Goal: Task Accomplishment & Management: Use online tool/utility

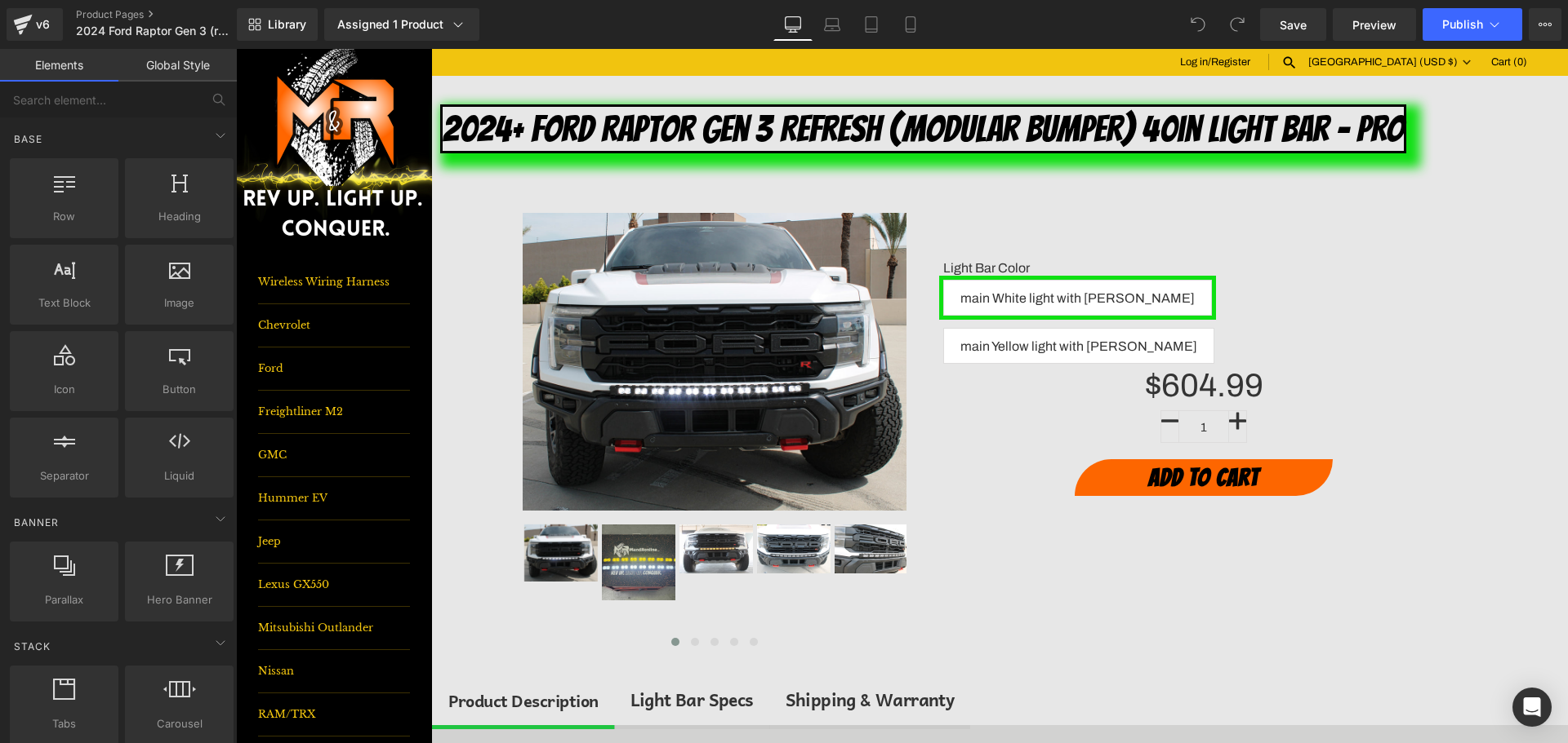
drag, startPoint x: 116, startPoint y: 12, endPoint x: 69, endPoint y: 5, distance: 47.5
click at [69, 5] on div "v6 Product Pages 2024 Ford Raptor Gen 3 (refresh) Modular Bumper Light Bar PRO" at bounding box center [118, 24] width 237 height 49
click at [91, 9] on link "Product Pages" at bounding box center [170, 15] width 188 height 13
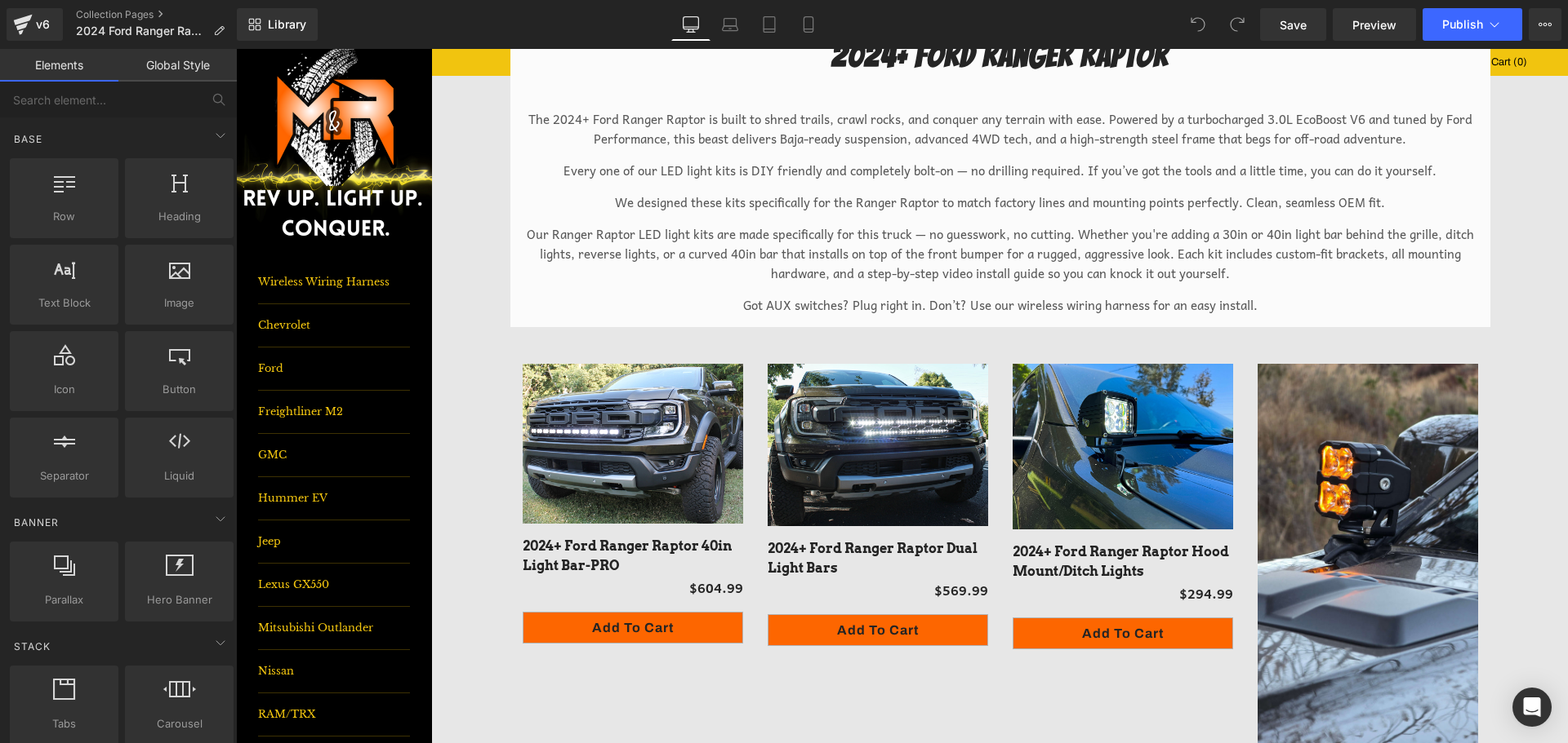
scroll to position [82, 0]
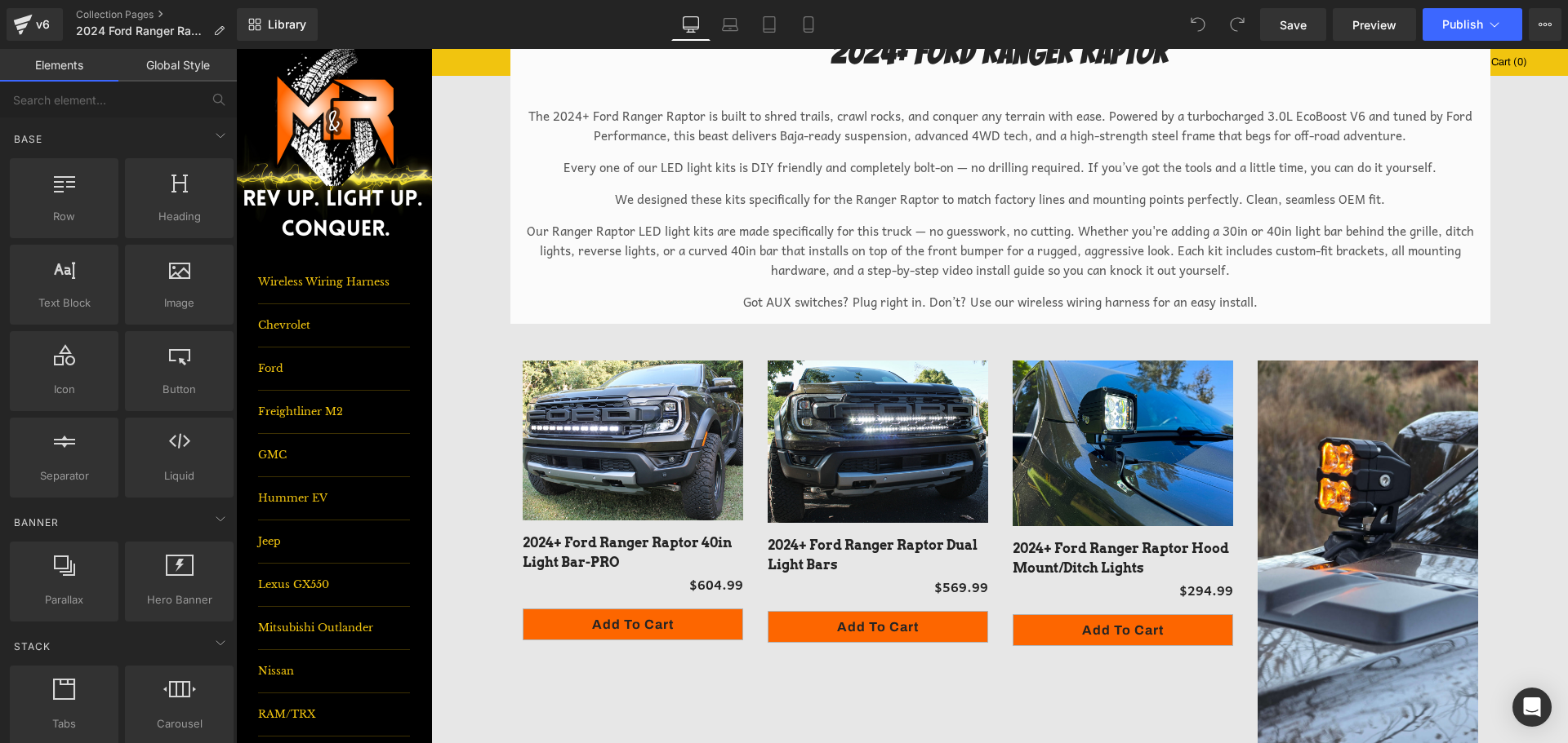
click at [672, 434] on div "- 60499 % (P) Image" at bounding box center [633, 440] width 220 height 160
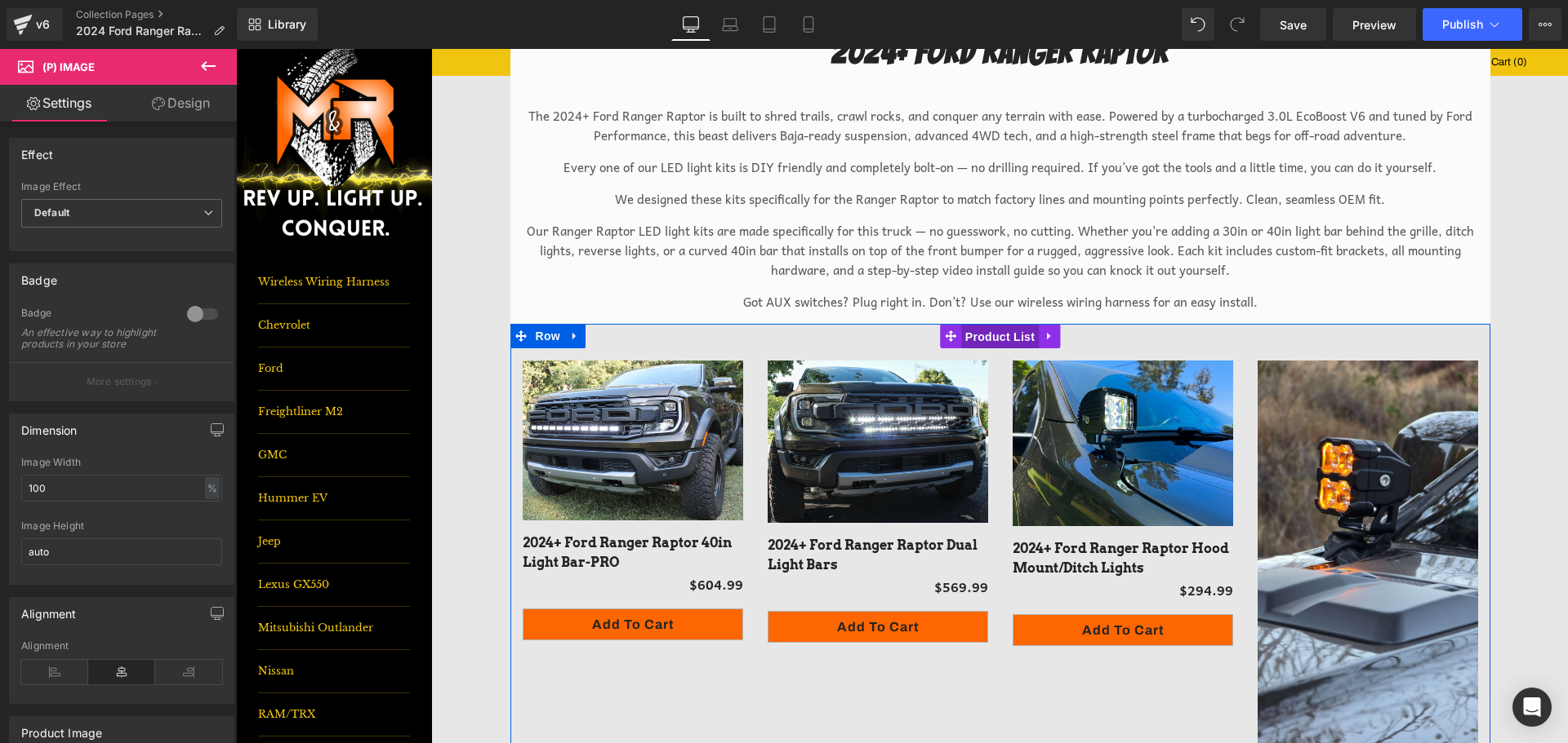
click at [1020, 331] on span "Product List" at bounding box center [1000, 336] width 78 height 25
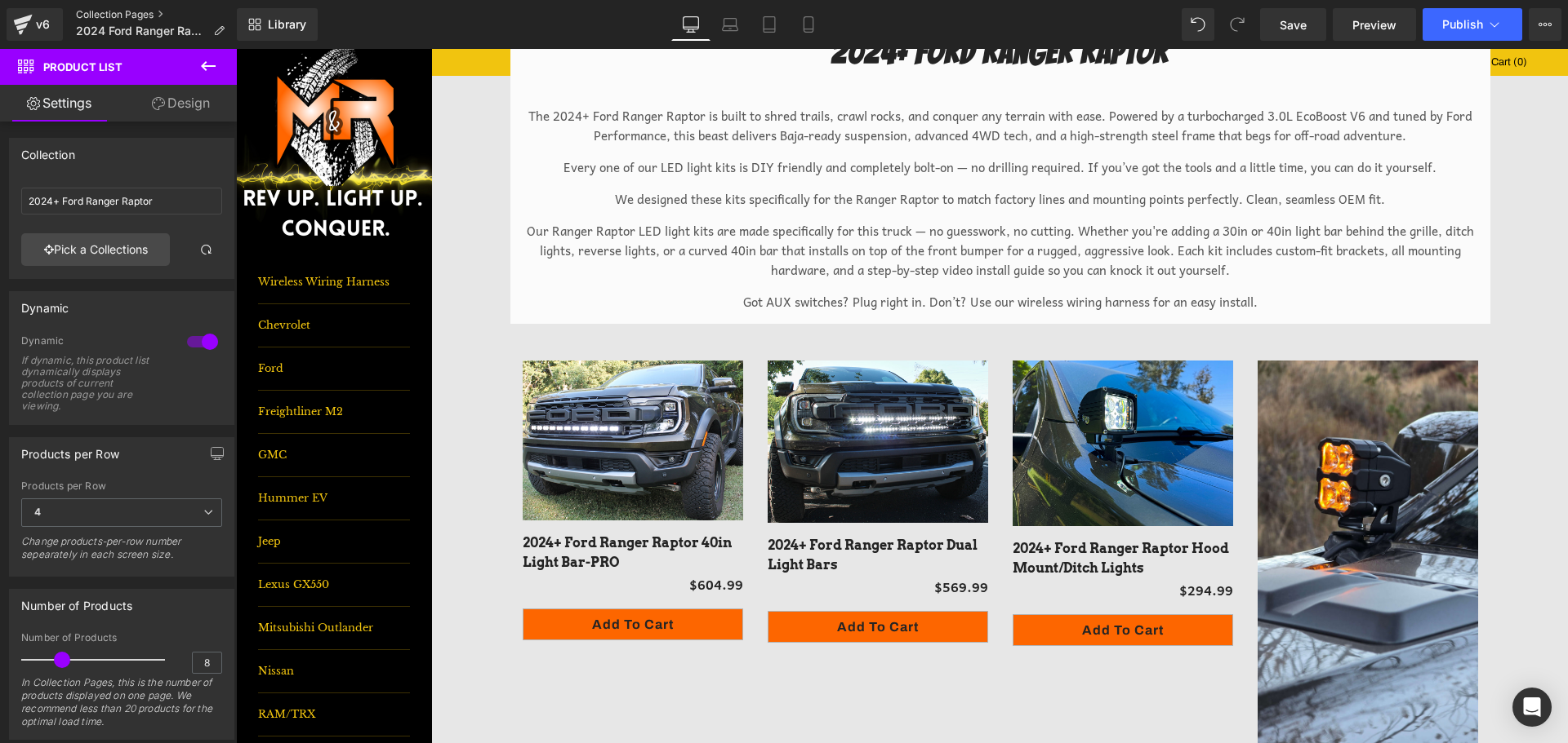
click at [144, 13] on link "Collection Pages" at bounding box center [156, 15] width 161 height 13
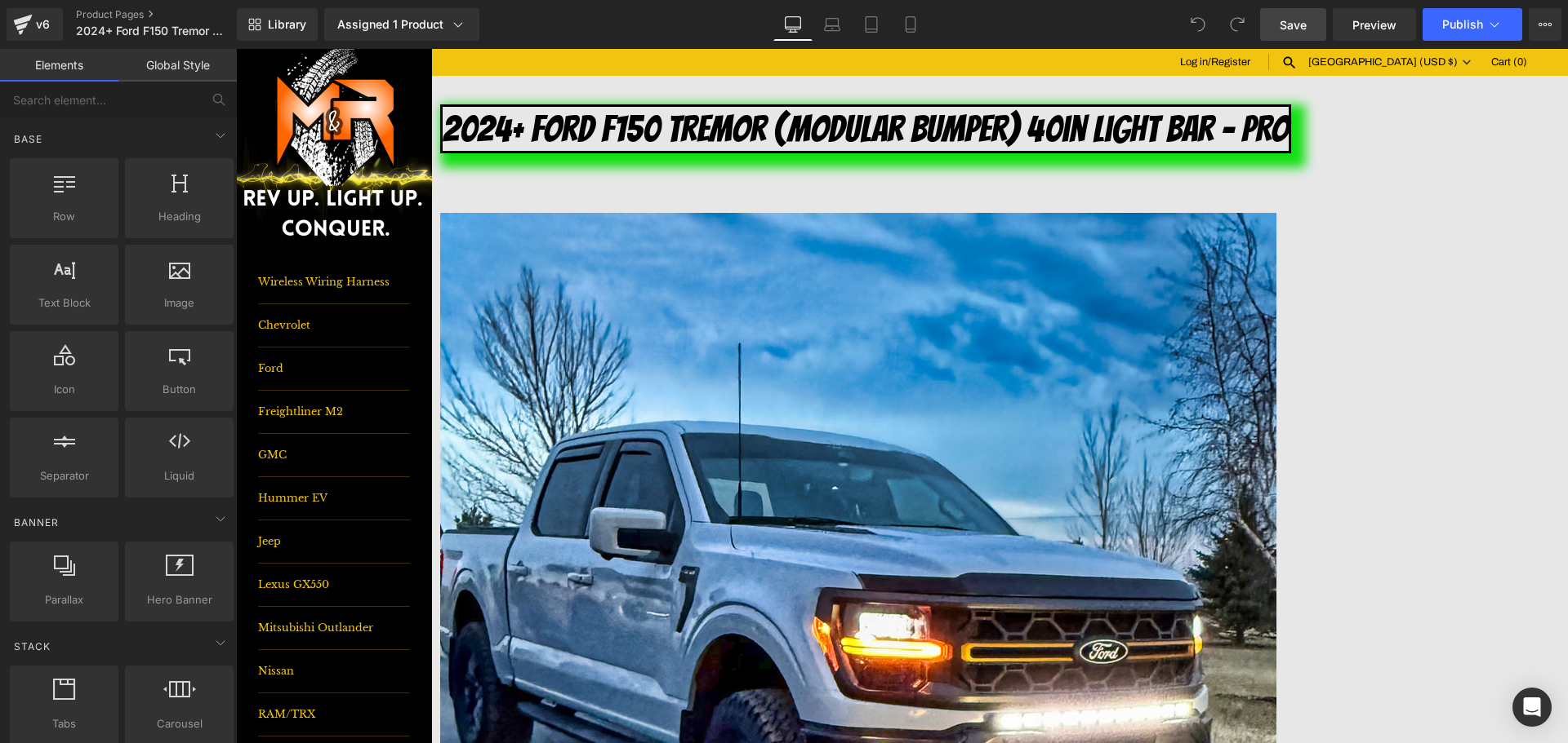
click at [1310, 30] on link "Save" at bounding box center [1292, 25] width 66 height 32
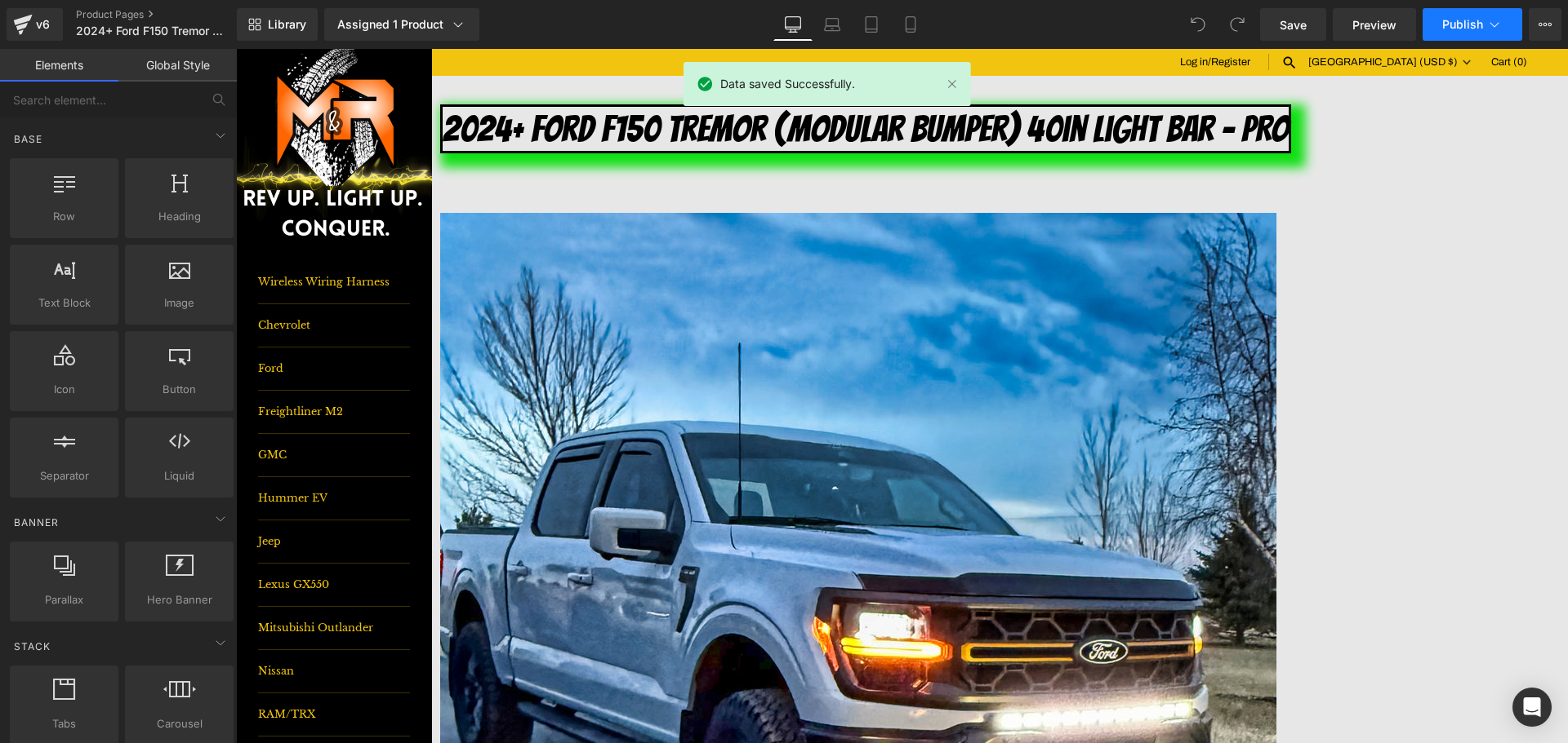
click at [1461, 27] on span "Publish" at bounding box center [1462, 24] width 41 height 13
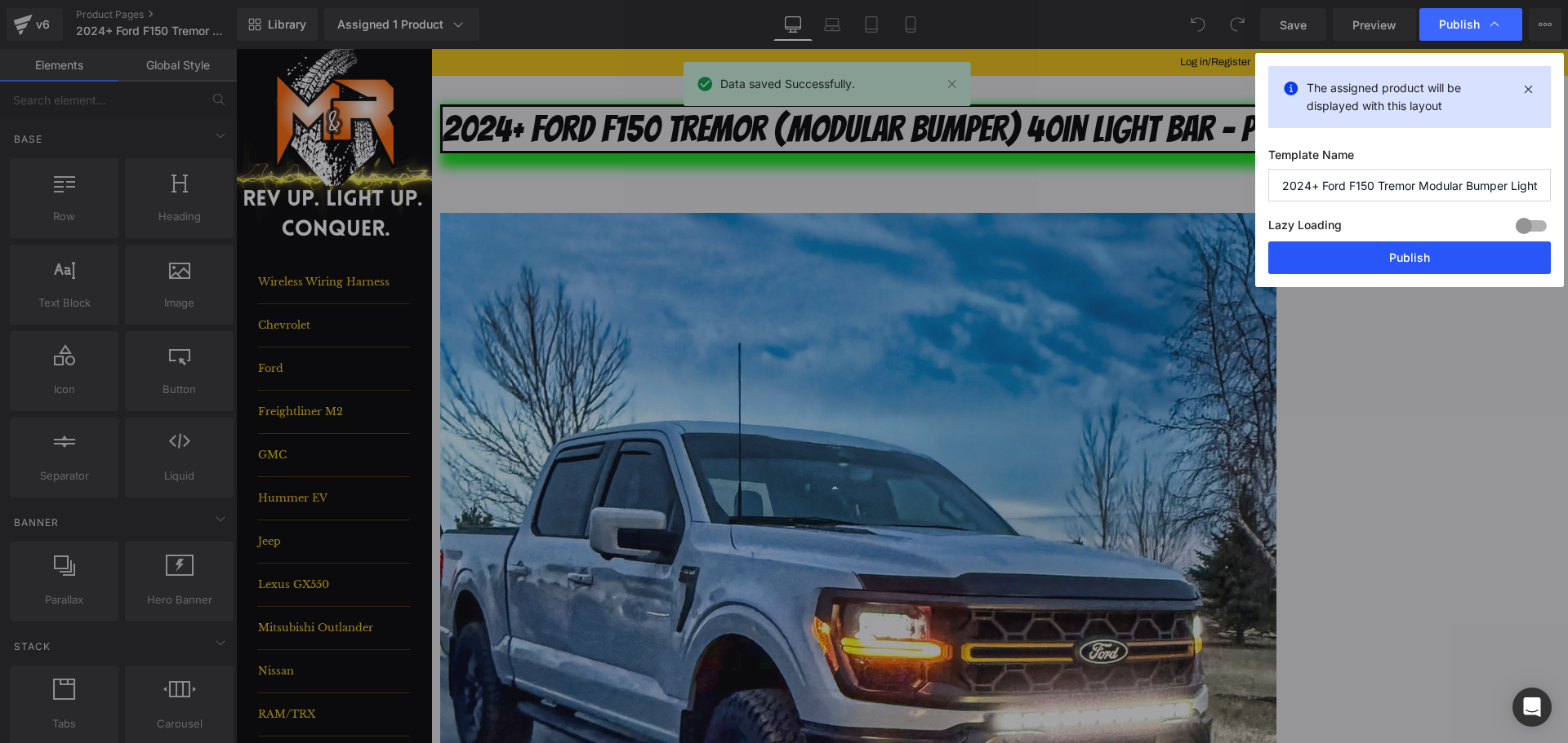
click at [1418, 266] on button "Publish" at bounding box center [1409, 258] width 283 height 32
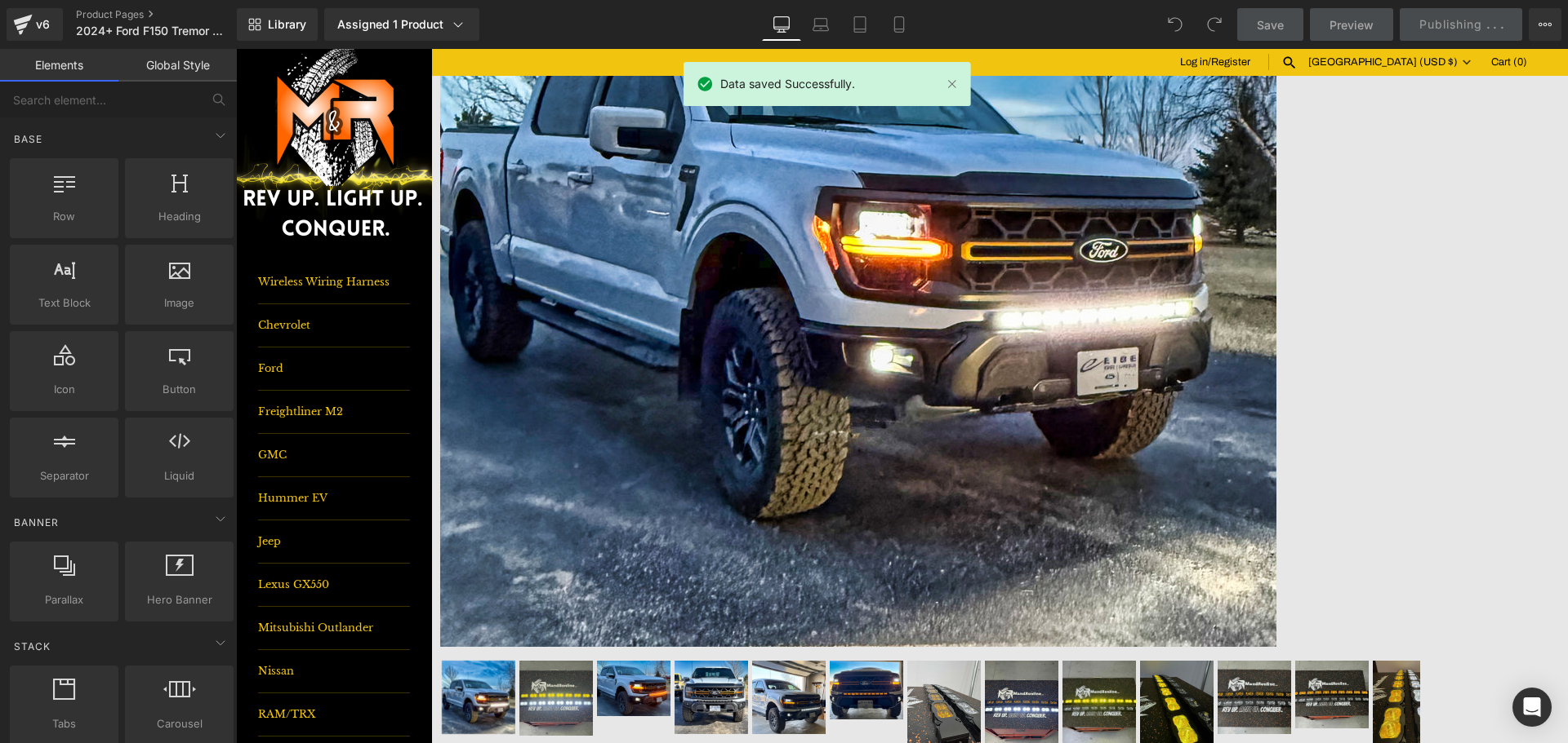
scroll to position [571, 0]
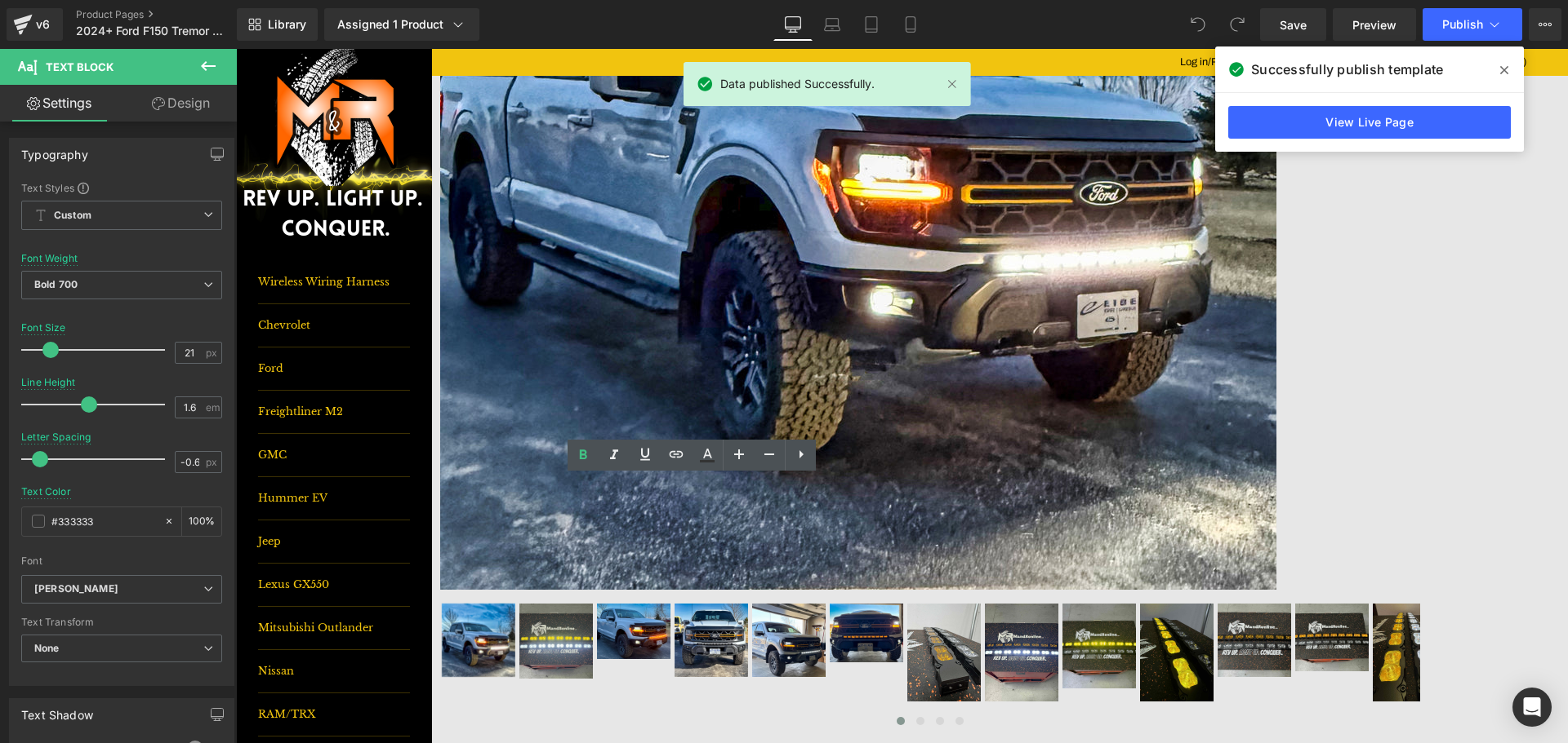
scroll to position [489, 0]
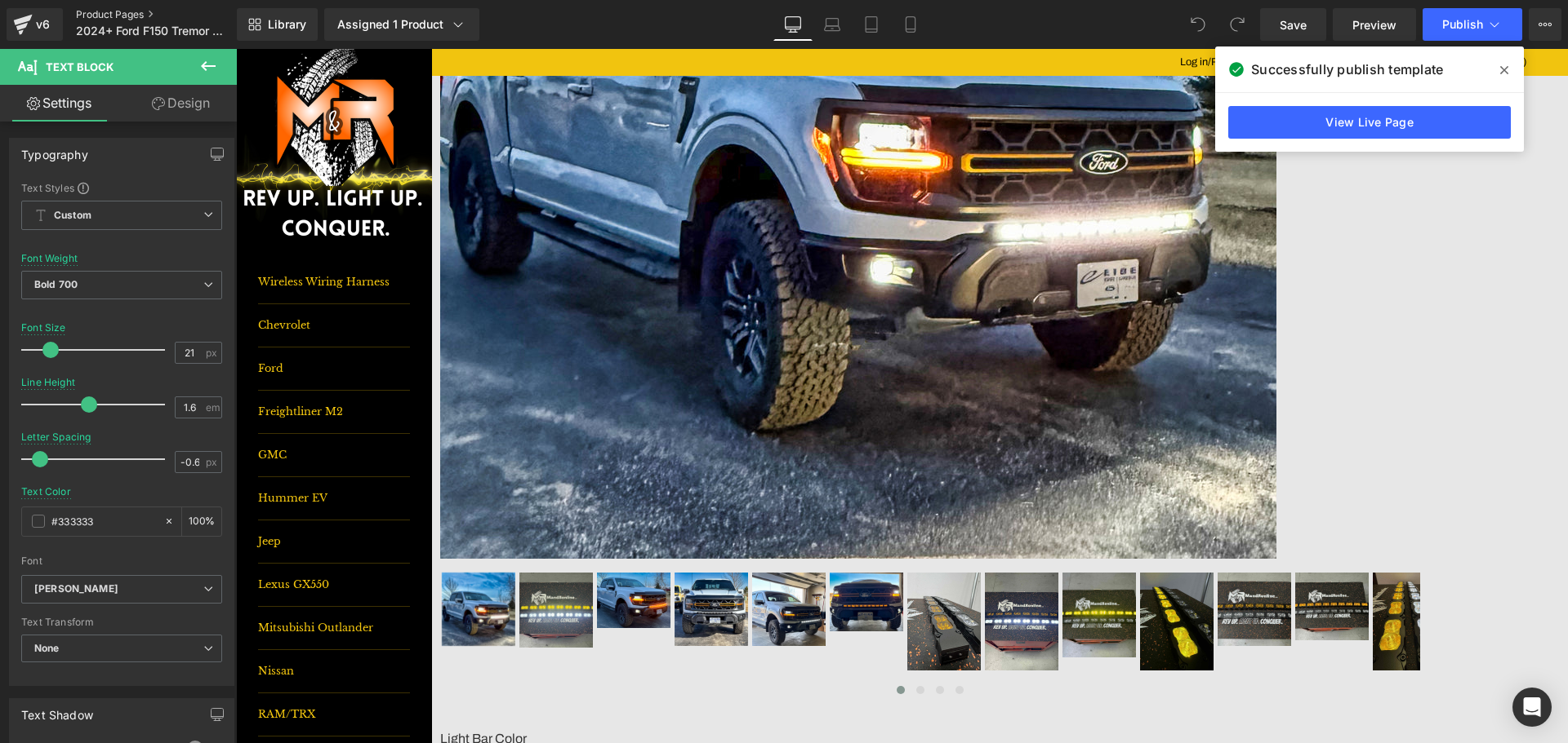
click at [115, 9] on link "Product Pages" at bounding box center [170, 15] width 188 height 13
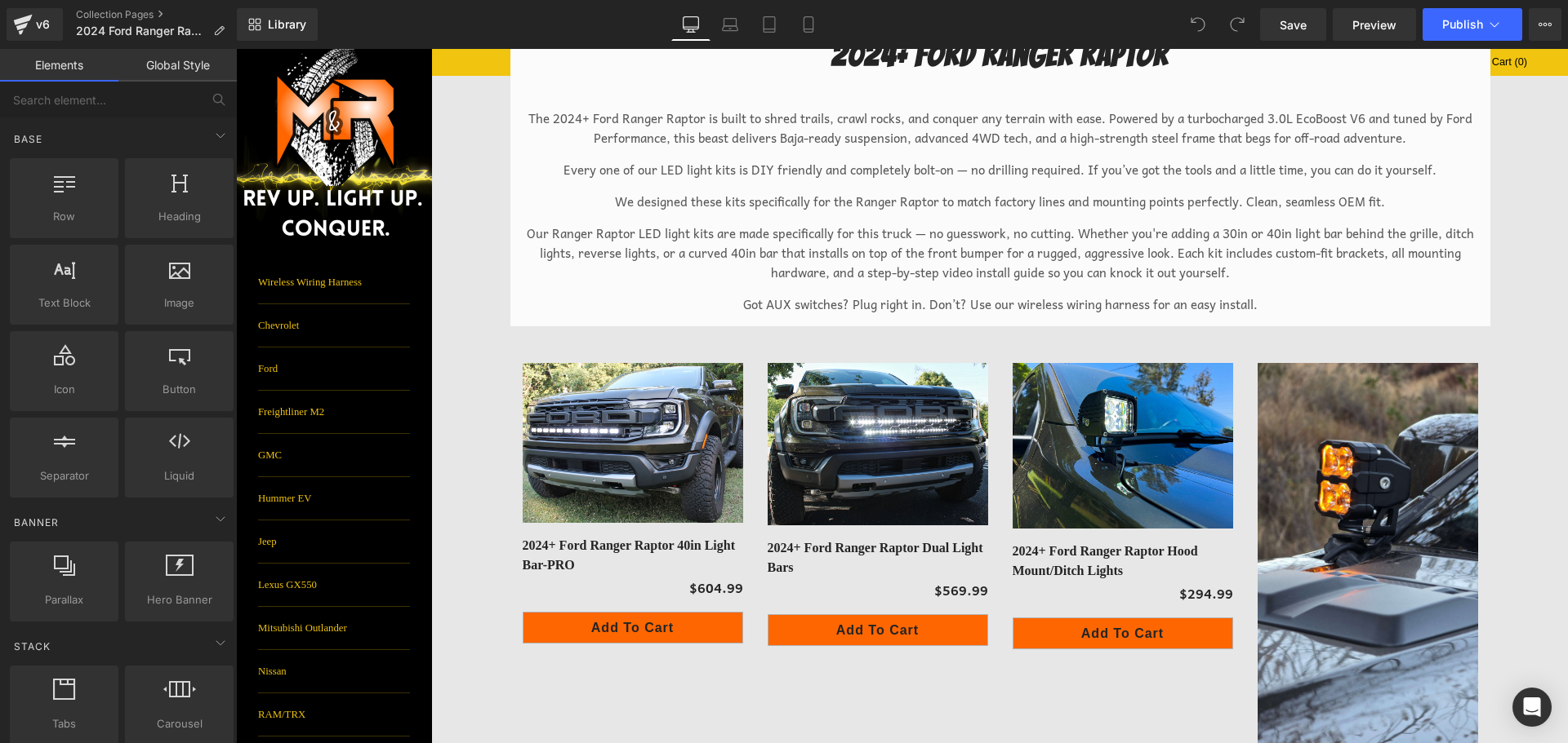
scroll to position [82, 0]
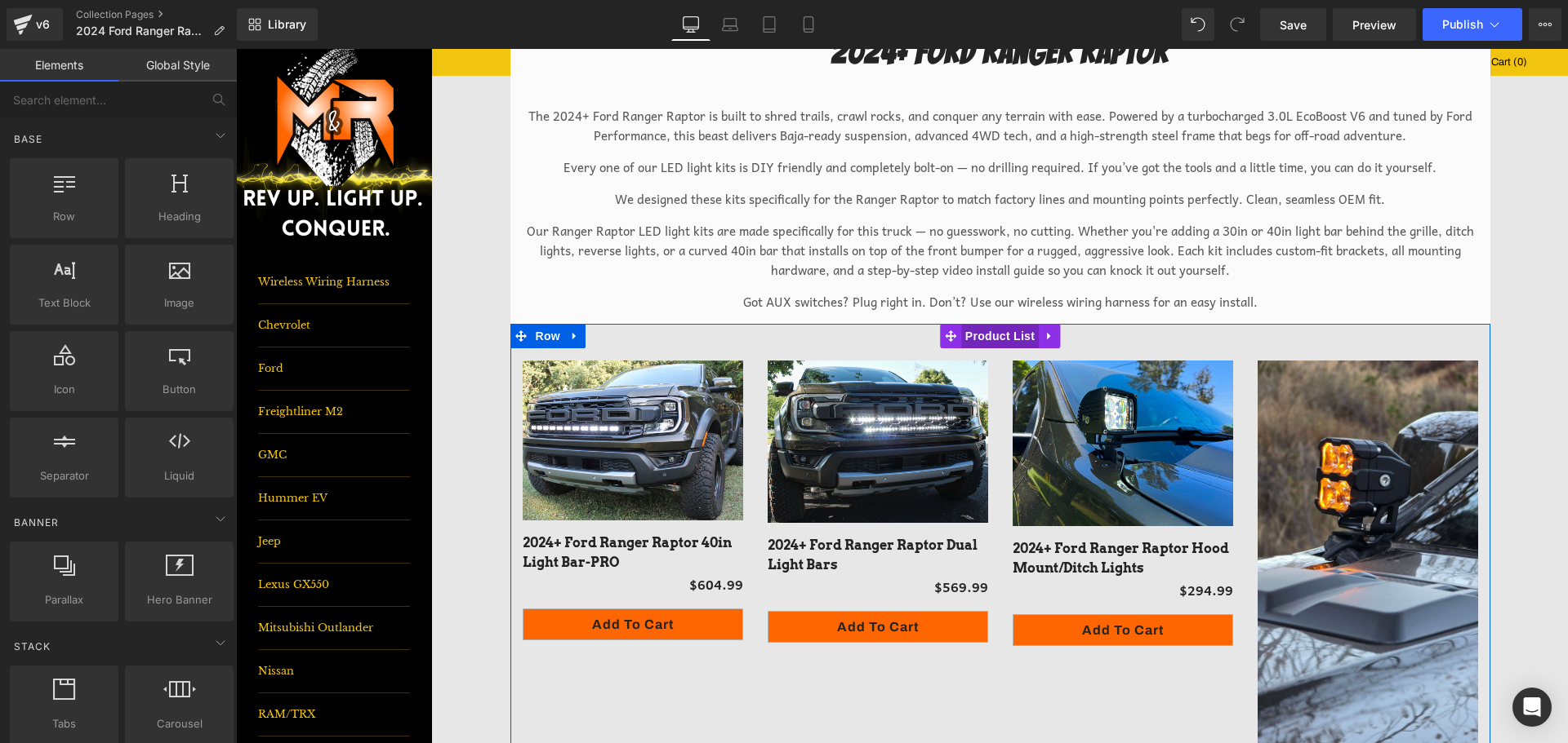
click at [978, 337] on span "Product List" at bounding box center [1000, 336] width 78 height 25
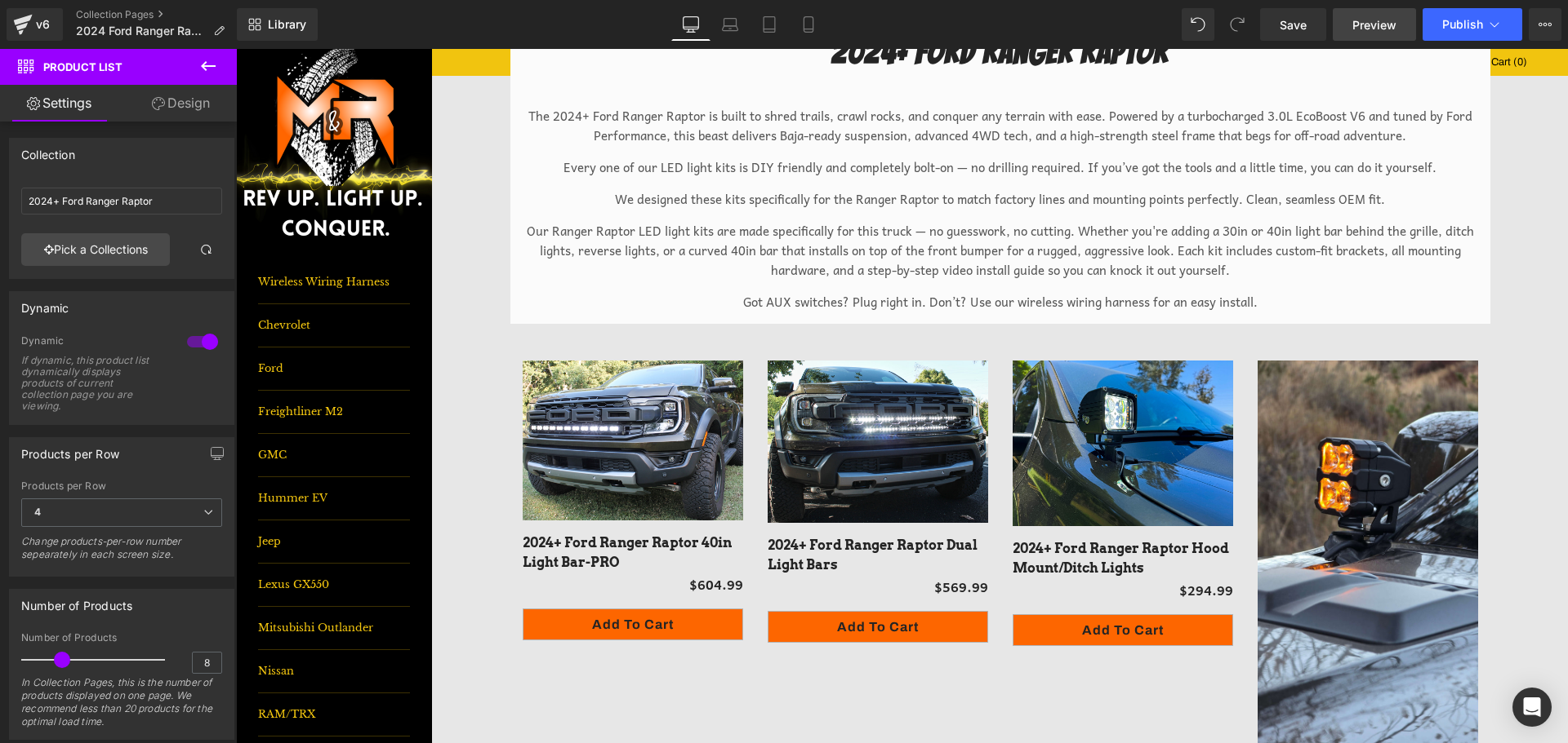
click at [1360, 26] on span "Preview" at bounding box center [1374, 25] width 44 height 17
click at [653, 418] on img at bounding box center [633, 440] width 220 height 160
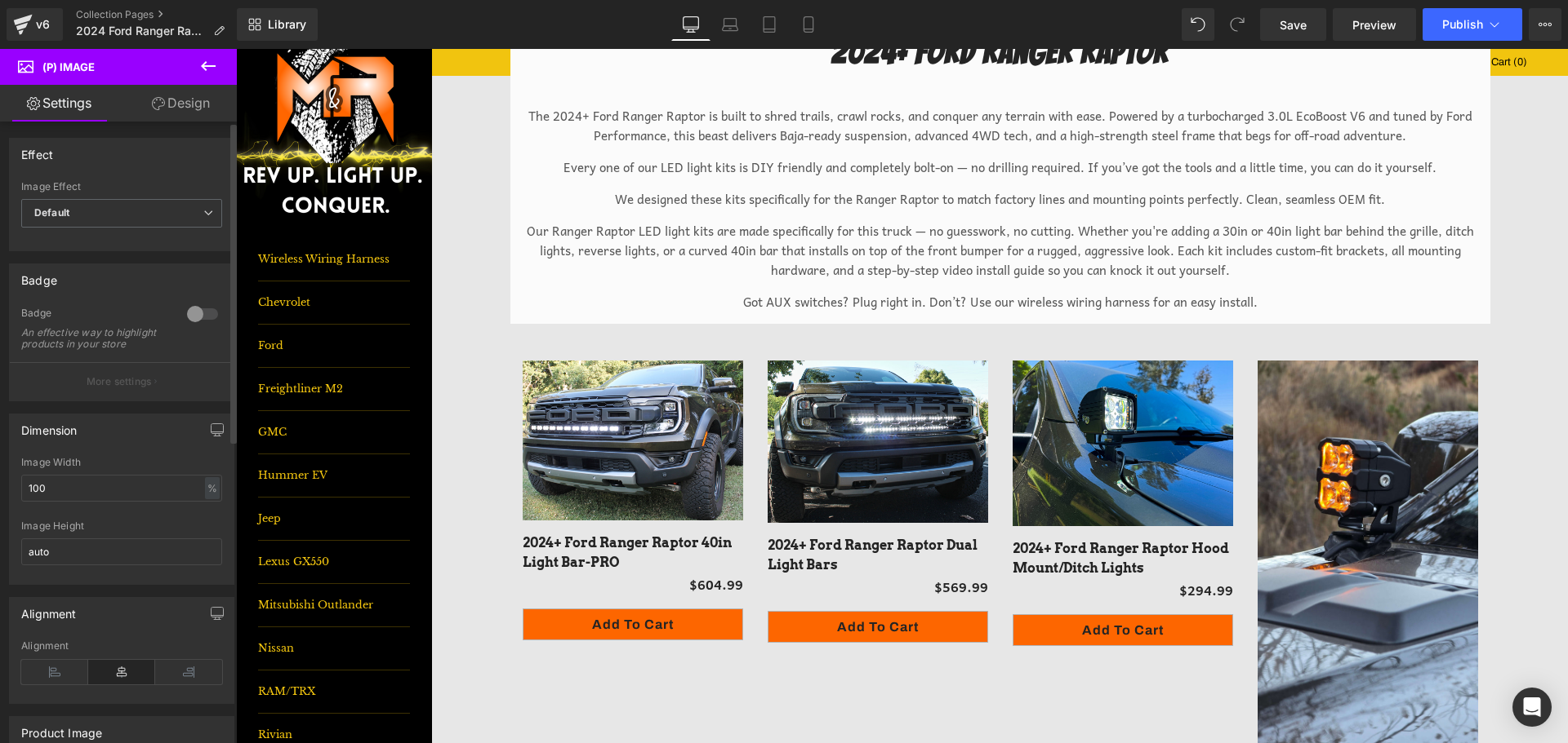
scroll to position [0, 0]
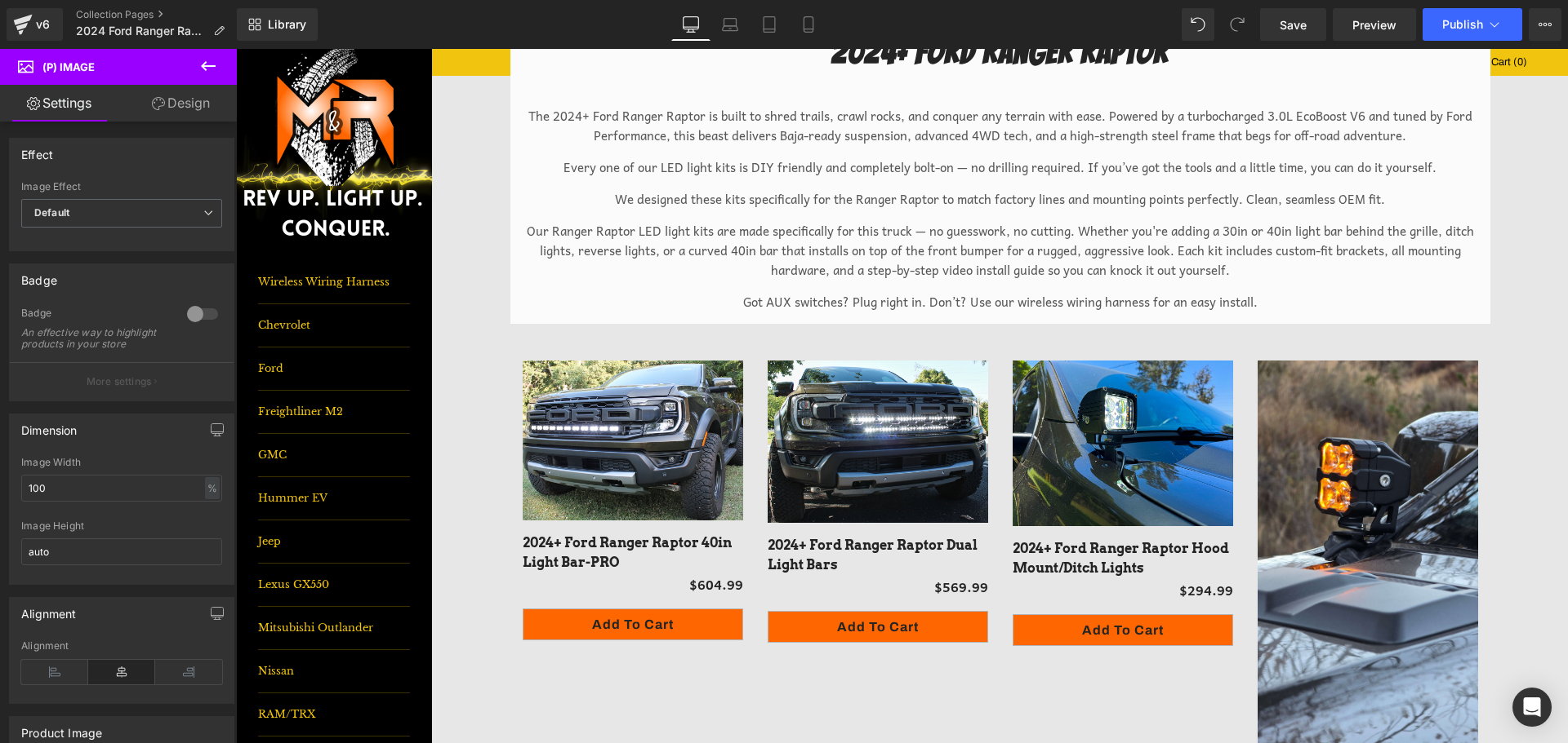
click at [208, 63] on icon at bounding box center [208, 66] width 20 height 20
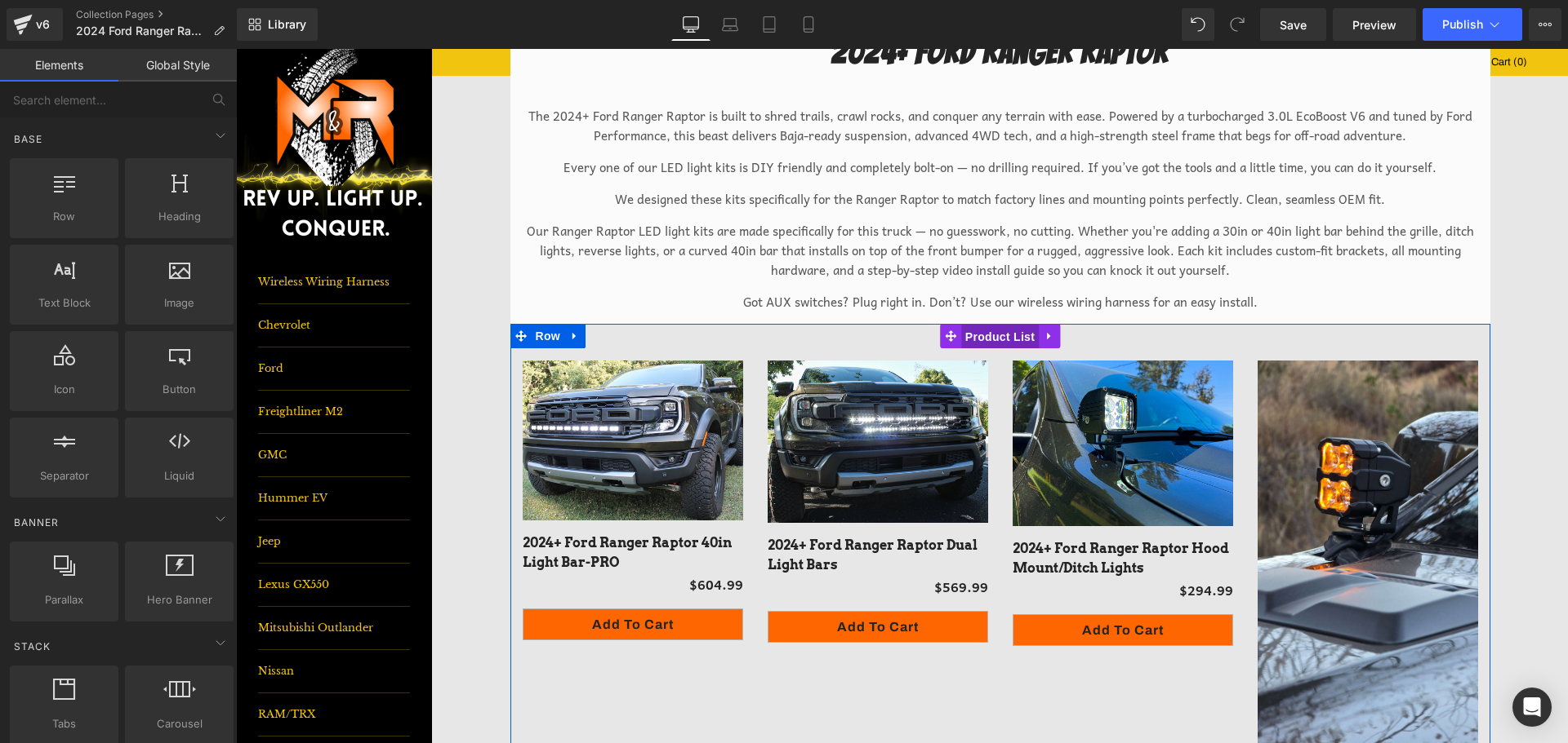
click at [994, 339] on span "Product List" at bounding box center [1000, 336] width 78 height 25
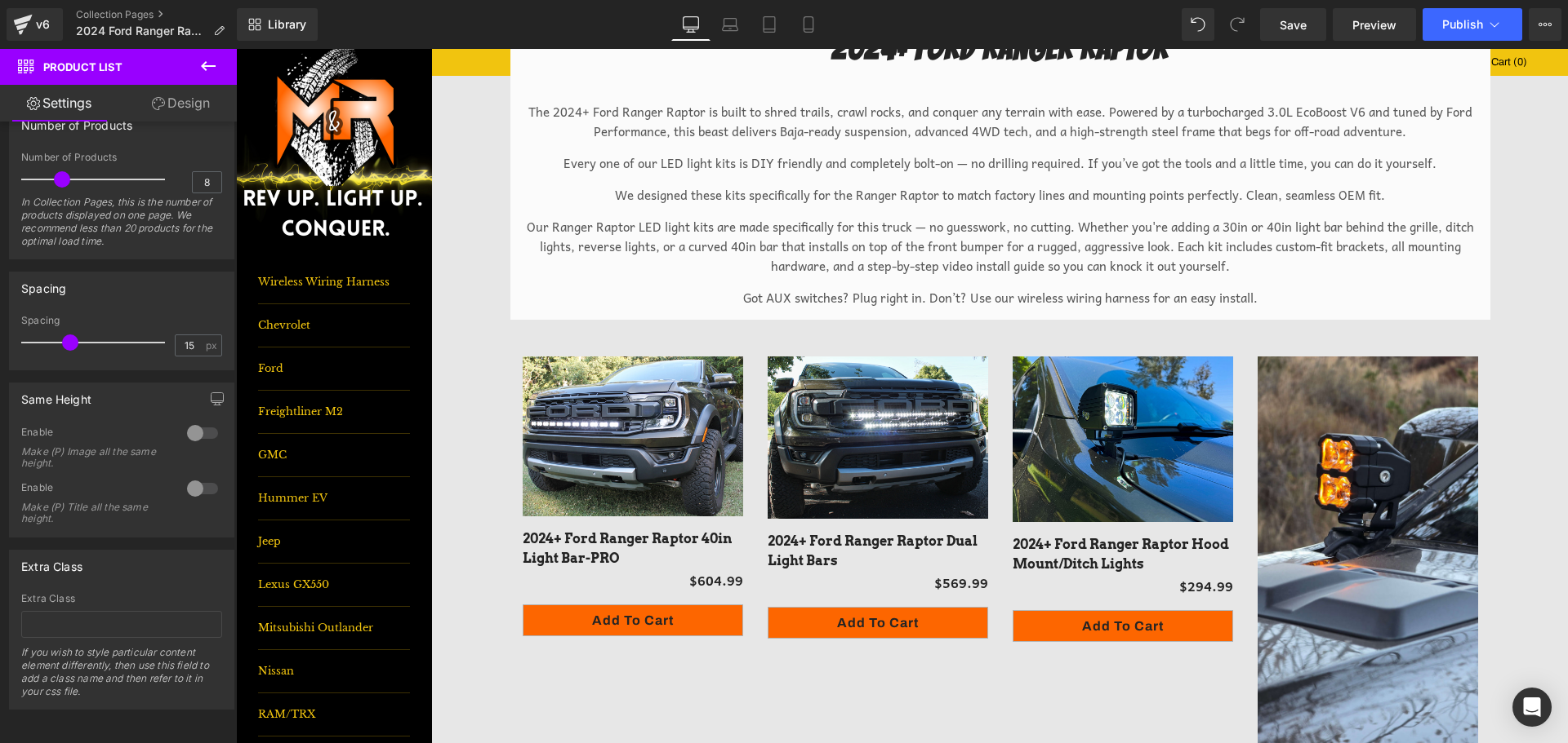
scroll to position [82, 0]
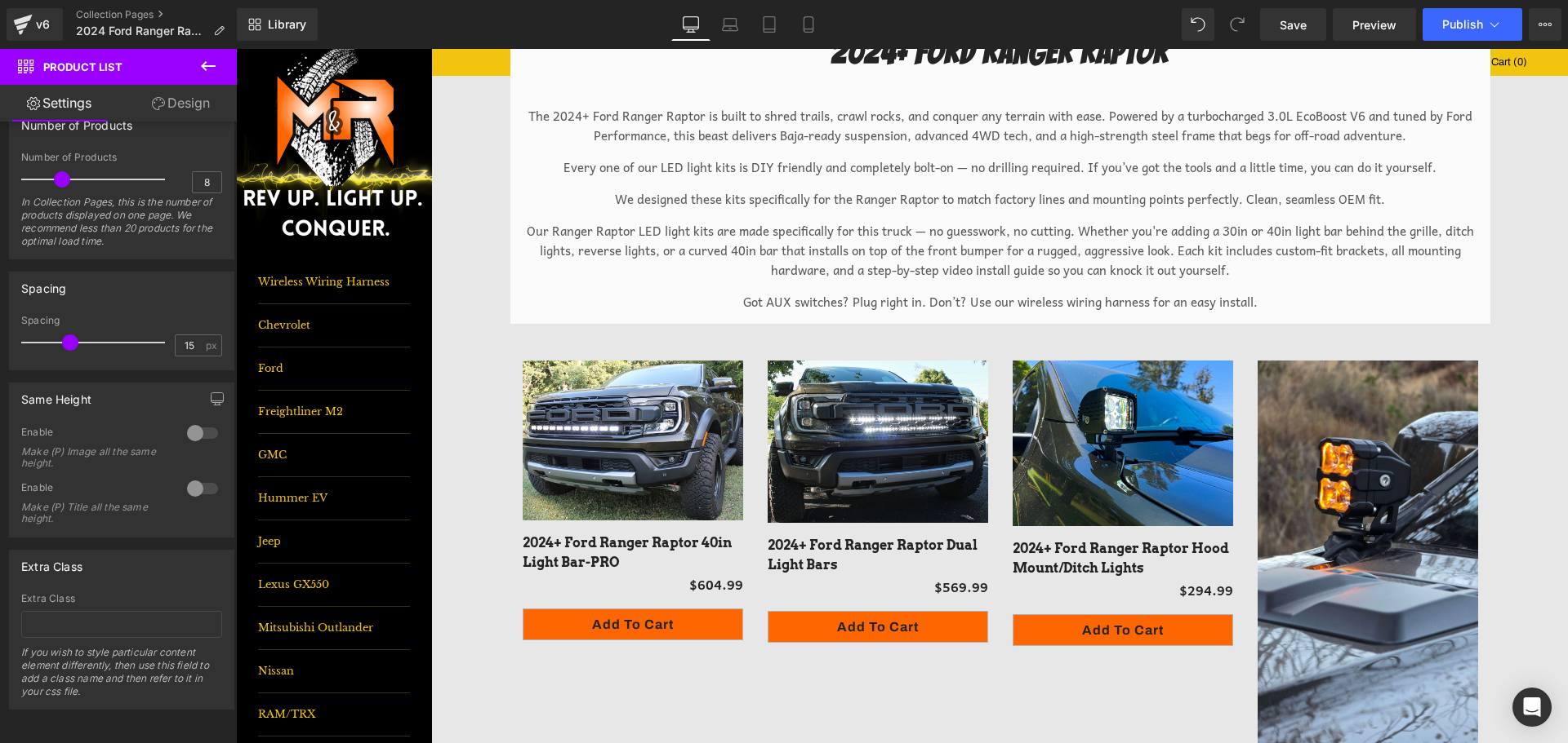
click at [218, 65] on button at bounding box center [208, 67] width 57 height 36
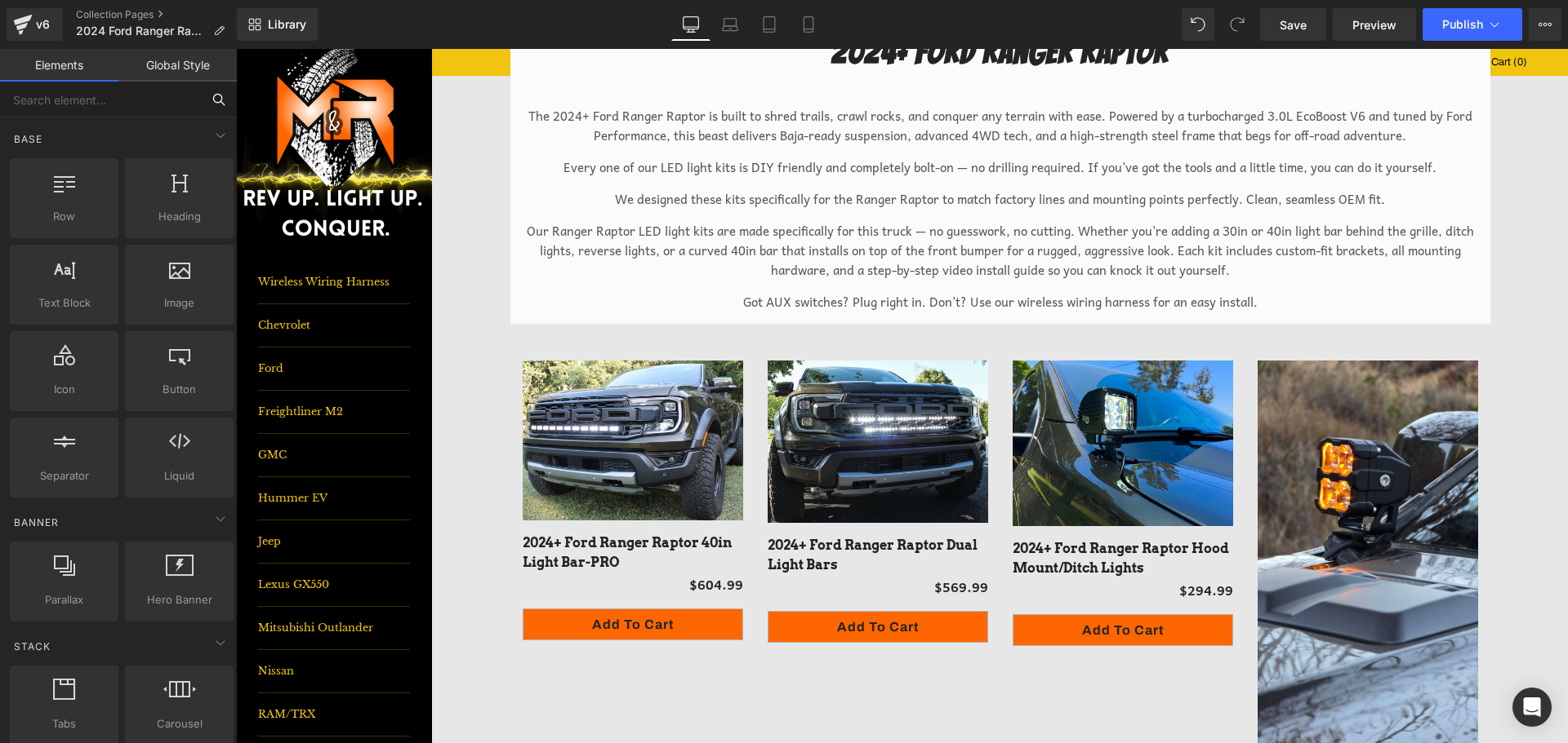
click at [50, 97] on input "text" at bounding box center [100, 100] width 201 height 36
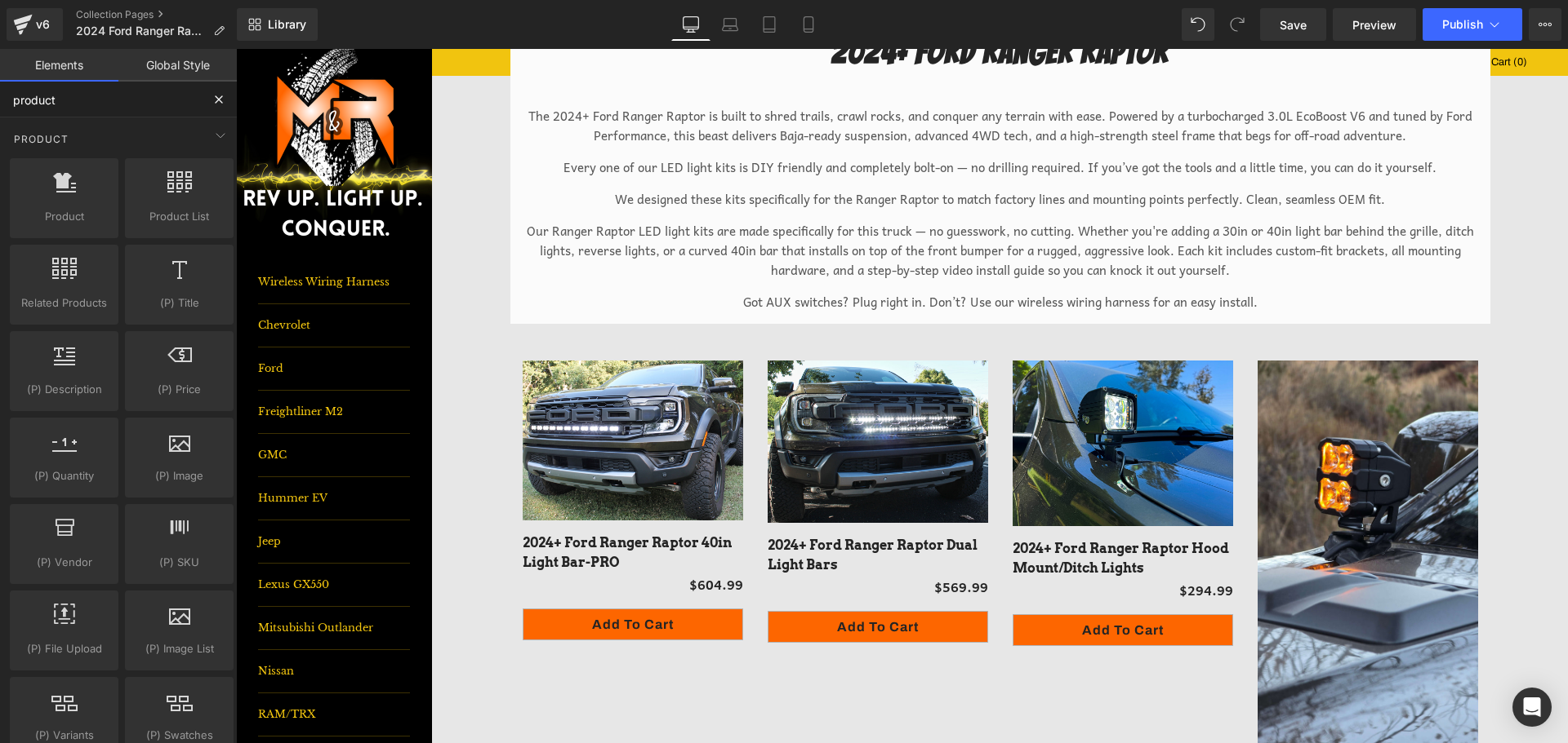
type input "product"
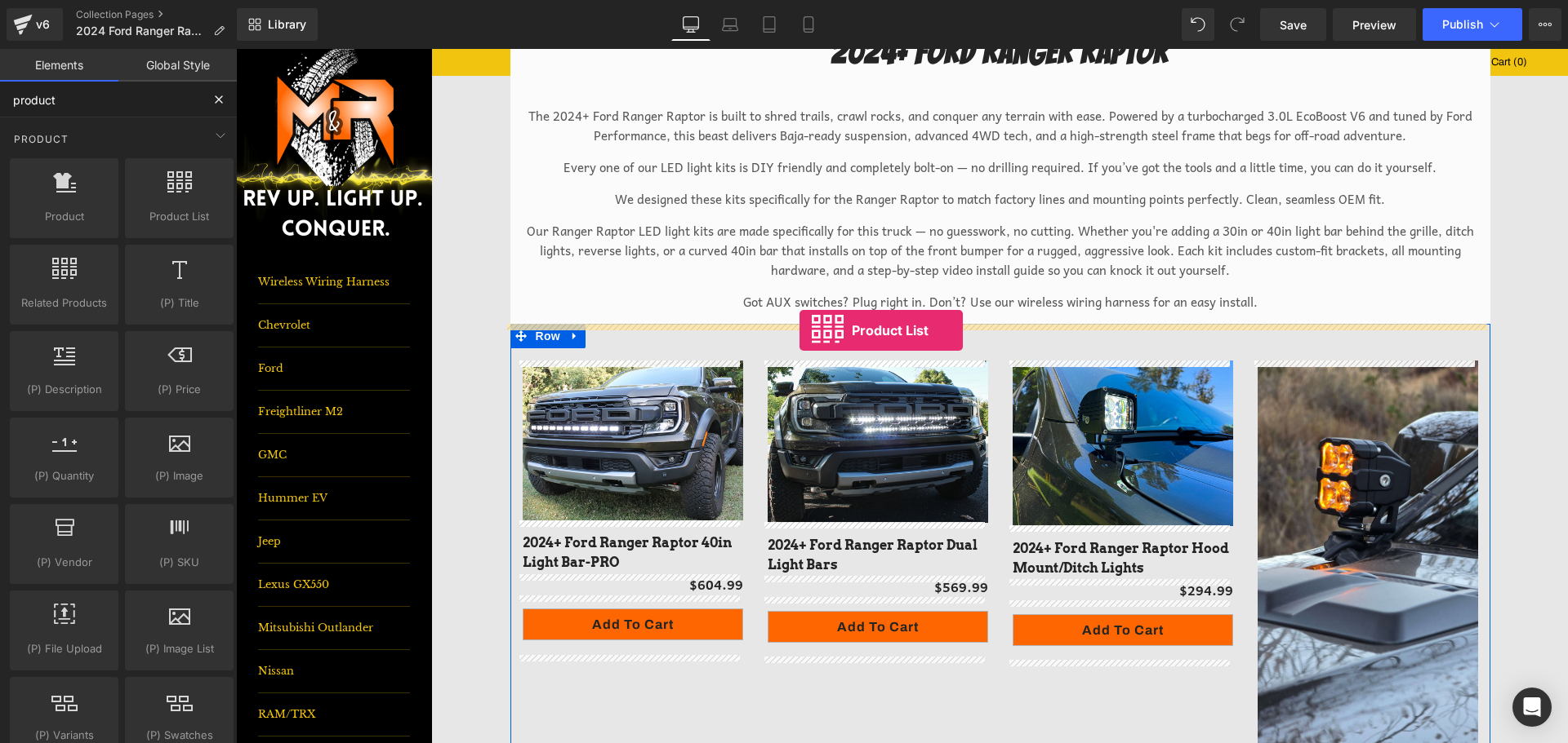
drag, startPoint x: 374, startPoint y: 256, endPoint x: 799, endPoint y: 331, distance: 431.6
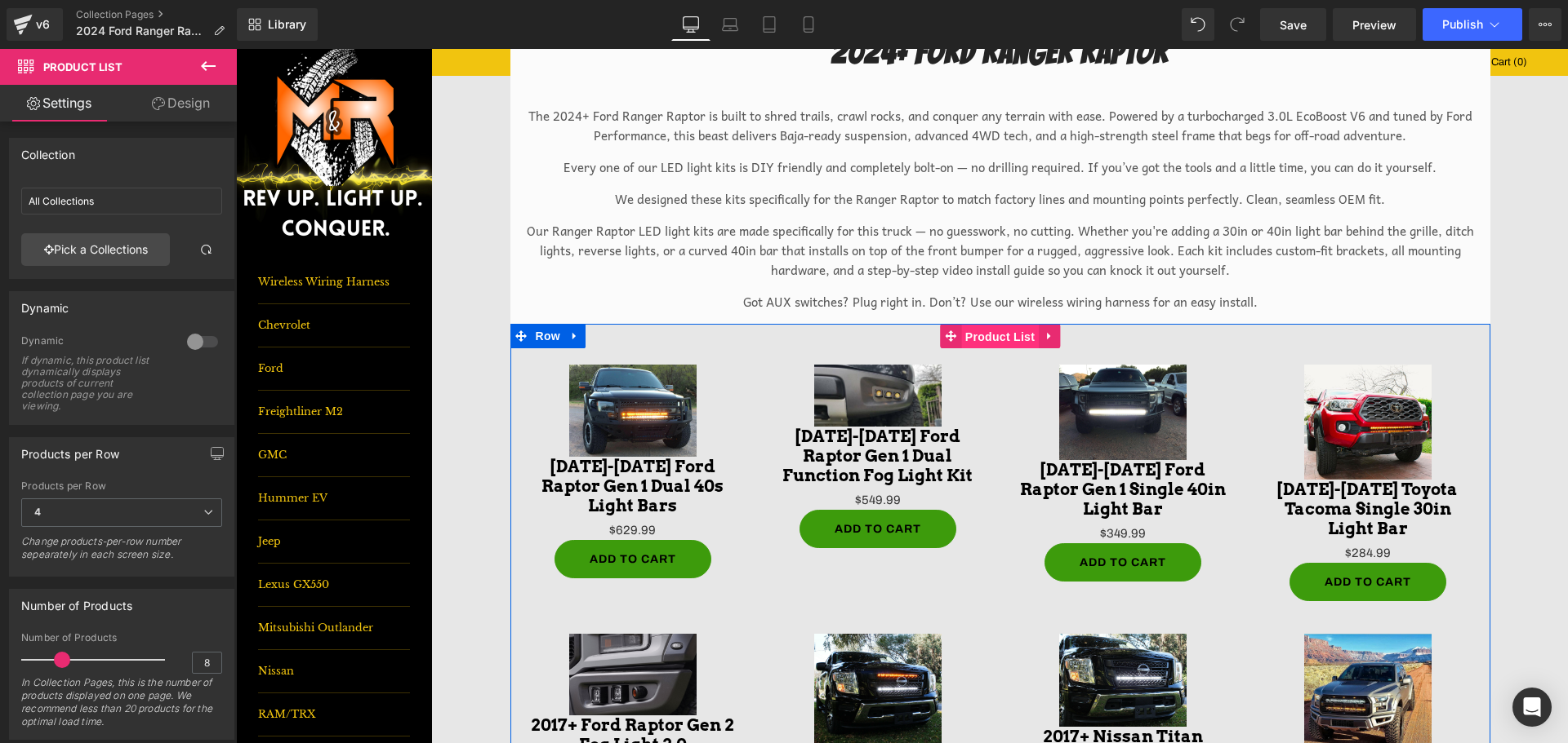
click at [984, 339] on span "Product List" at bounding box center [1000, 336] width 78 height 25
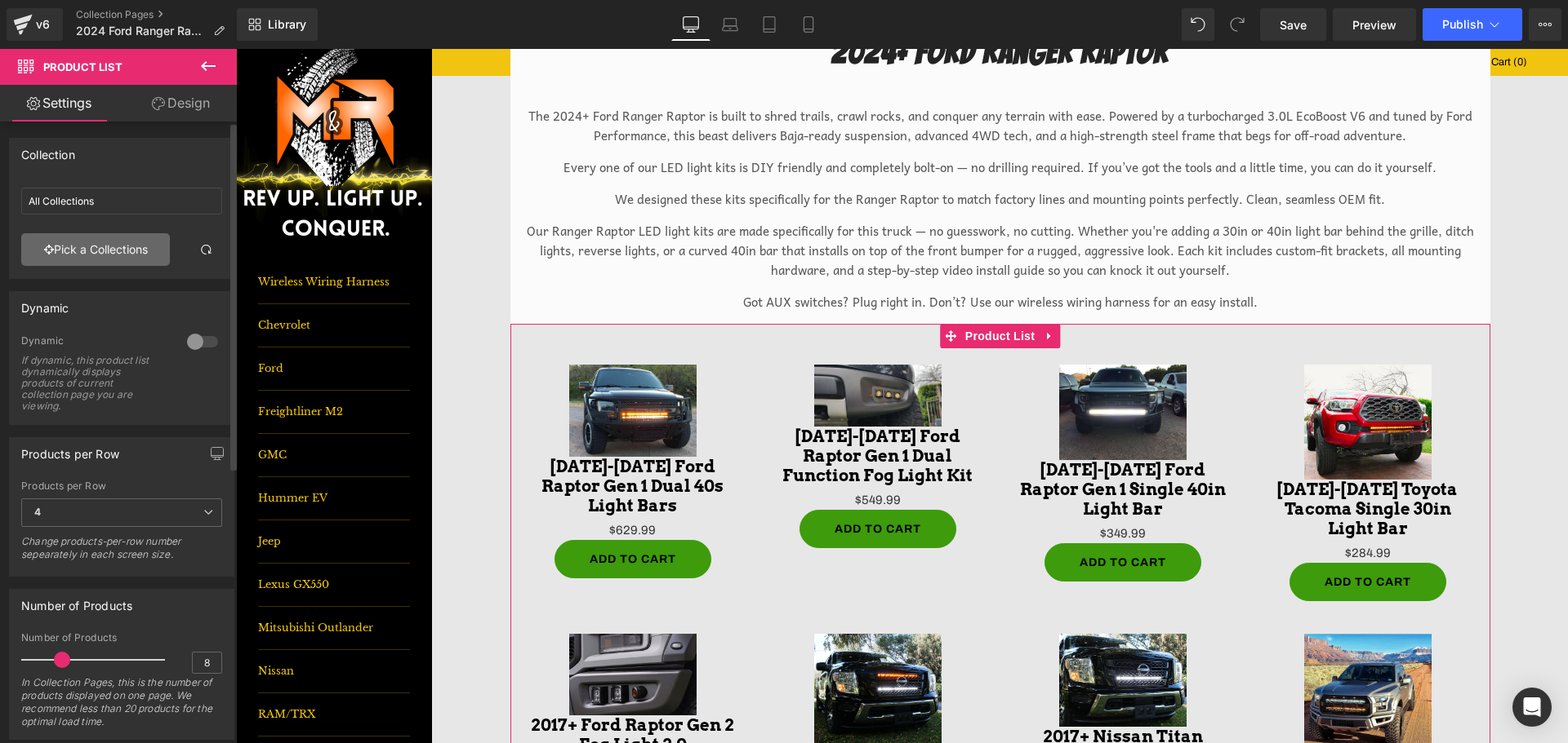
click at [88, 248] on link "Pick a Collections" at bounding box center [96, 249] width 149 height 32
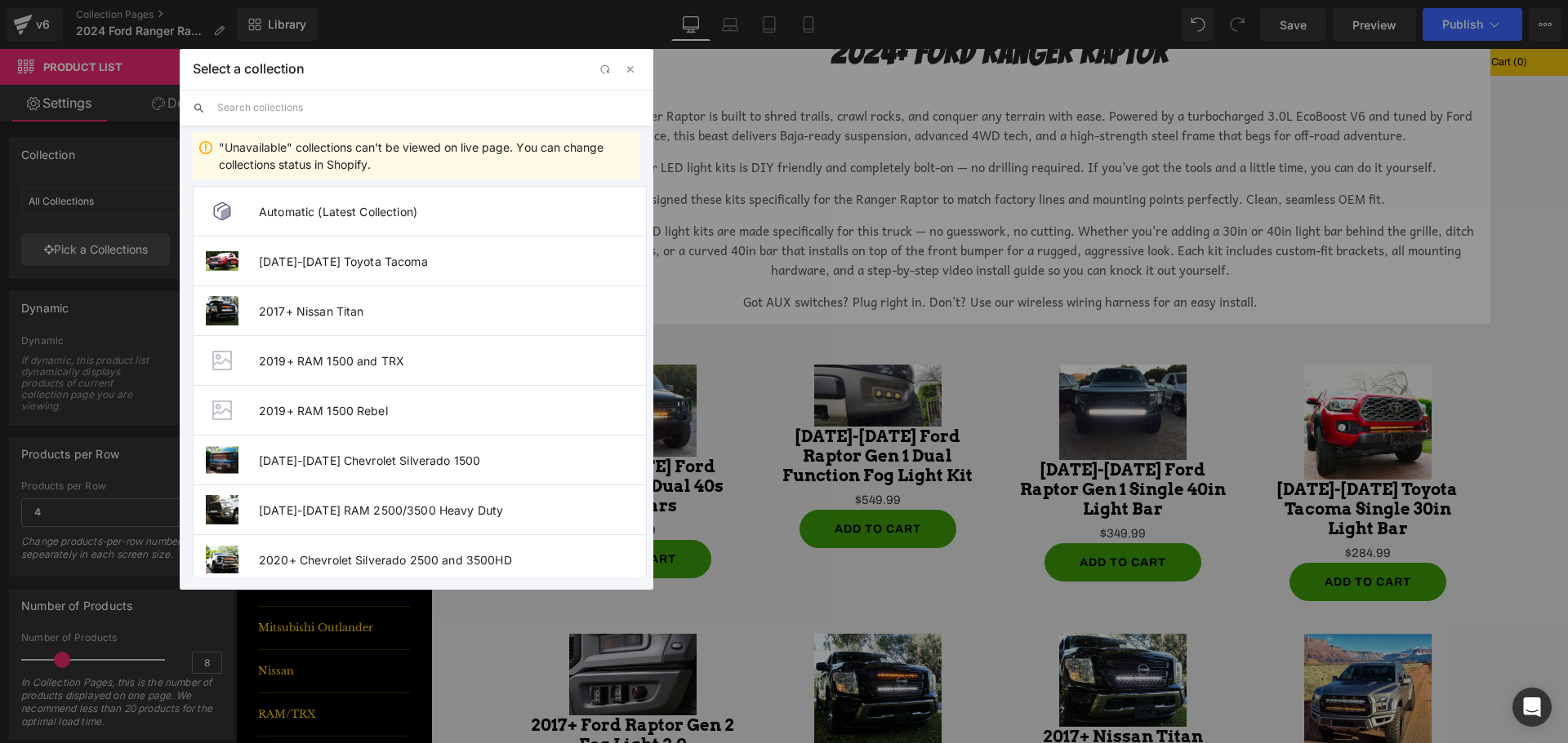
click at [316, 123] on input "text" at bounding box center [428, 108] width 423 height 36
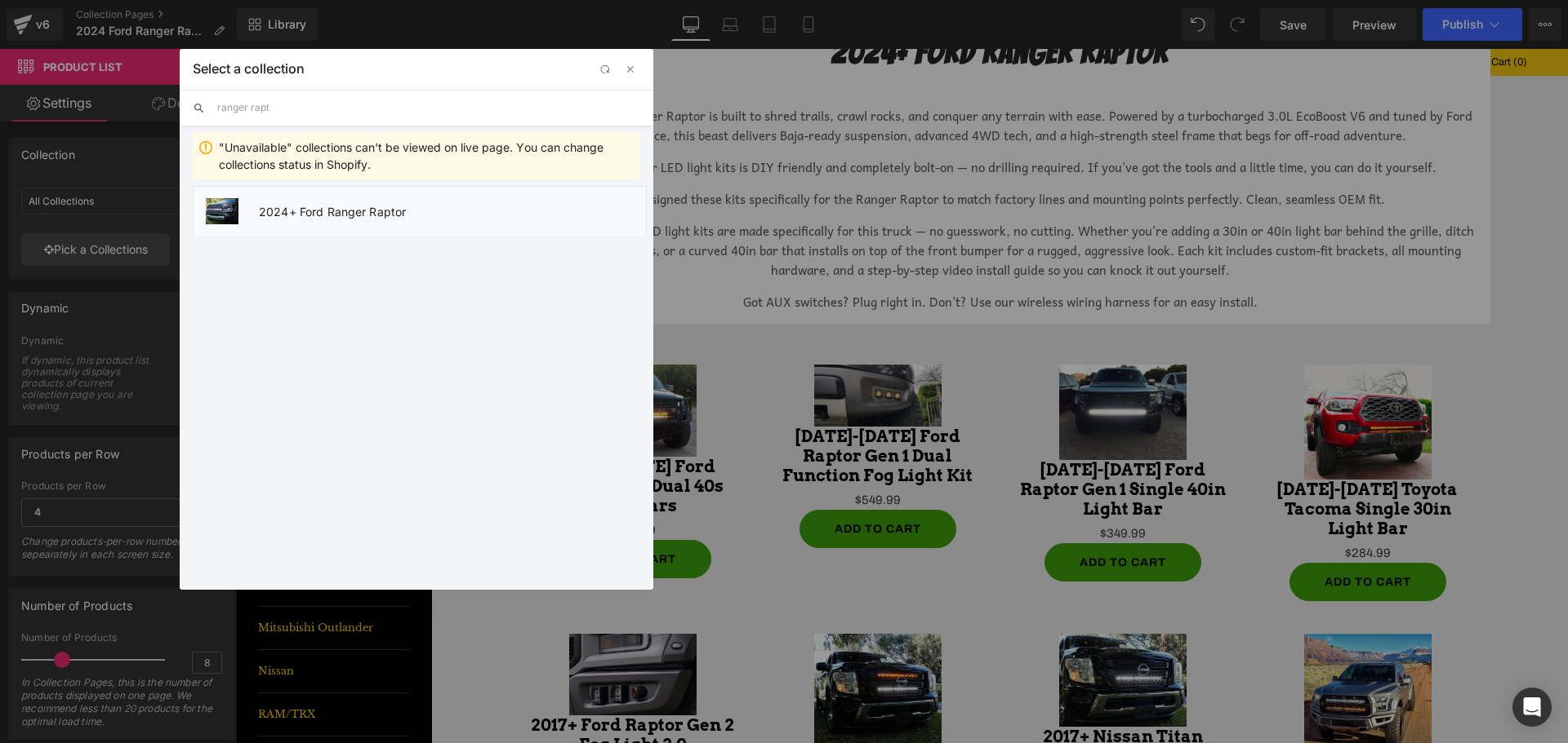
type input "ranger rapt"
click at [385, 220] on li "2024+ Ford Ranger Raptor" at bounding box center [419, 211] width 454 height 50
type input "2024+ Ford Ranger Raptor"
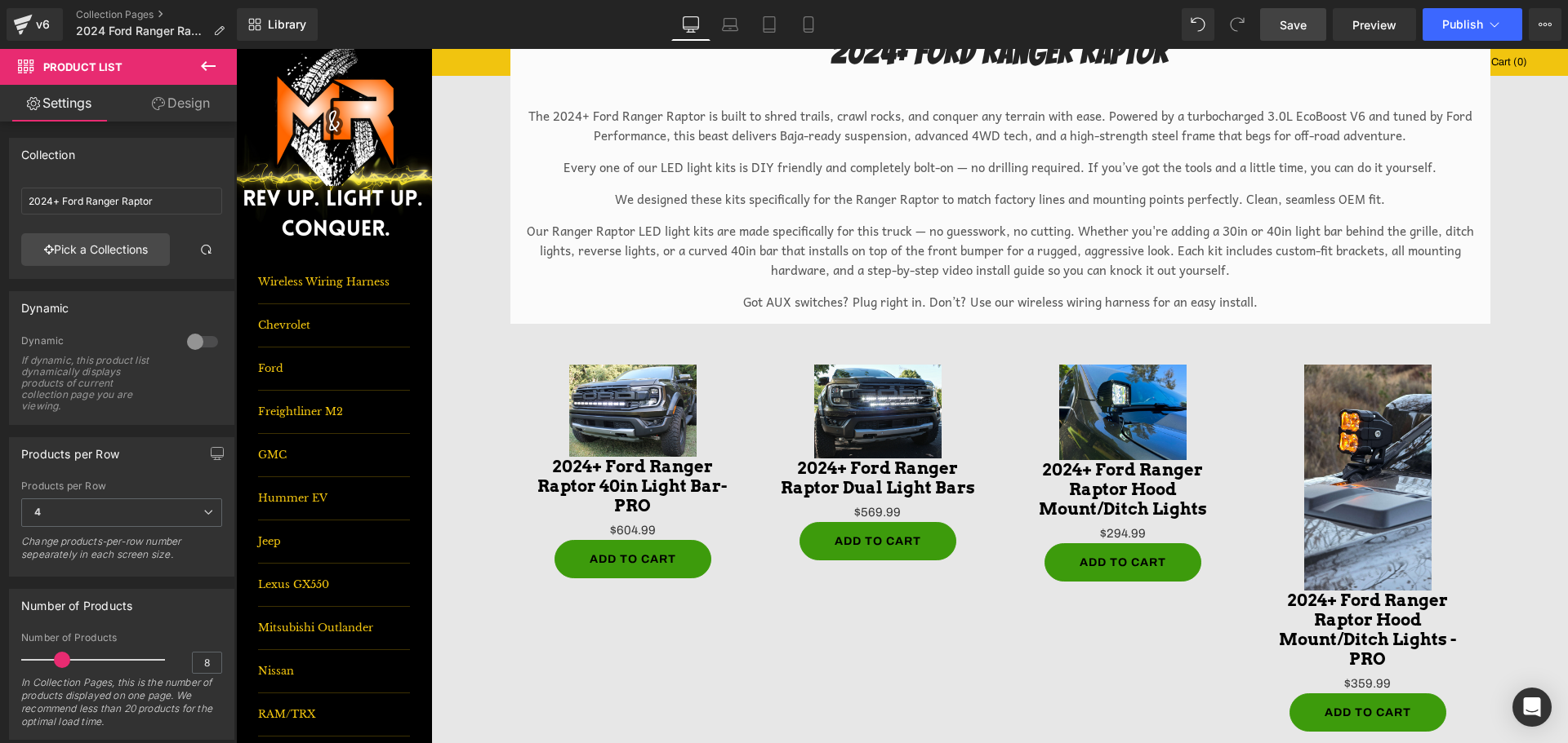
click at [1298, 23] on span "Save" at bounding box center [1293, 25] width 27 height 17
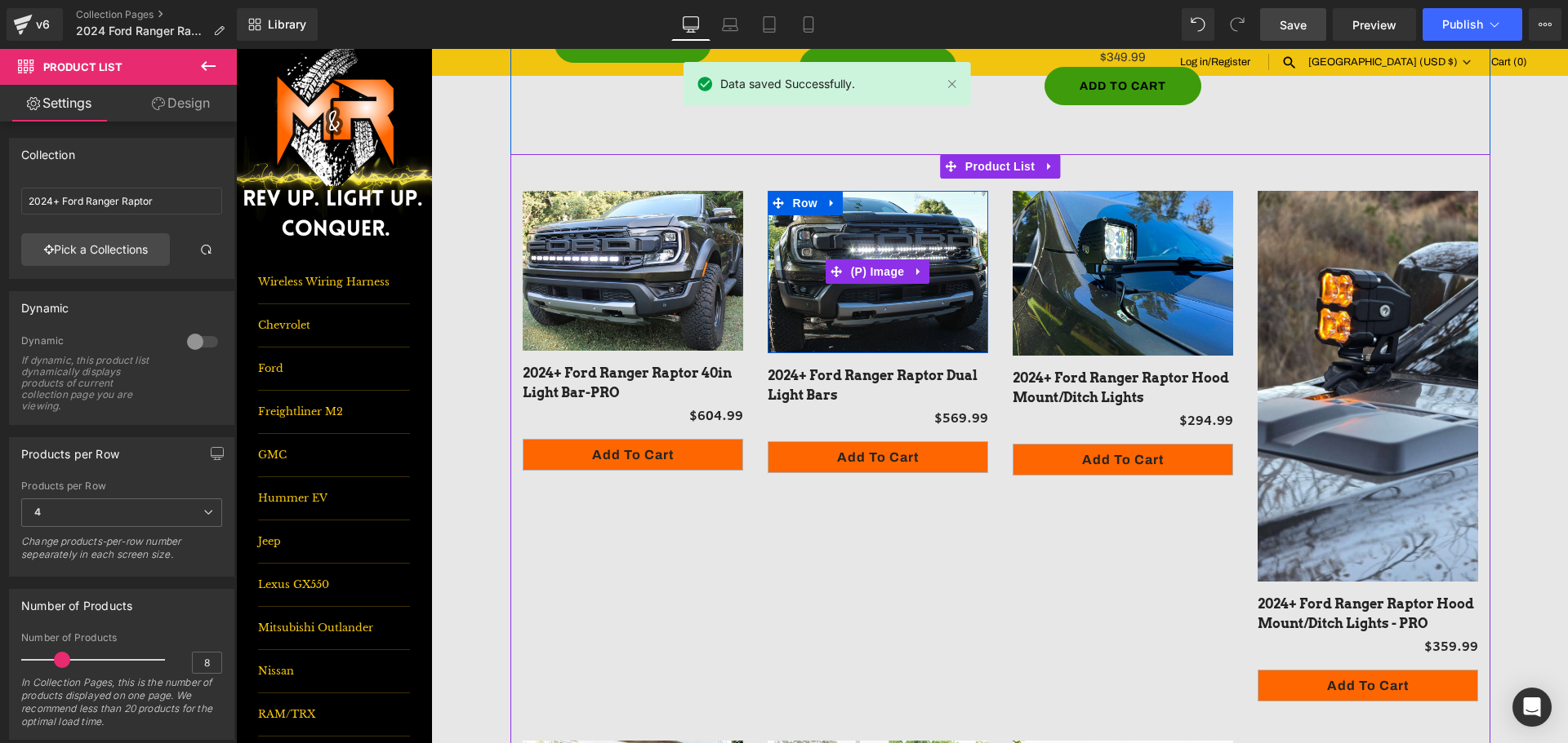
scroll to position [980, 0]
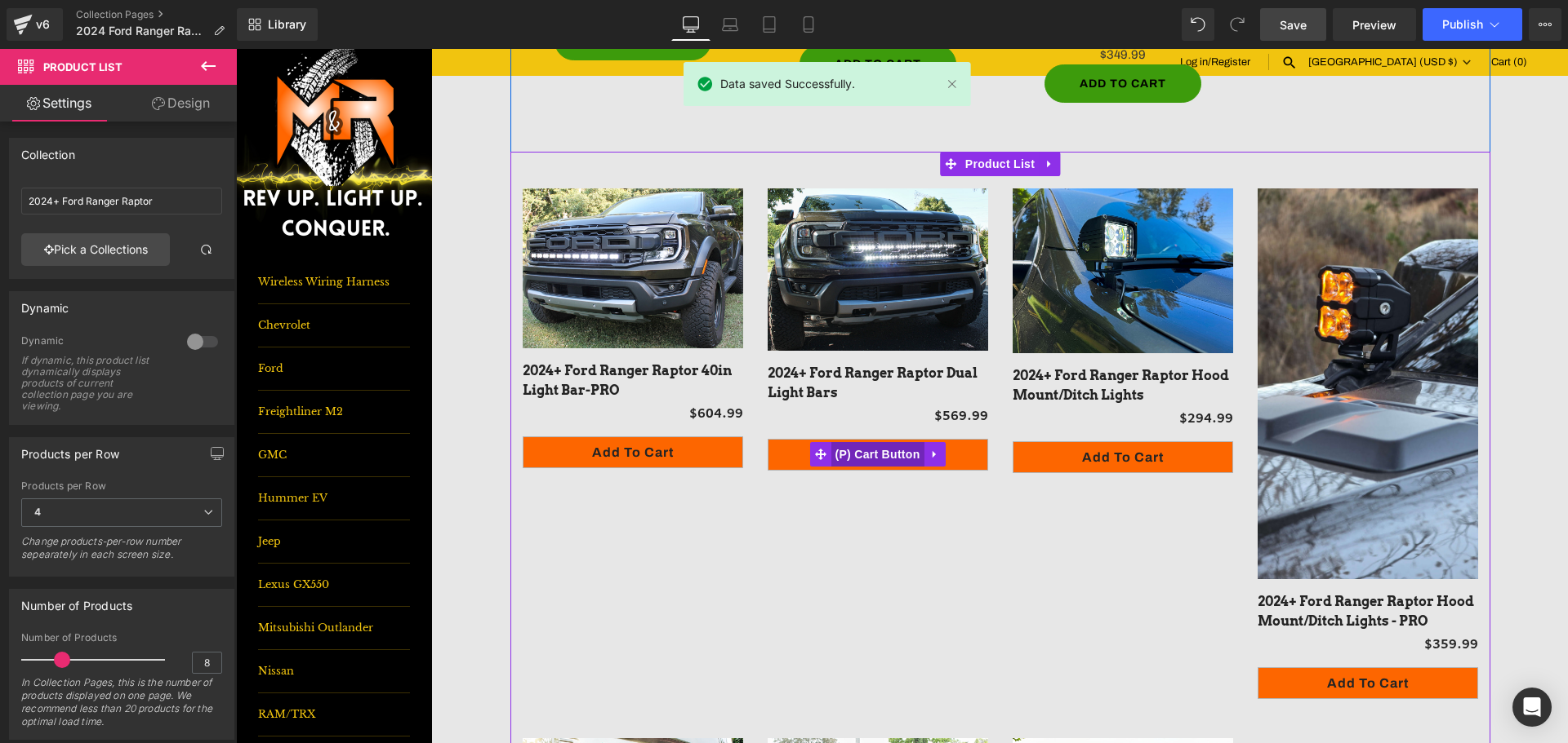
click at [855, 459] on span "(P) Cart Button" at bounding box center [877, 454] width 93 height 25
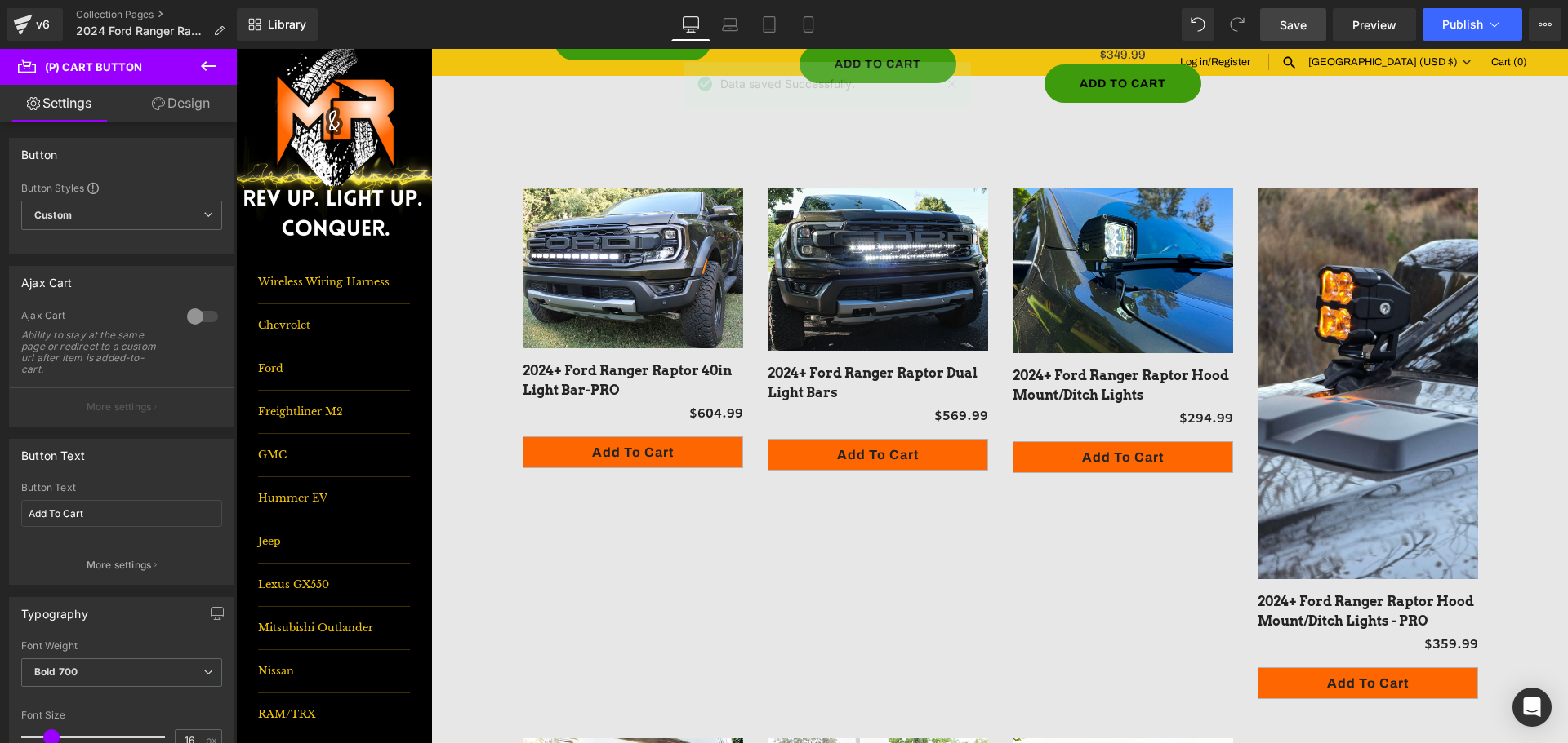
click at [191, 111] on link "Design" at bounding box center [180, 102] width 119 height 37
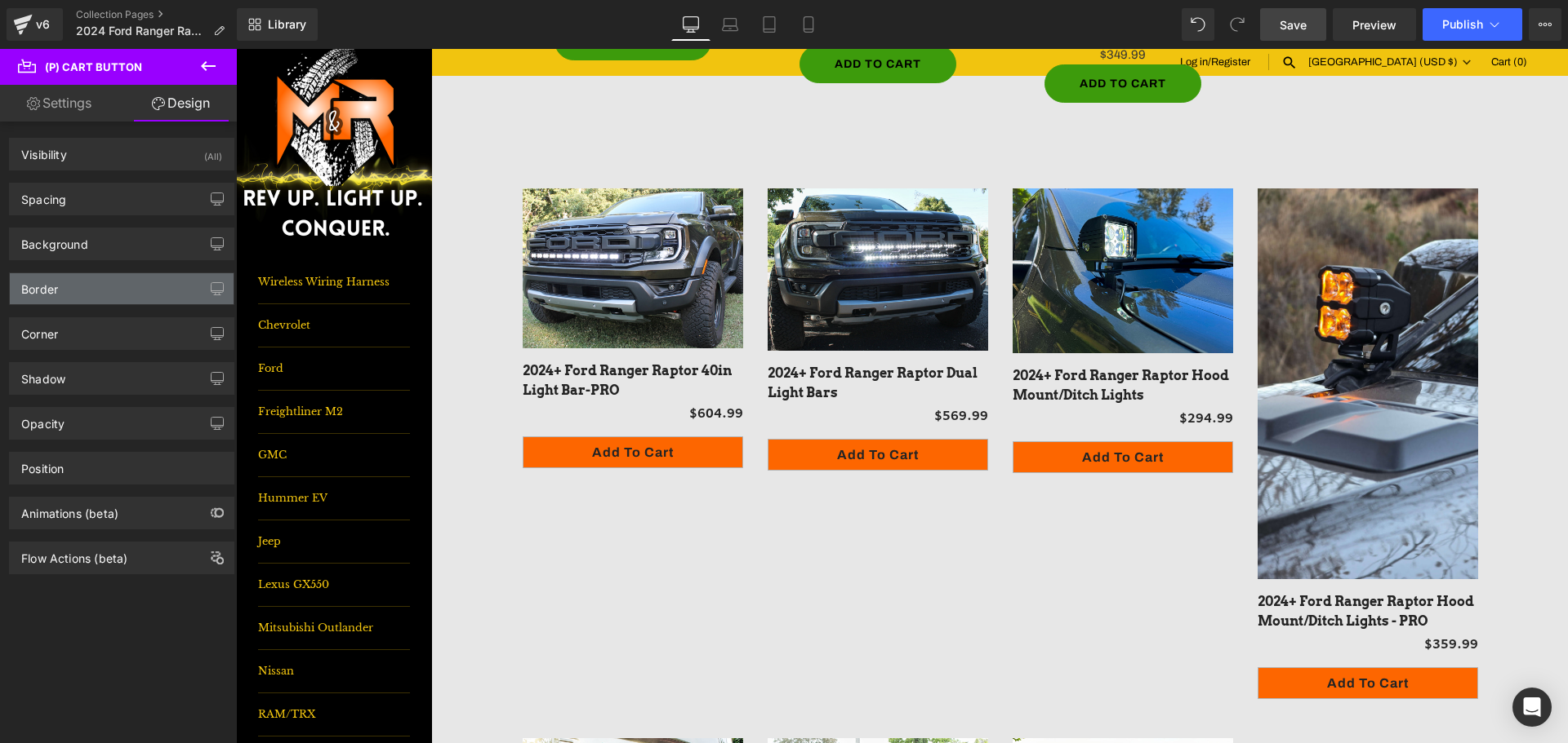
click at [28, 279] on div "Border" at bounding box center [39, 284] width 37 height 23
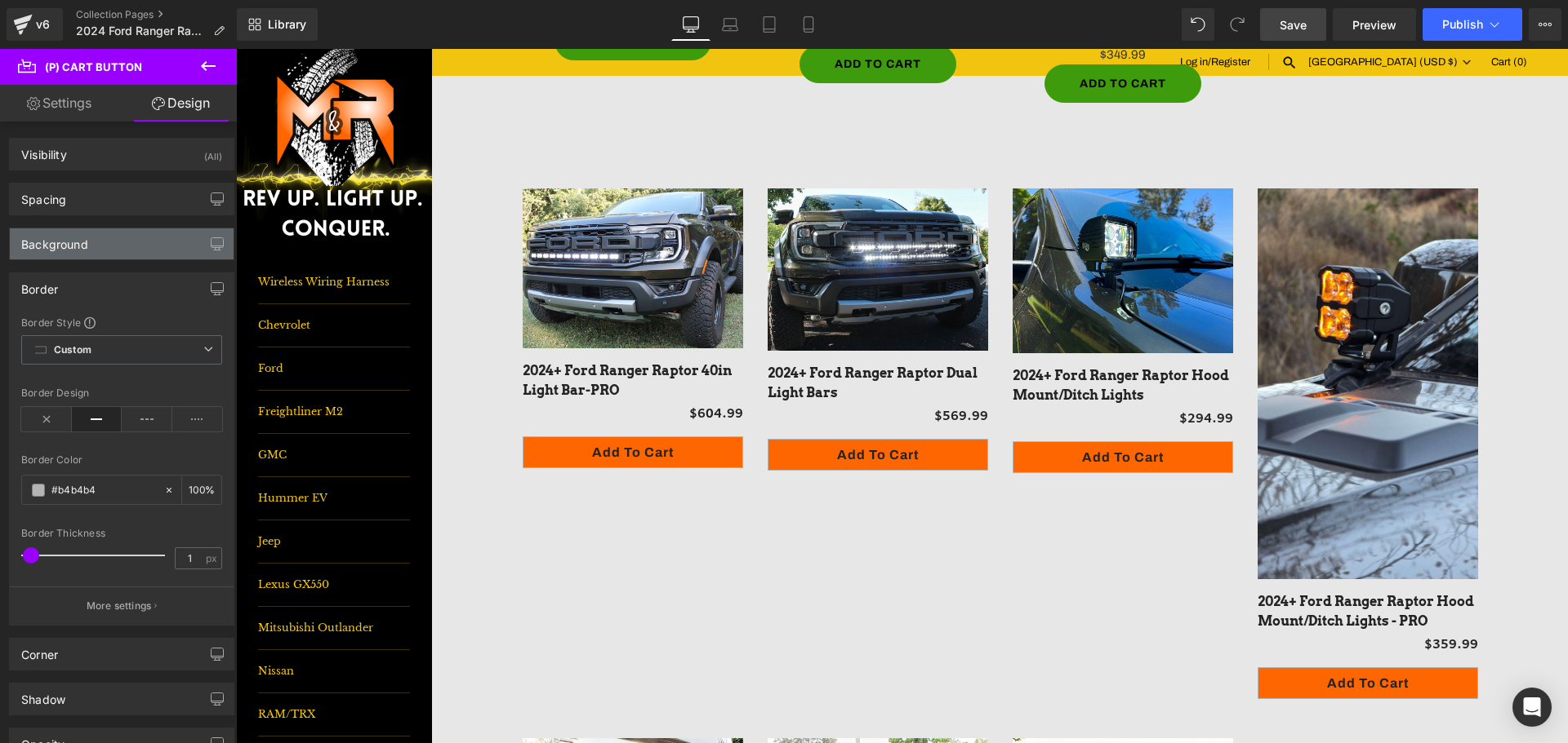
click at [51, 255] on div "Background" at bounding box center [121, 244] width 224 height 31
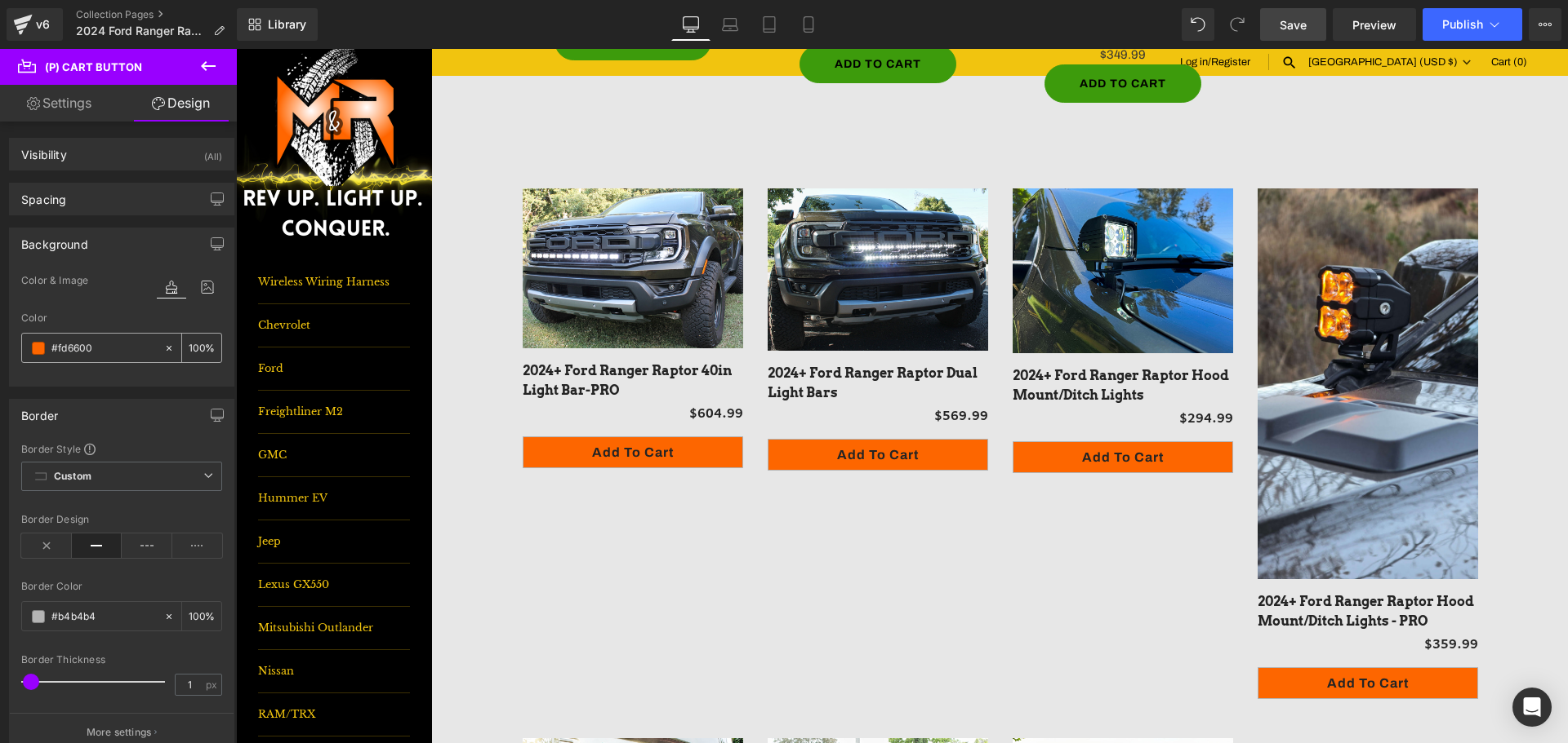
click at [79, 352] on input "#fd6600" at bounding box center [103, 348] width 104 height 18
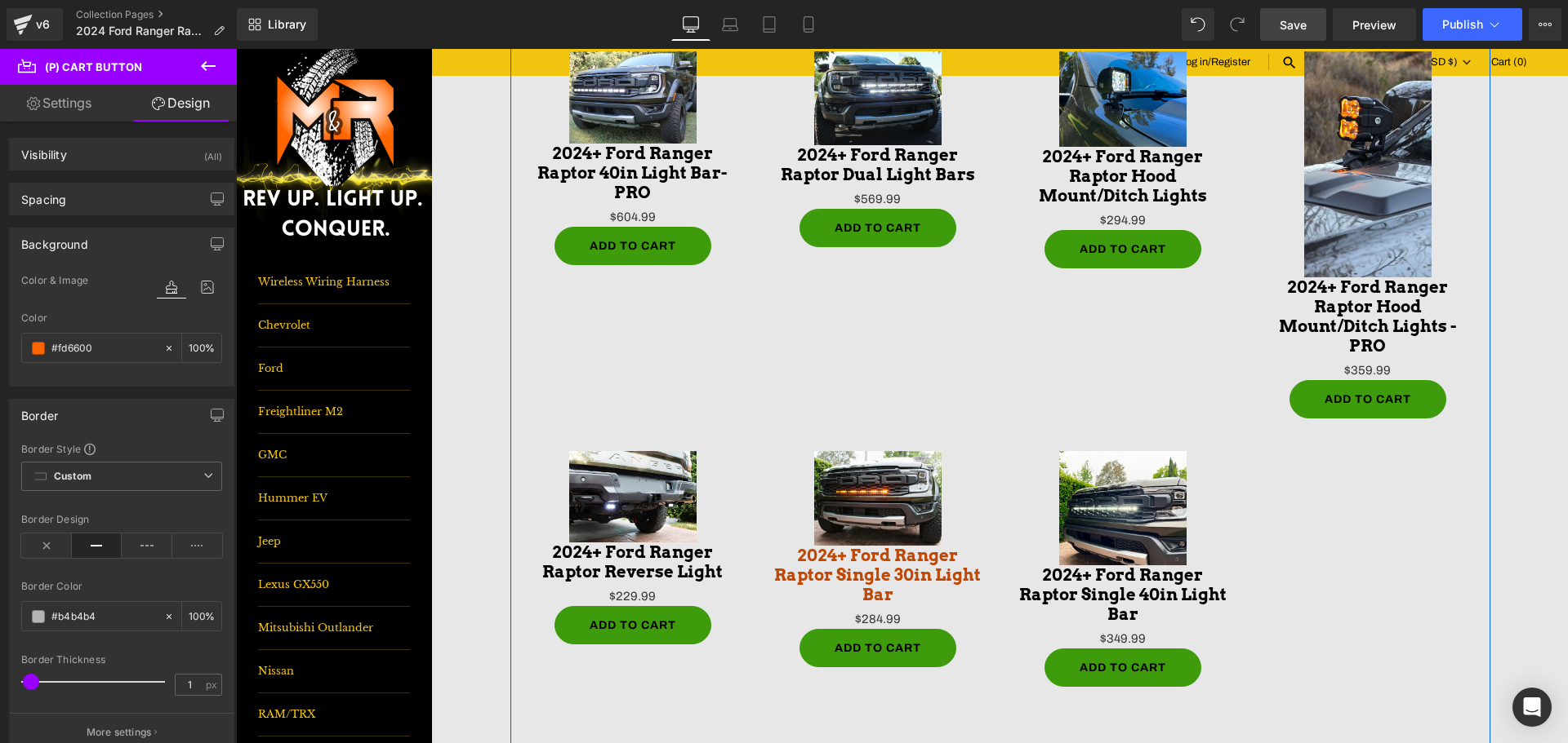
scroll to position [163, 0]
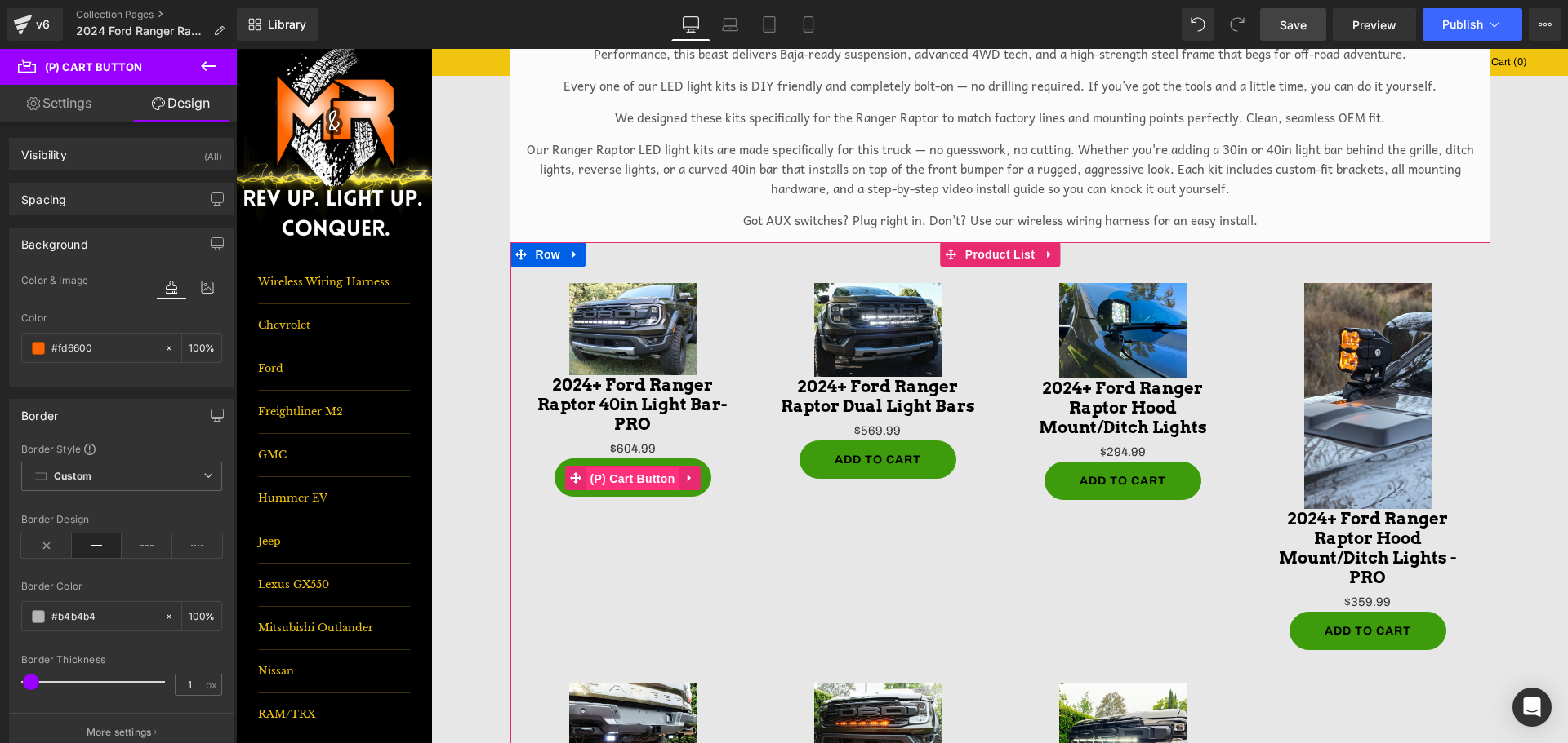
click at [618, 480] on span "(P) Cart Button" at bounding box center [631, 479] width 93 height 25
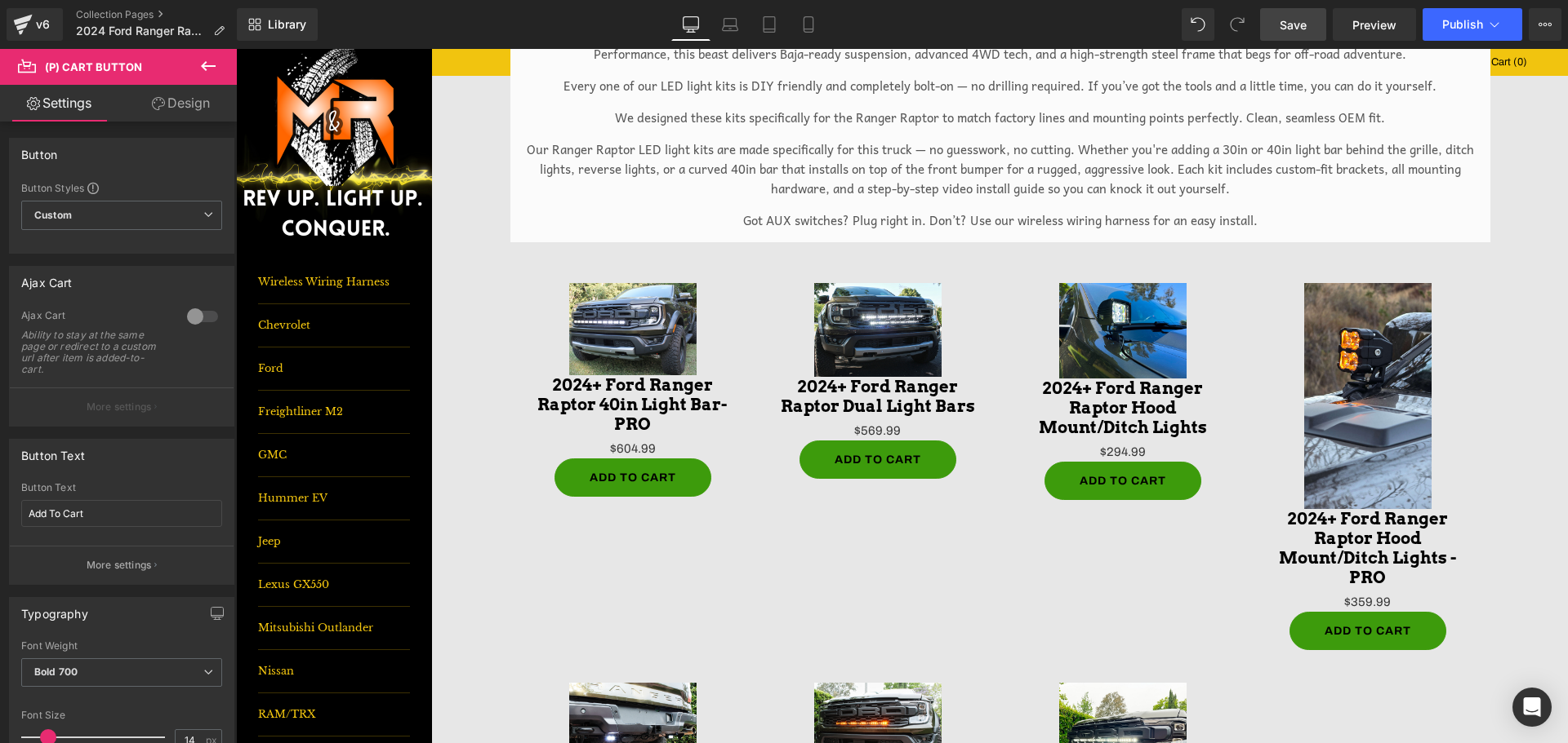
click at [170, 111] on link "Design" at bounding box center [180, 102] width 119 height 37
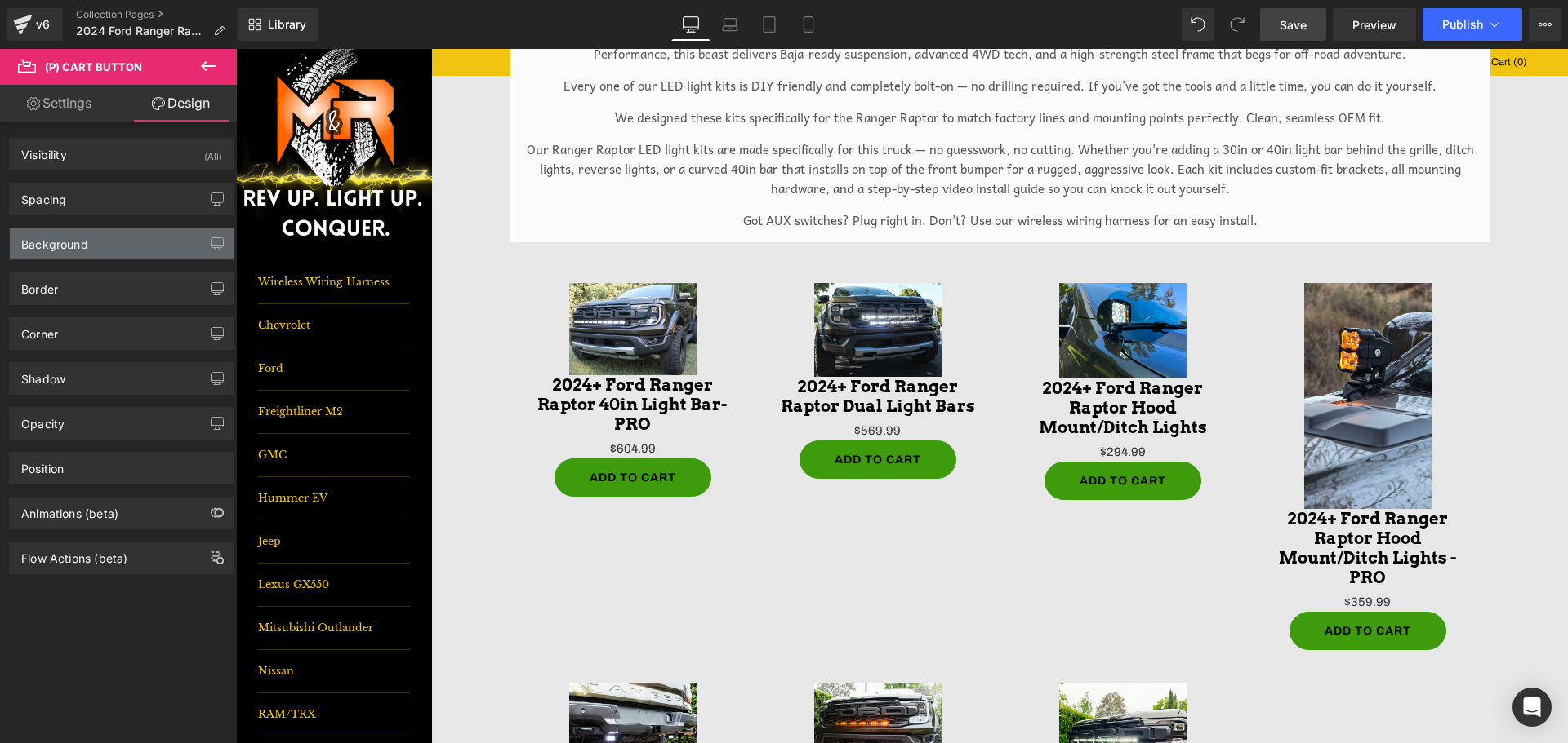
click at [156, 238] on div "Background" at bounding box center [121, 244] width 224 height 31
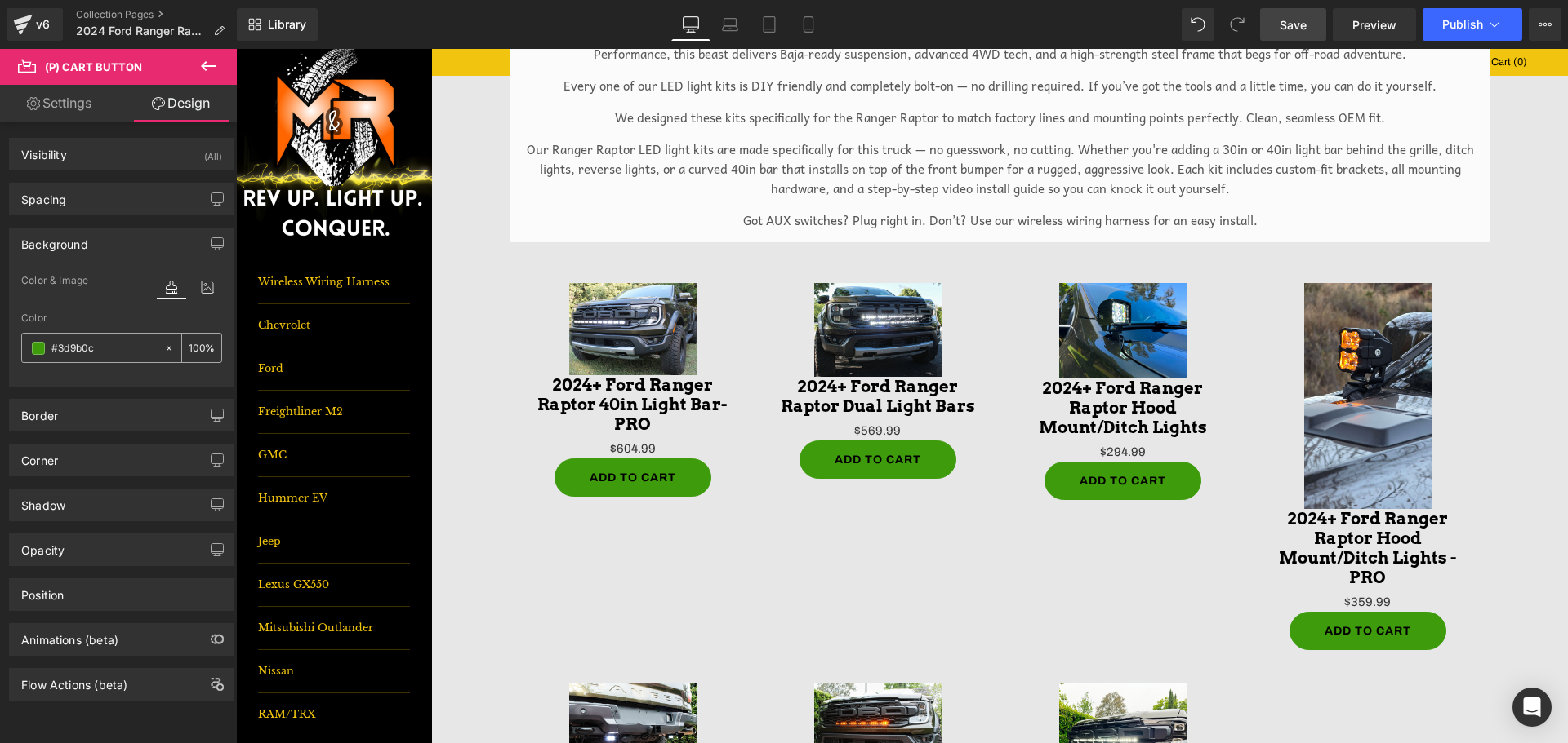
click at [97, 354] on input "#3d9b0c" at bounding box center [103, 348] width 104 height 18
paste input "fd6600"
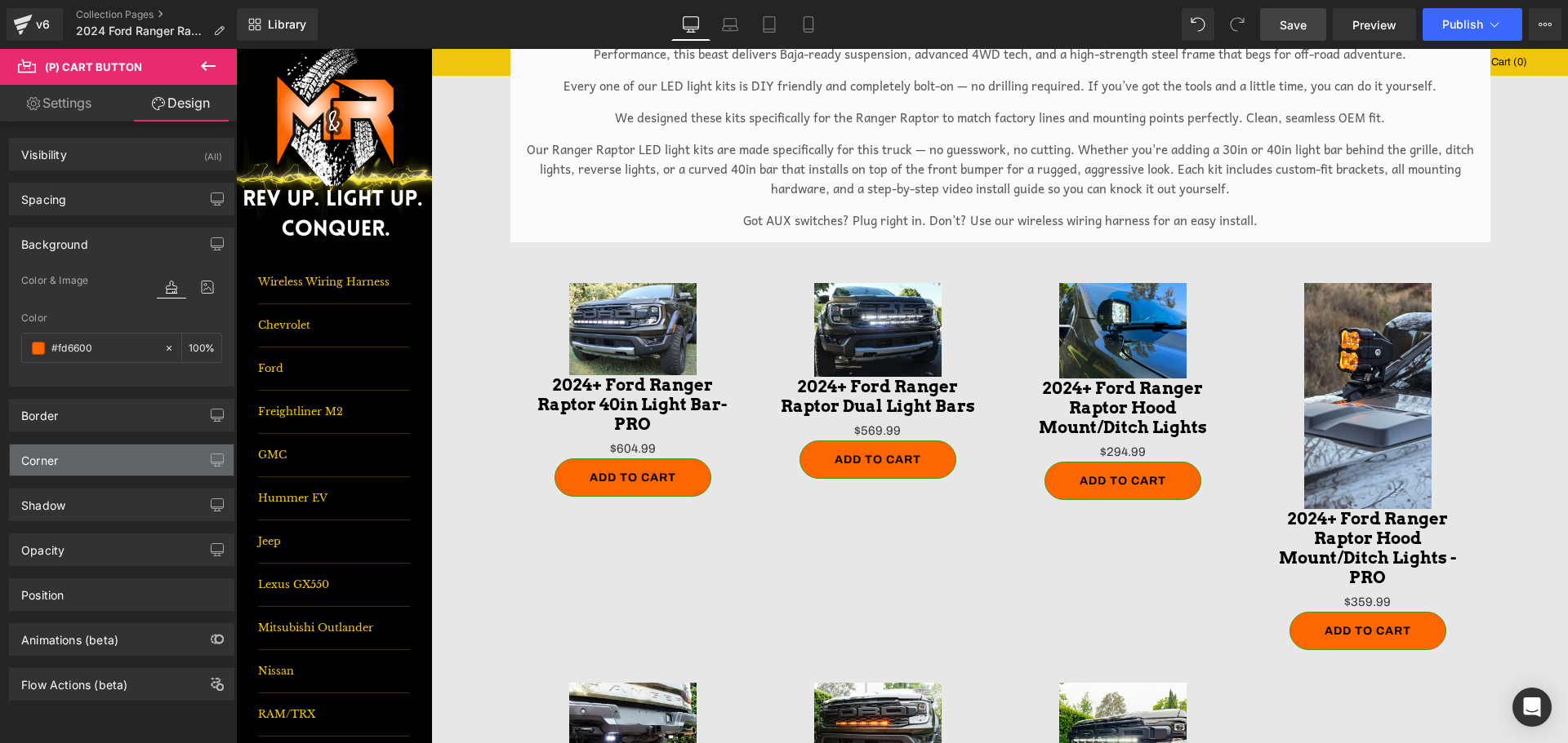
type input "#fd6600"
click at [97, 460] on div "Corner" at bounding box center [121, 460] width 224 height 31
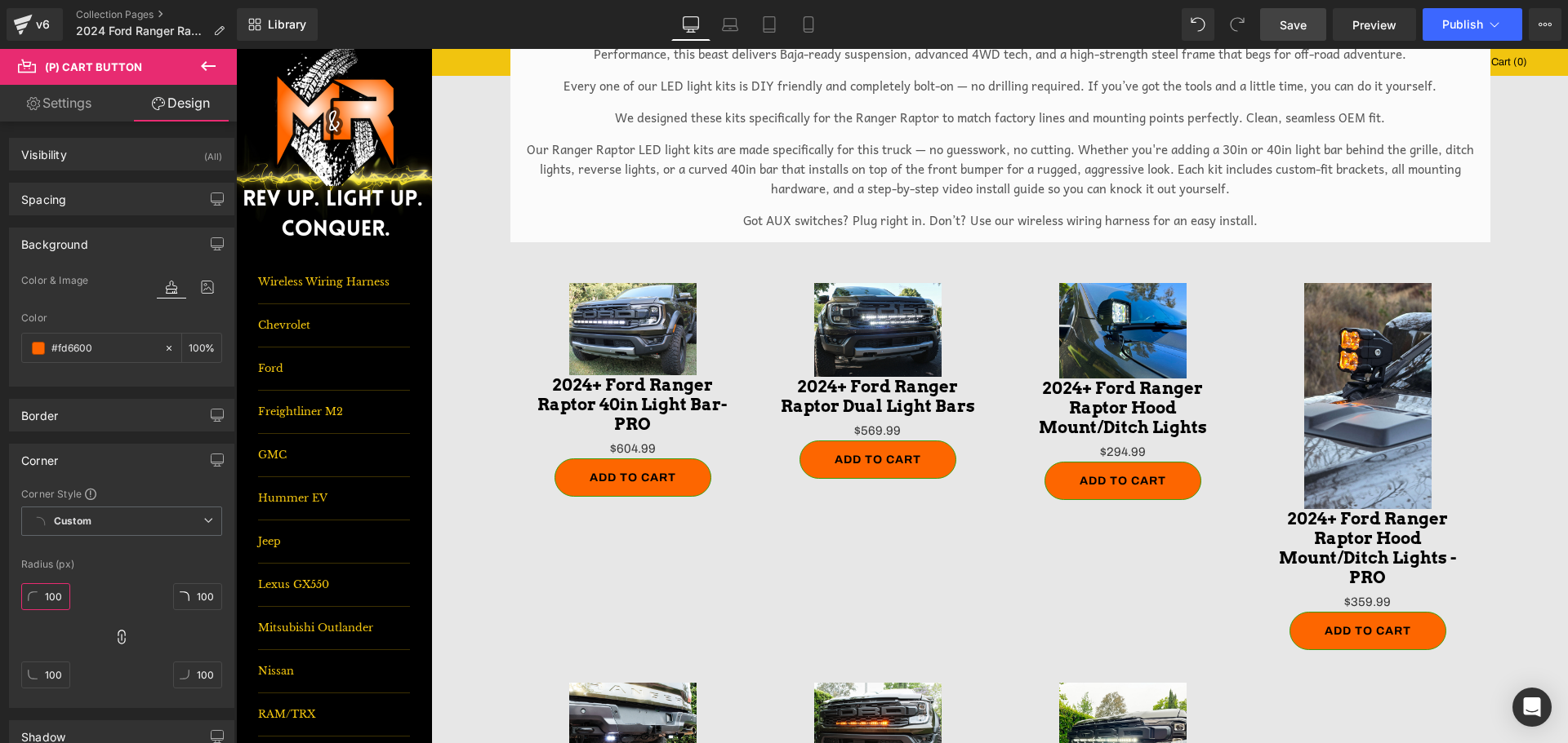
click at [47, 590] on input "100" at bounding box center [45, 597] width 49 height 27
type input "0"
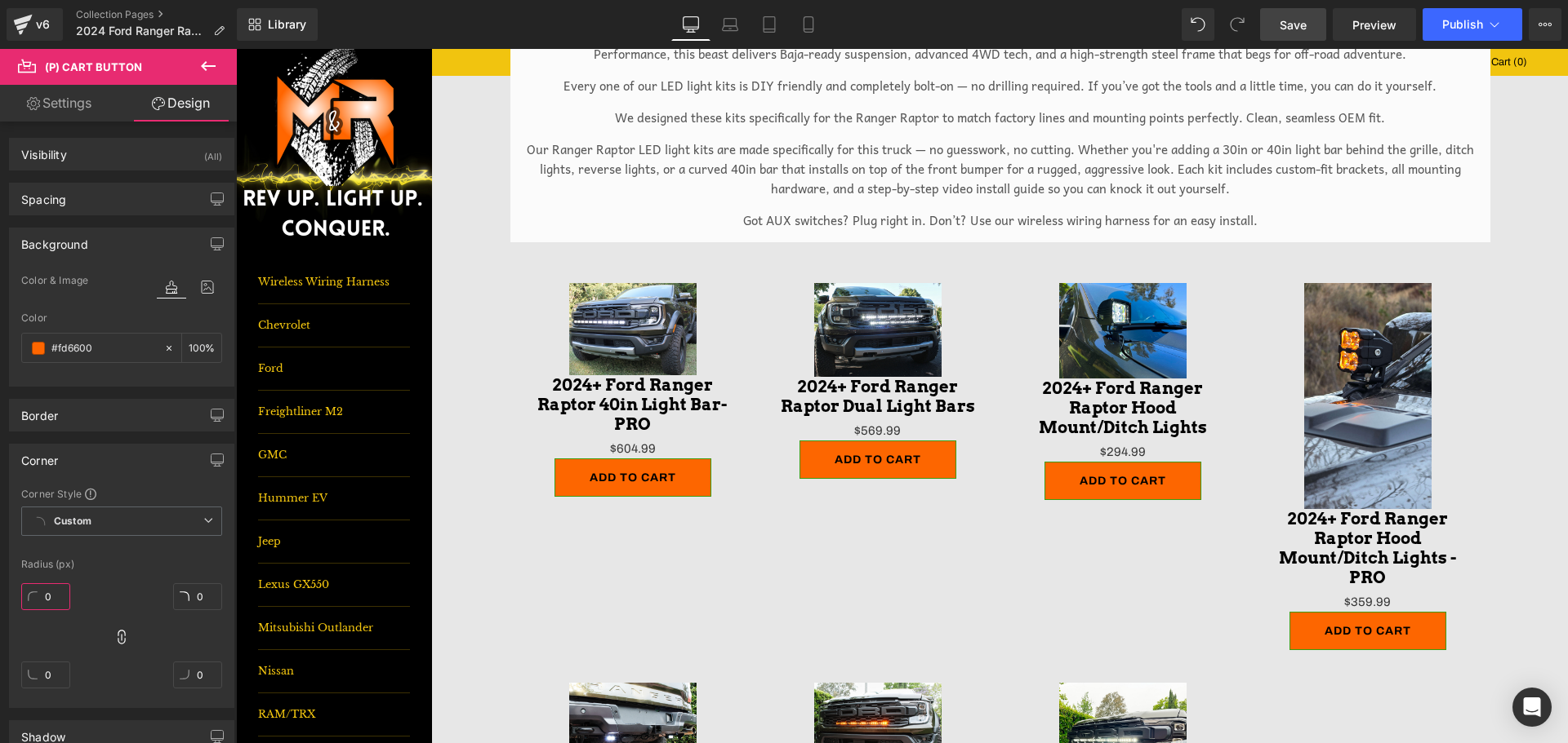
type input "0"
drag, startPoint x: 1312, startPoint y: 23, endPoint x: 1051, endPoint y: 332, distance: 404.5
click at [1312, 23] on link "Save" at bounding box center [1292, 25] width 66 height 32
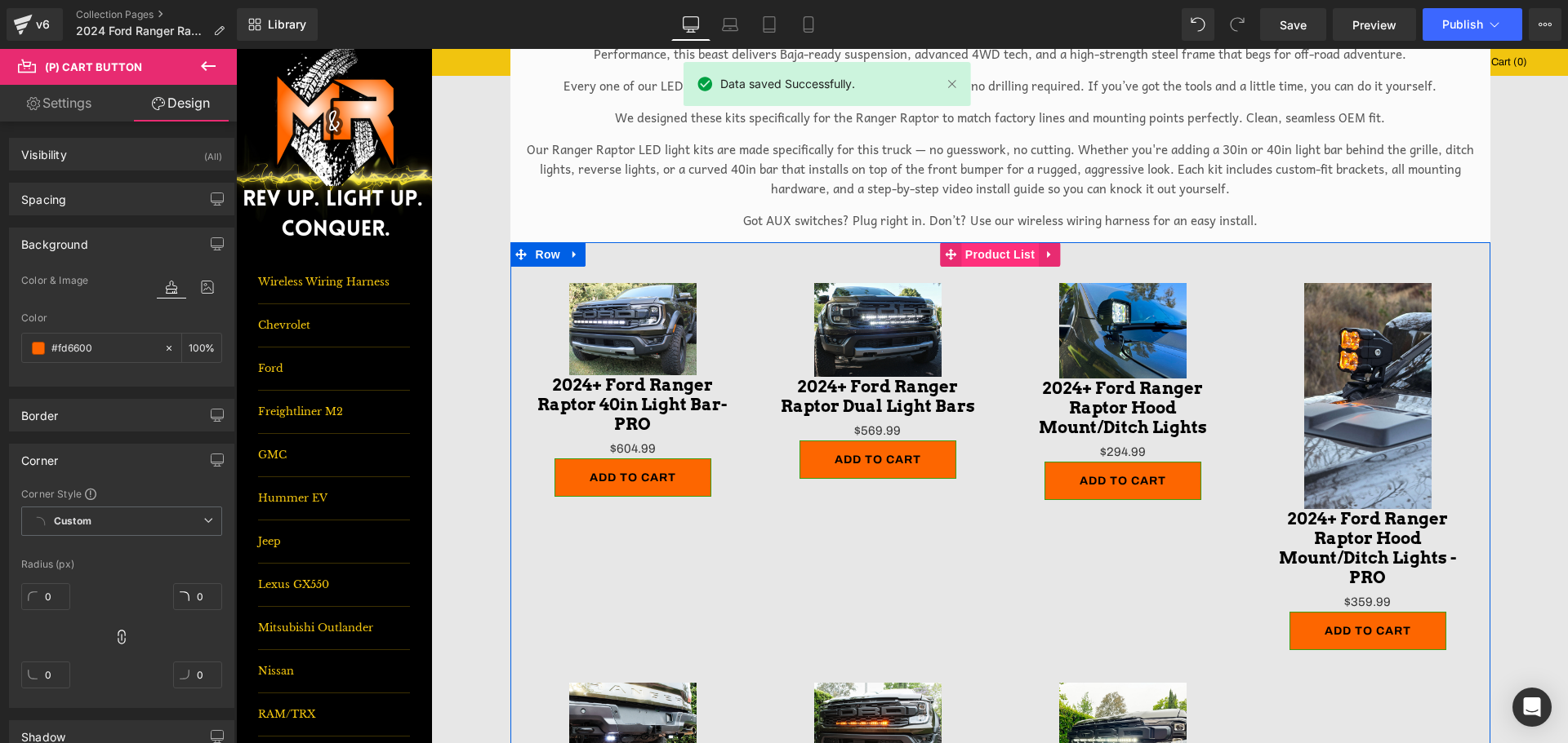
click at [976, 260] on span "Product List" at bounding box center [1000, 254] width 78 height 25
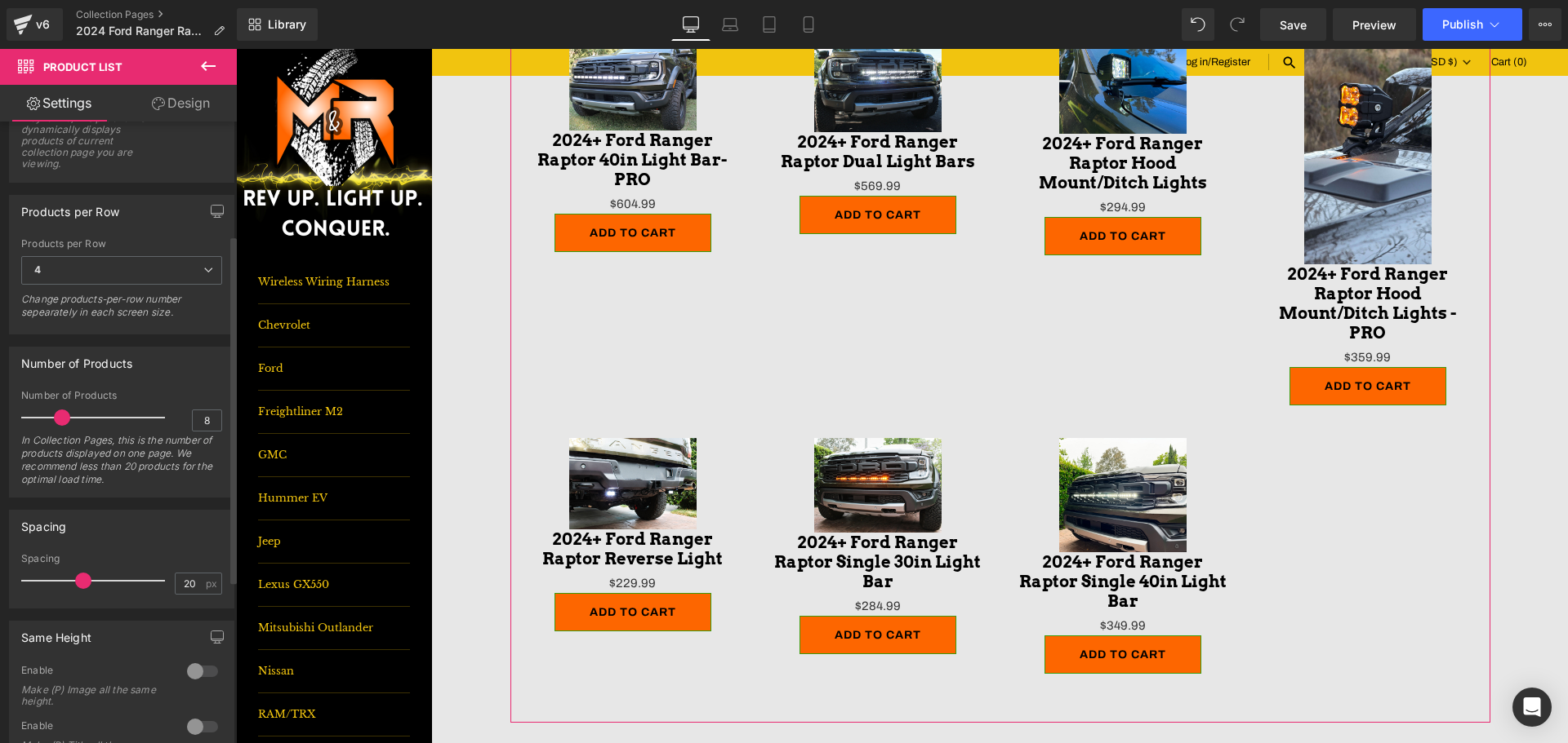
scroll to position [245, 0]
type input "11"
drag, startPoint x: 72, startPoint y: 583, endPoint x: 59, endPoint y: 585, distance: 13.2
click at [59, 585] on span at bounding box center [59, 578] width 16 height 16
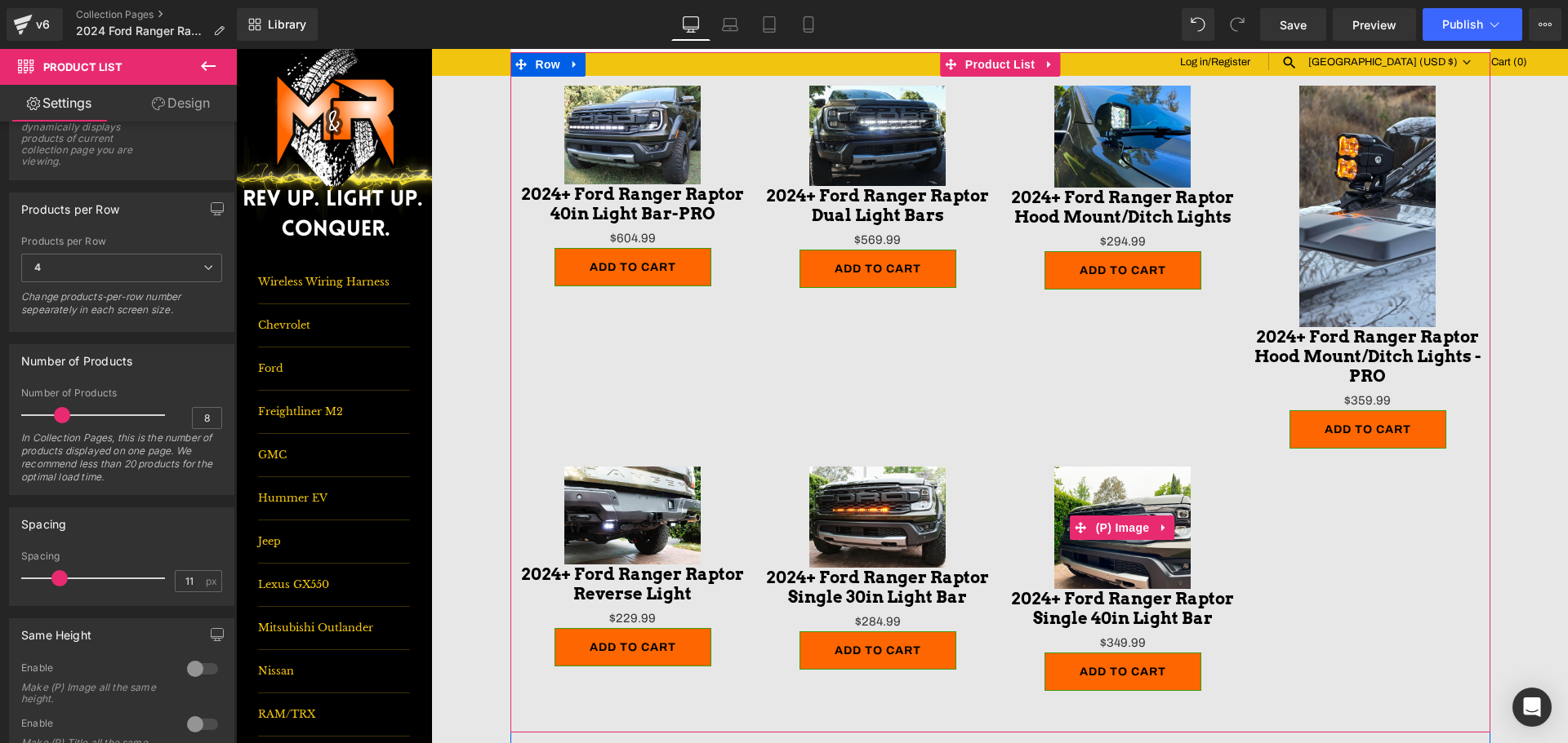
scroll to position [163, 0]
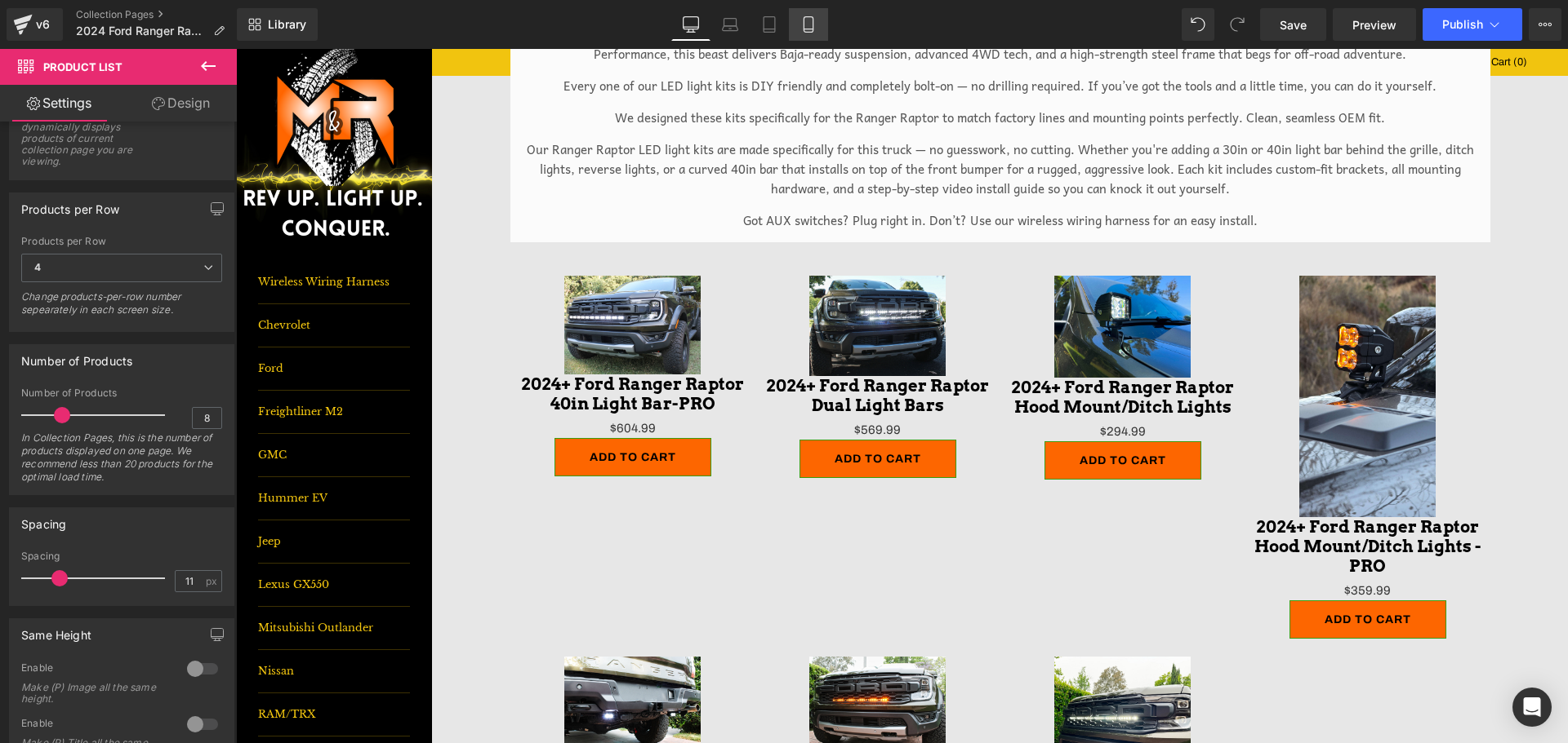
click at [821, 27] on link "Mobile" at bounding box center [808, 25] width 39 height 32
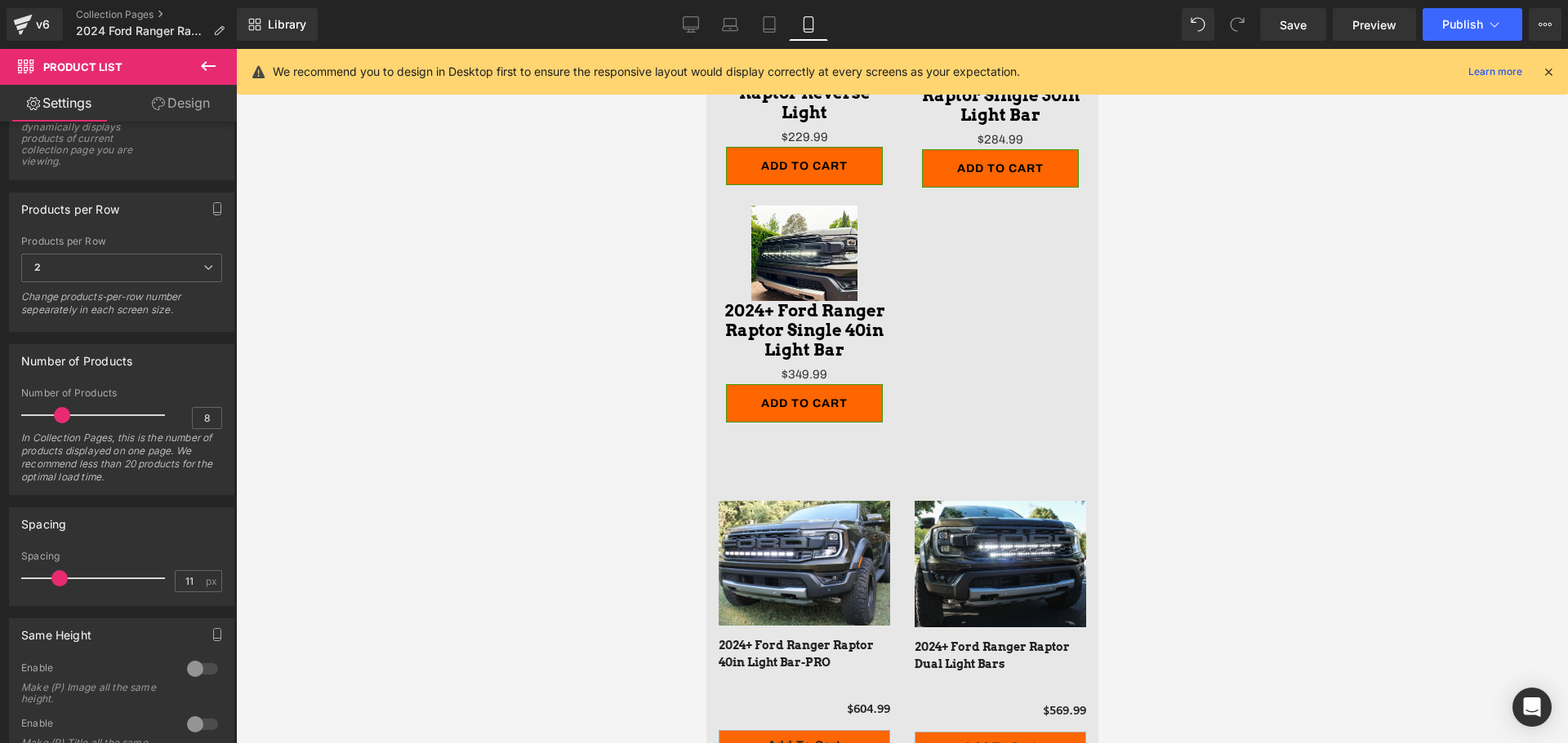
scroll to position [509, 0]
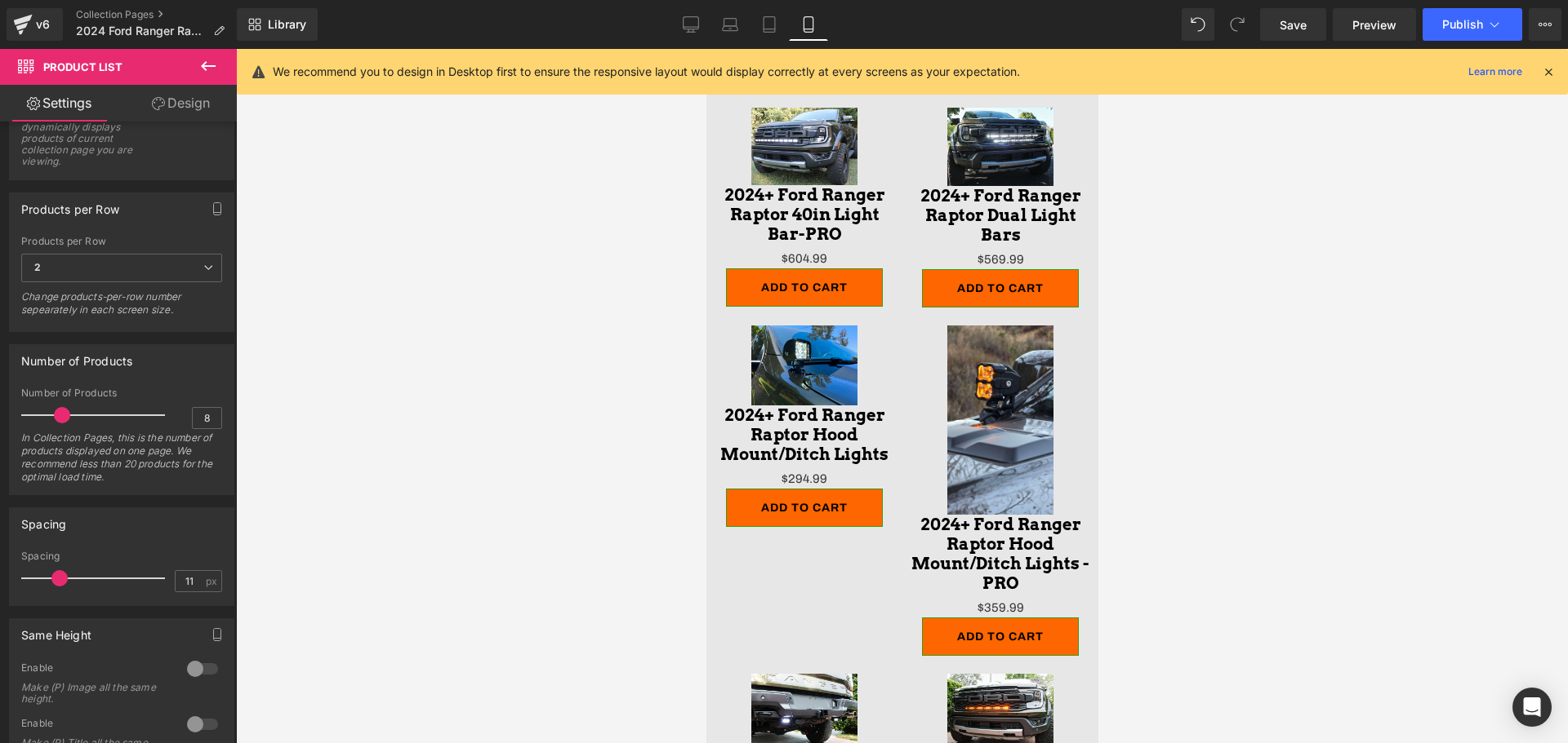
drag, startPoint x: 1089, startPoint y: 401, endPoint x: 1850, endPoint y: 294, distance: 768.5
click at [766, 14] on link "Tablet" at bounding box center [769, 25] width 39 height 32
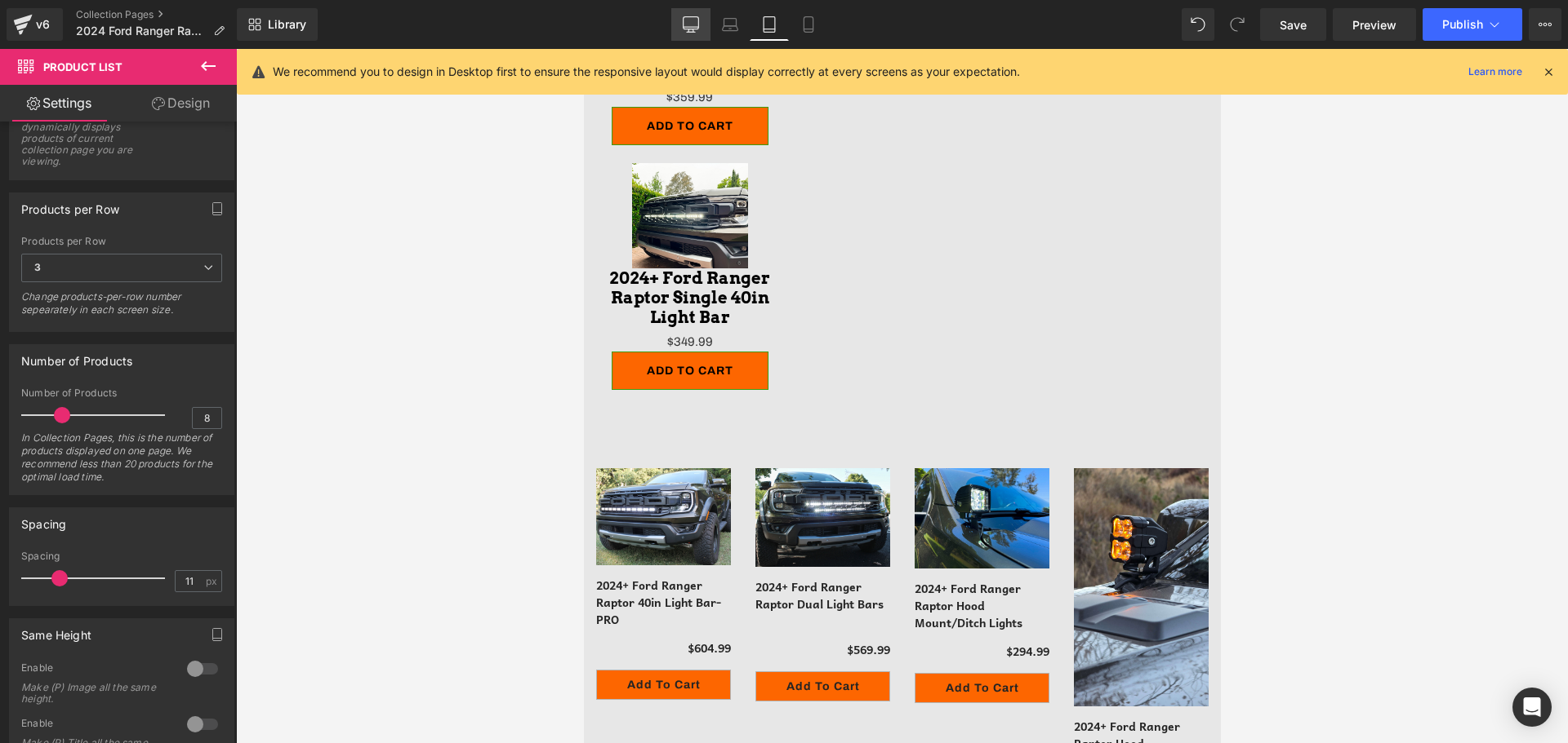
click at [688, 30] on icon at bounding box center [690, 24] width 16 height 16
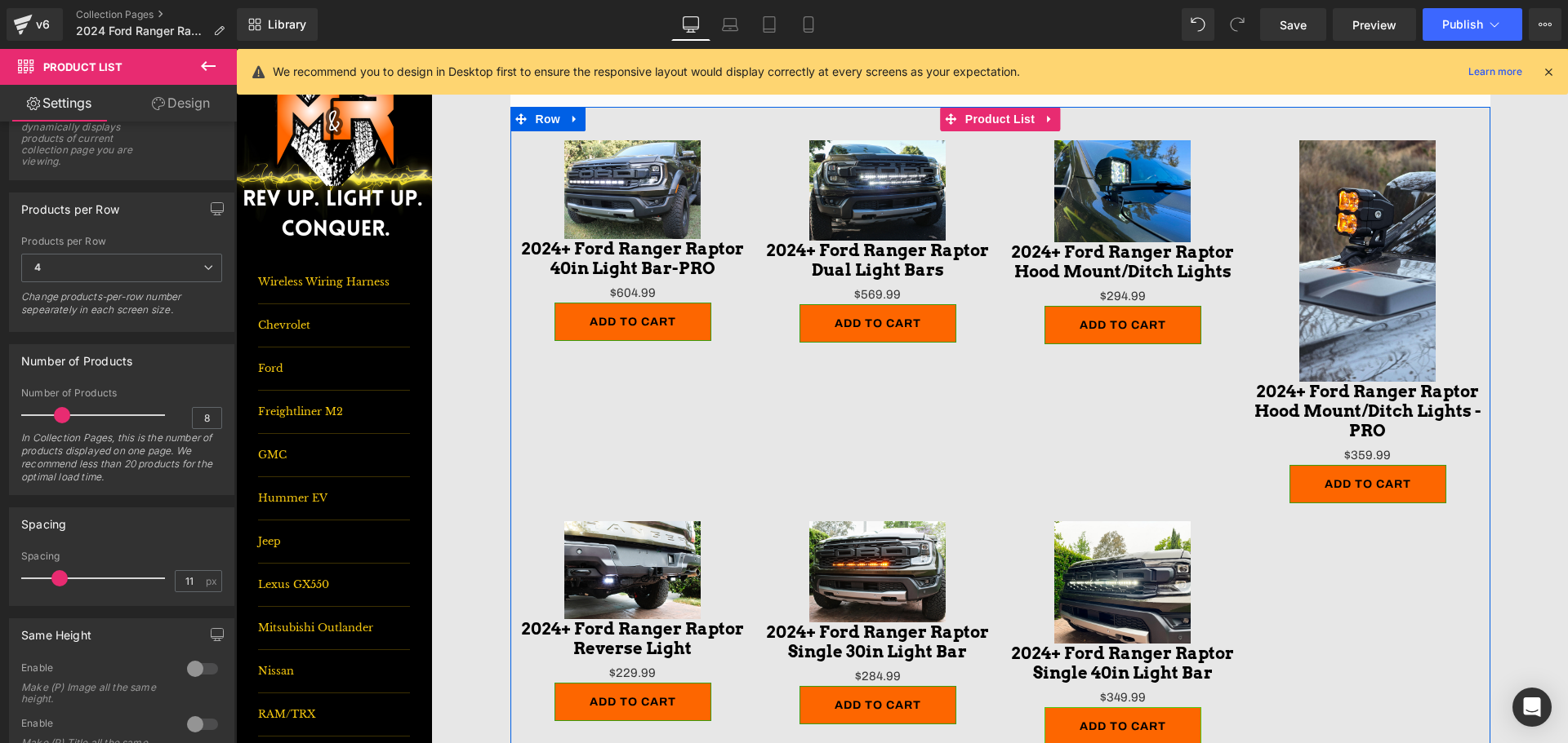
scroll to position [530, 0]
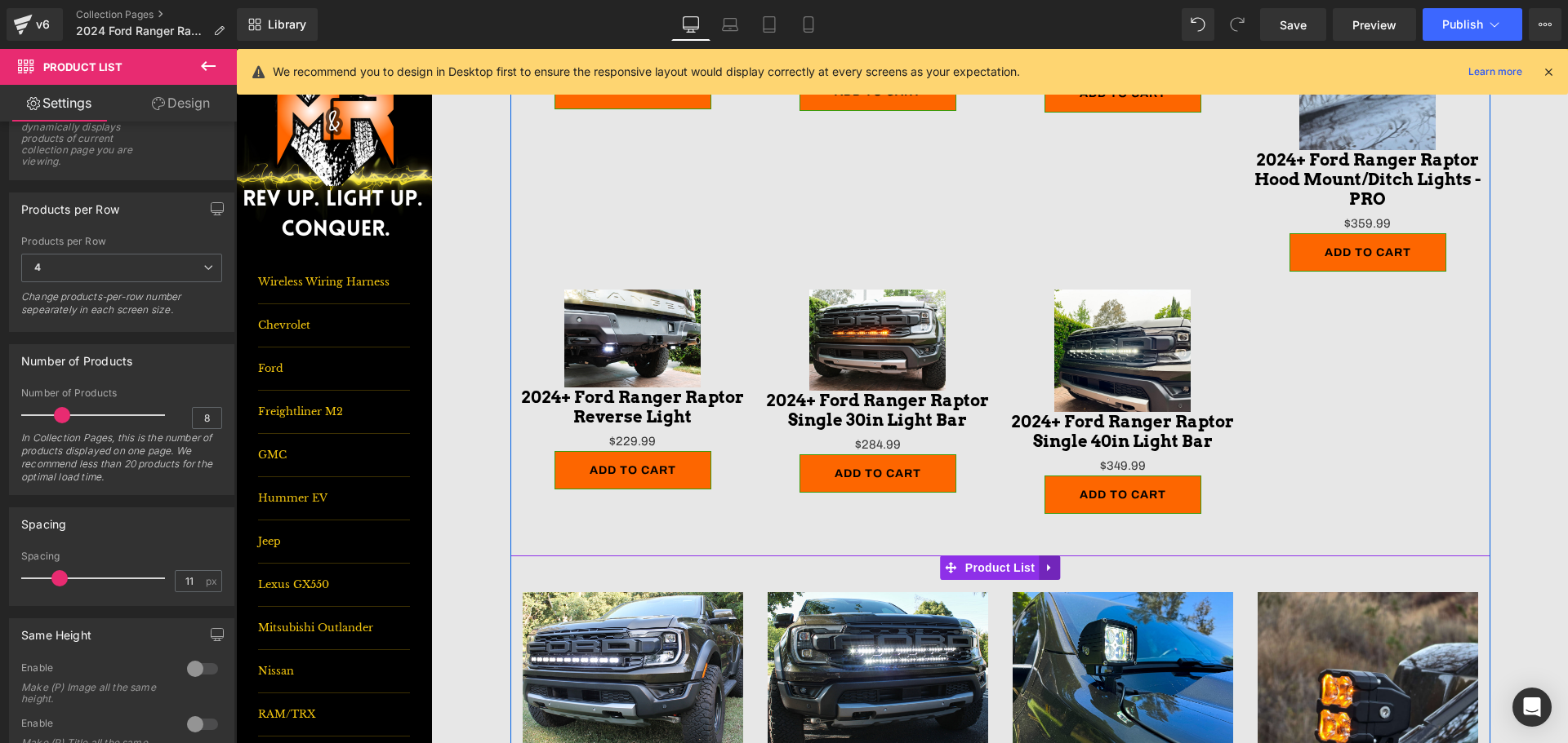
click at [1047, 569] on icon at bounding box center [1048, 567] width 3 height 8
click at [1057, 566] on icon at bounding box center [1060, 567] width 11 height 11
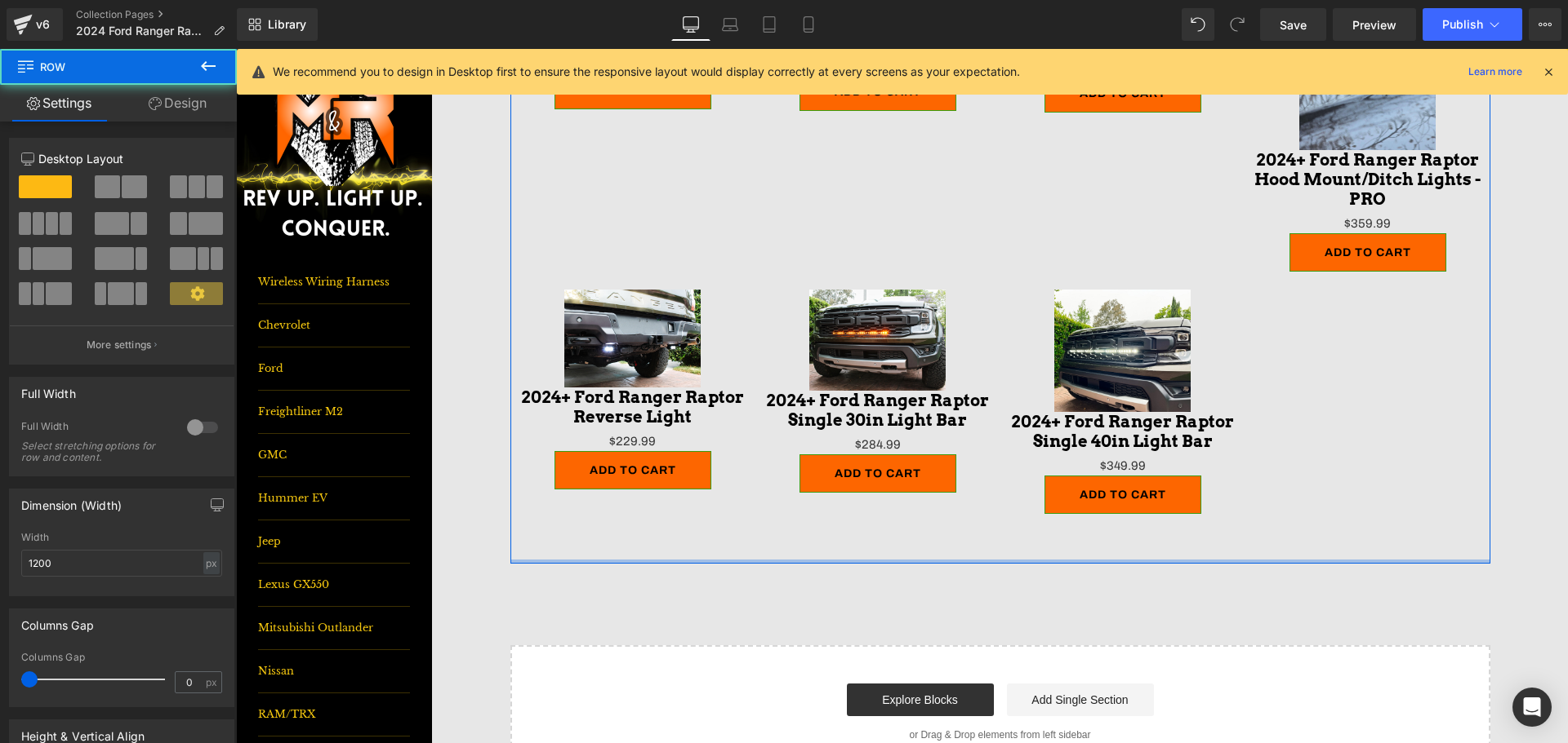
drag, startPoint x: 1130, startPoint y: 615, endPoint x: 1120, endPoint y: 521, distance: 94.5
click at [1120, 521] on div "Sale Off (P) Image 2024+ Ford Ranger Raptor 40in Light Bar-PRO (P) Title $0 $60…" at bounding box center [1000, 219] width 980 height 688
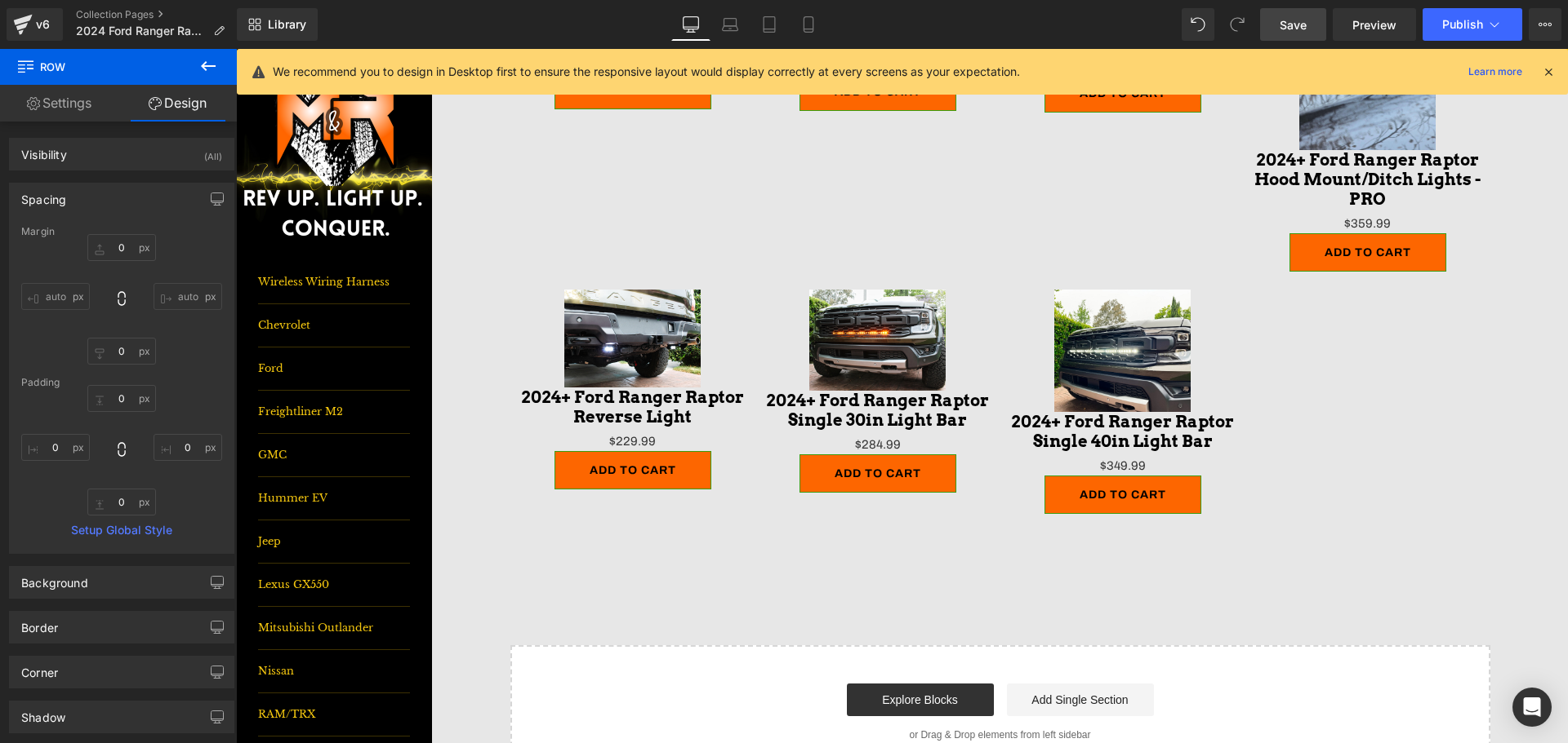
click at [1282, 31] on span "Save" at bounding box center [1293, 25] width 27 height 17
click at [1471, 12] on button "Publish" at bounding box center [1471, 25] width 100 height 32
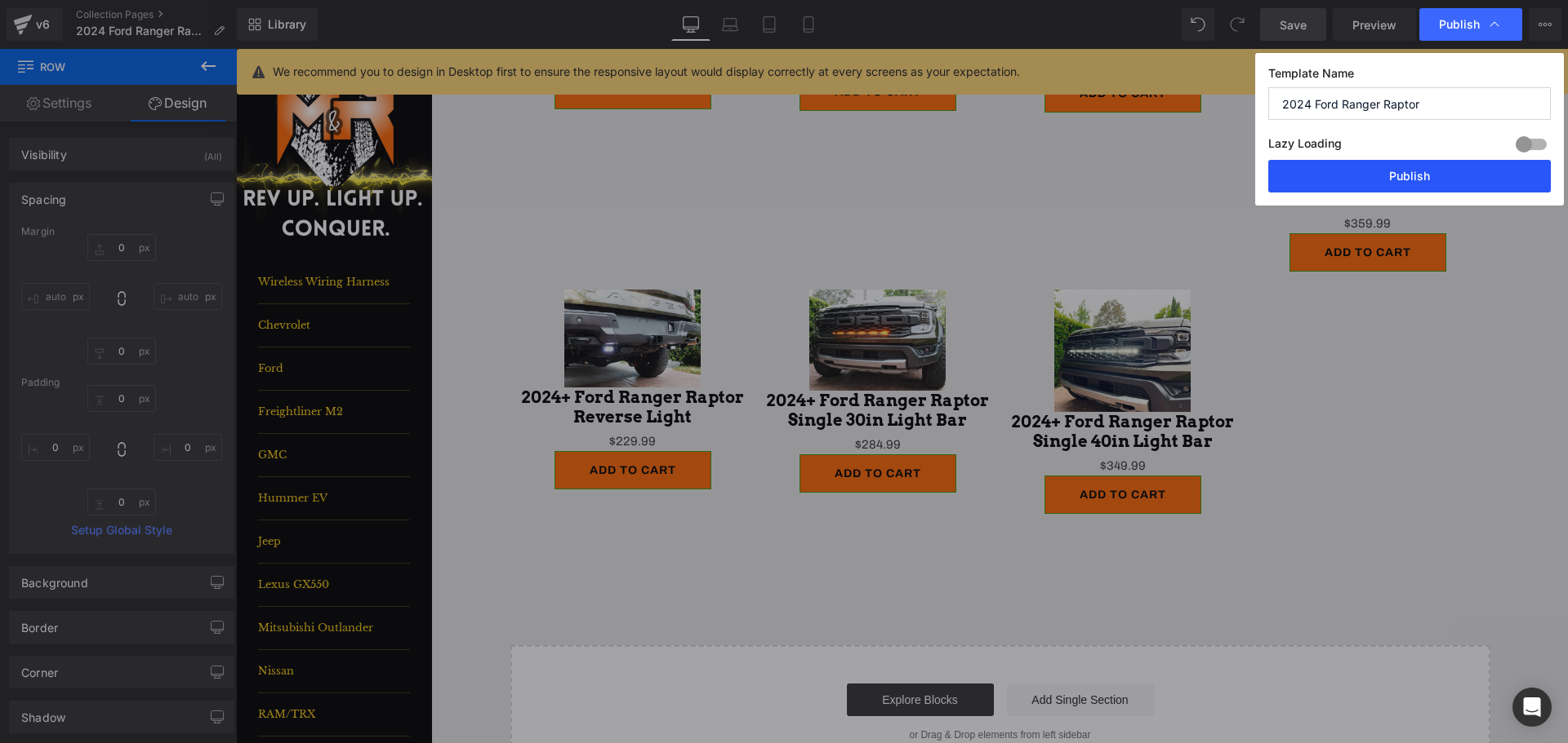
click at [1471, 170] on button "Publish" at bounding box center [1409, 176] width 283 height 32
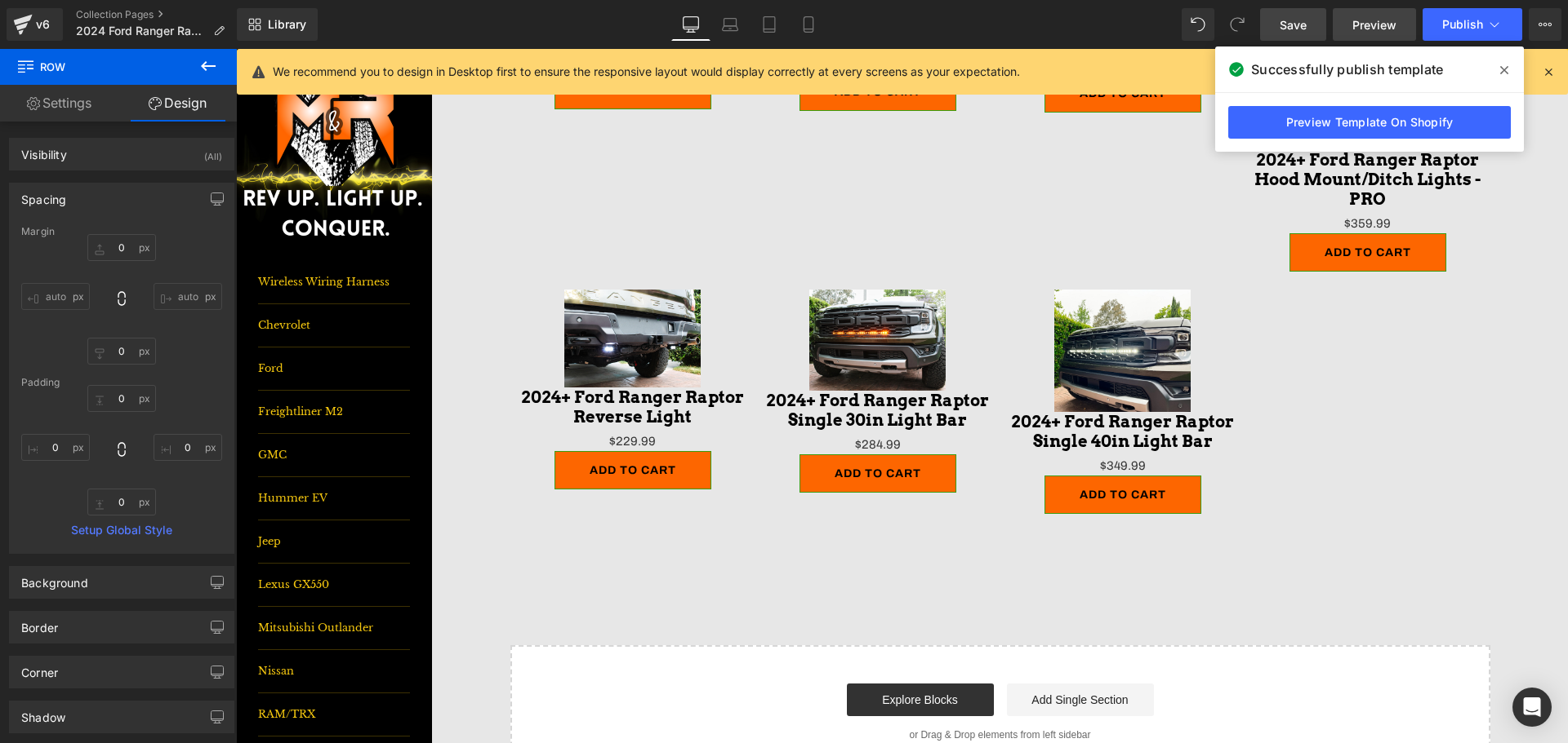
click at [1389, 21] on span "Preview" at bounding box center [1374, 25] width 44 height 17
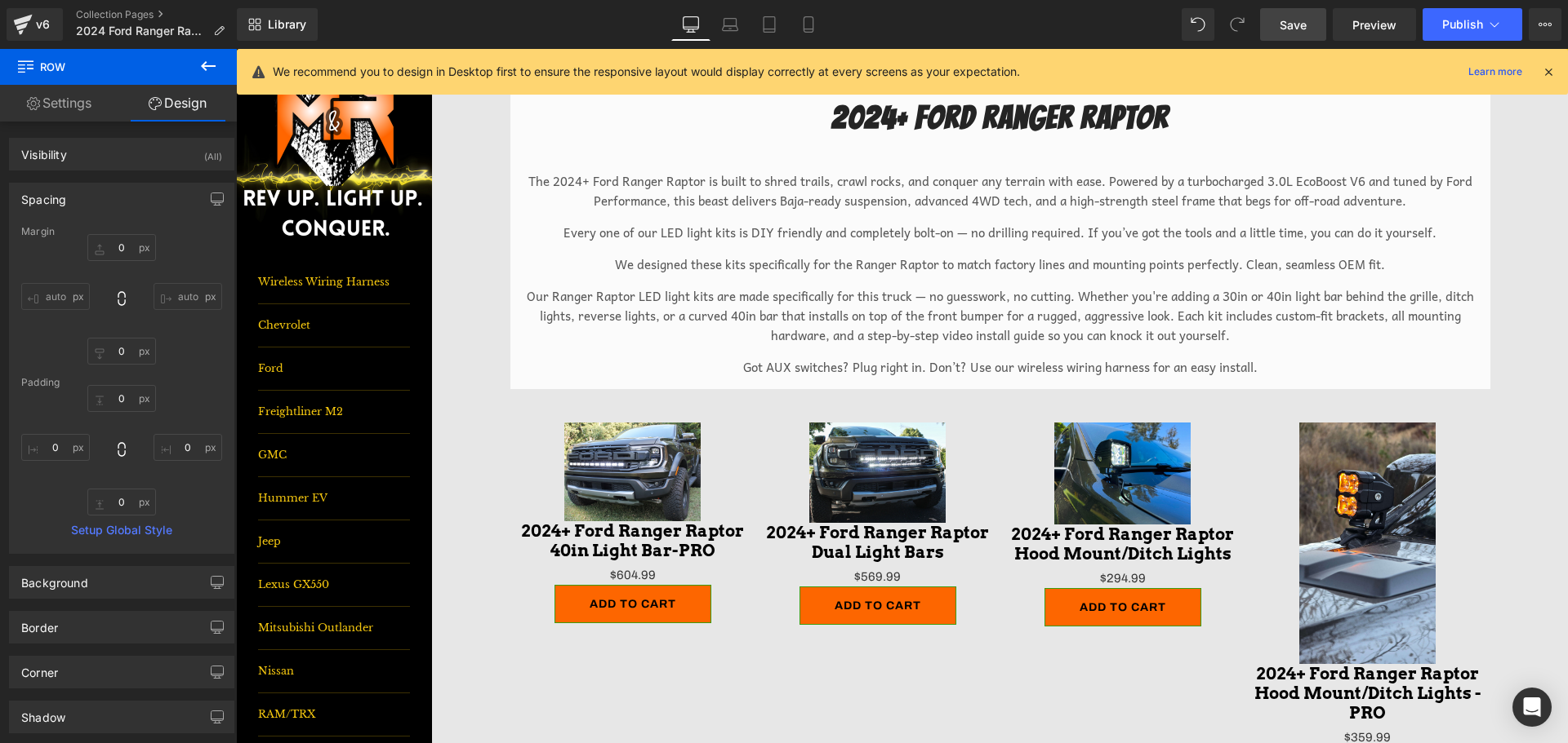
scroll to position [0, 0]
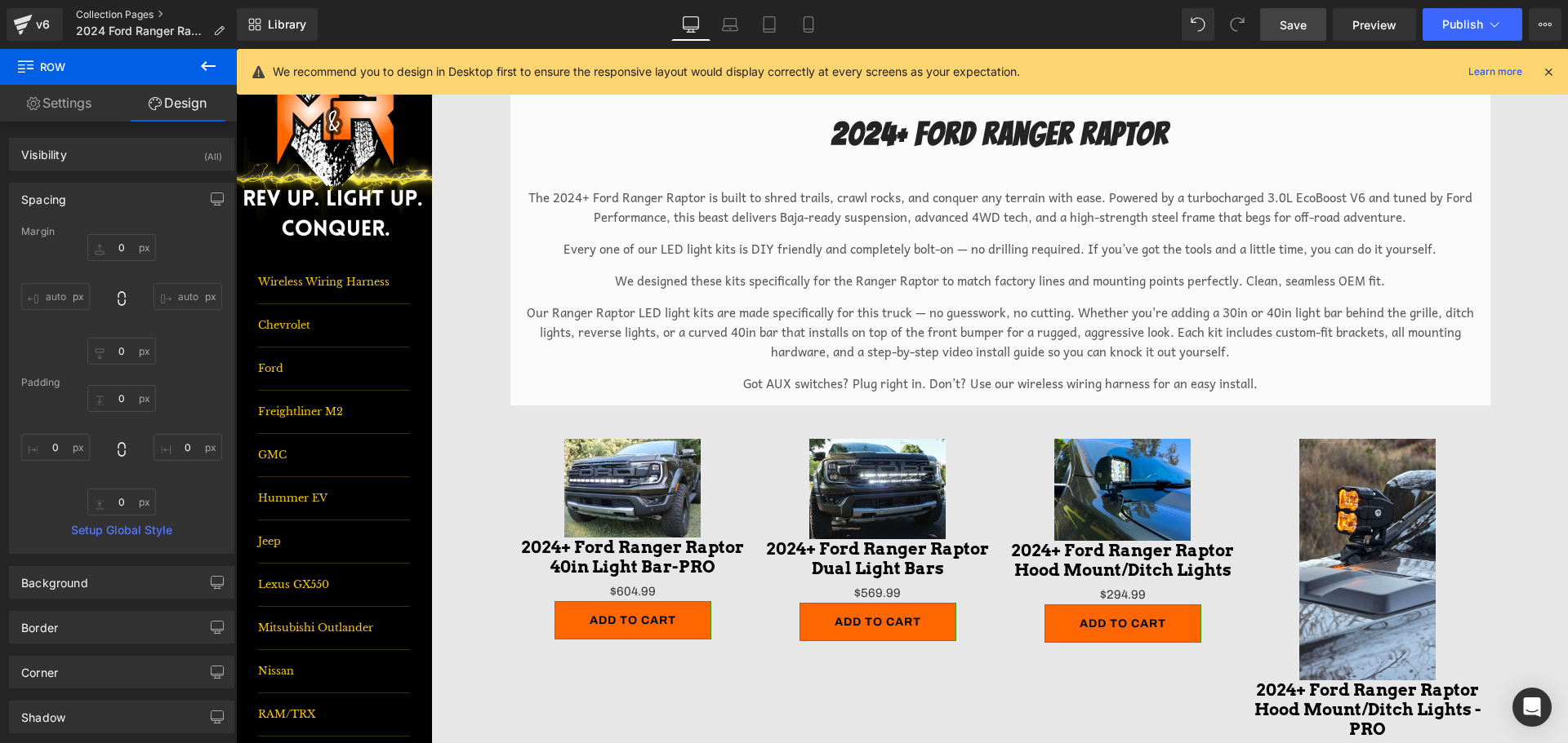
click at [135, 10] on link "Collection Pages" at bounding box center [156, 15] width 161 height 13
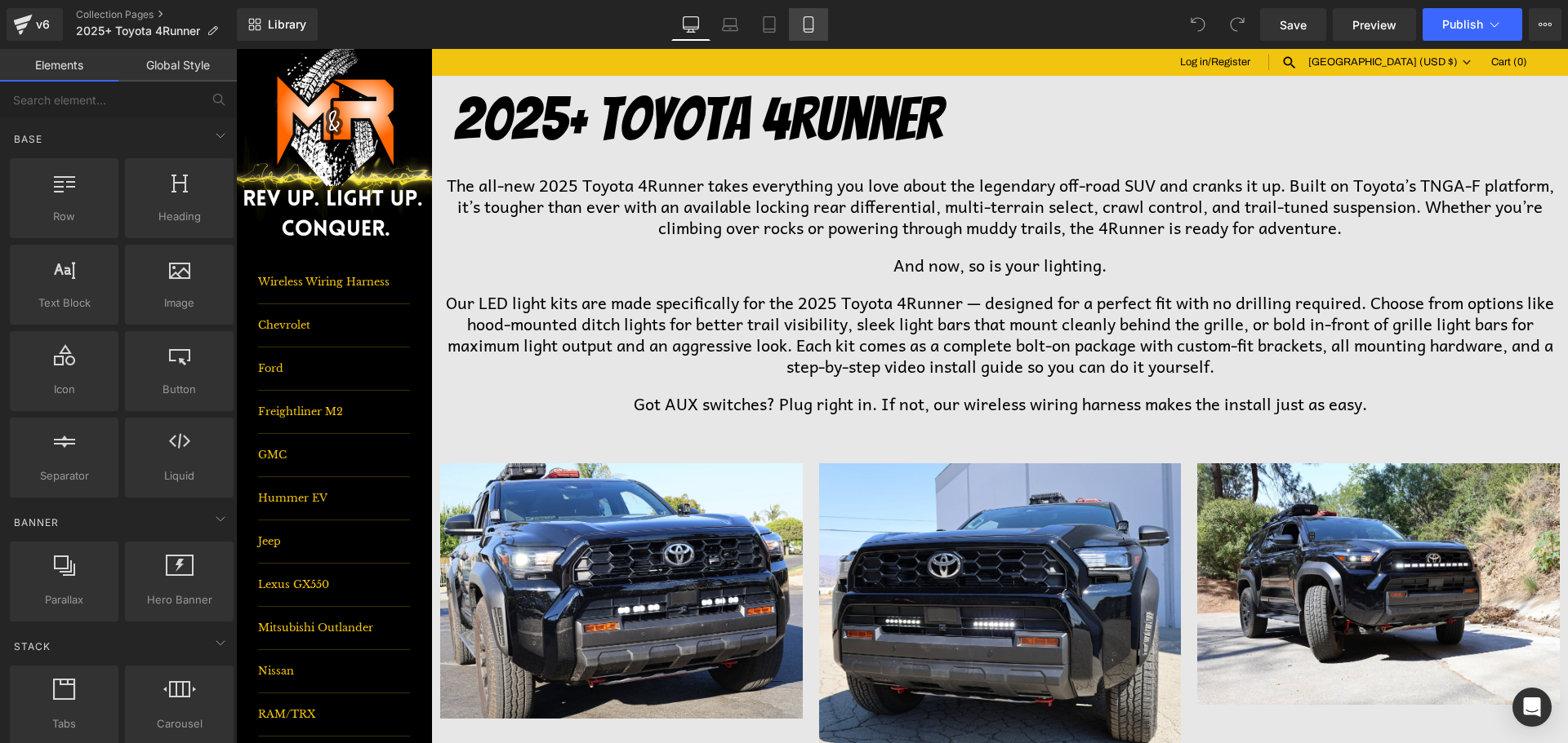
click at [803, 26] on icon at bounding box center [807, 24] width 16 height 16
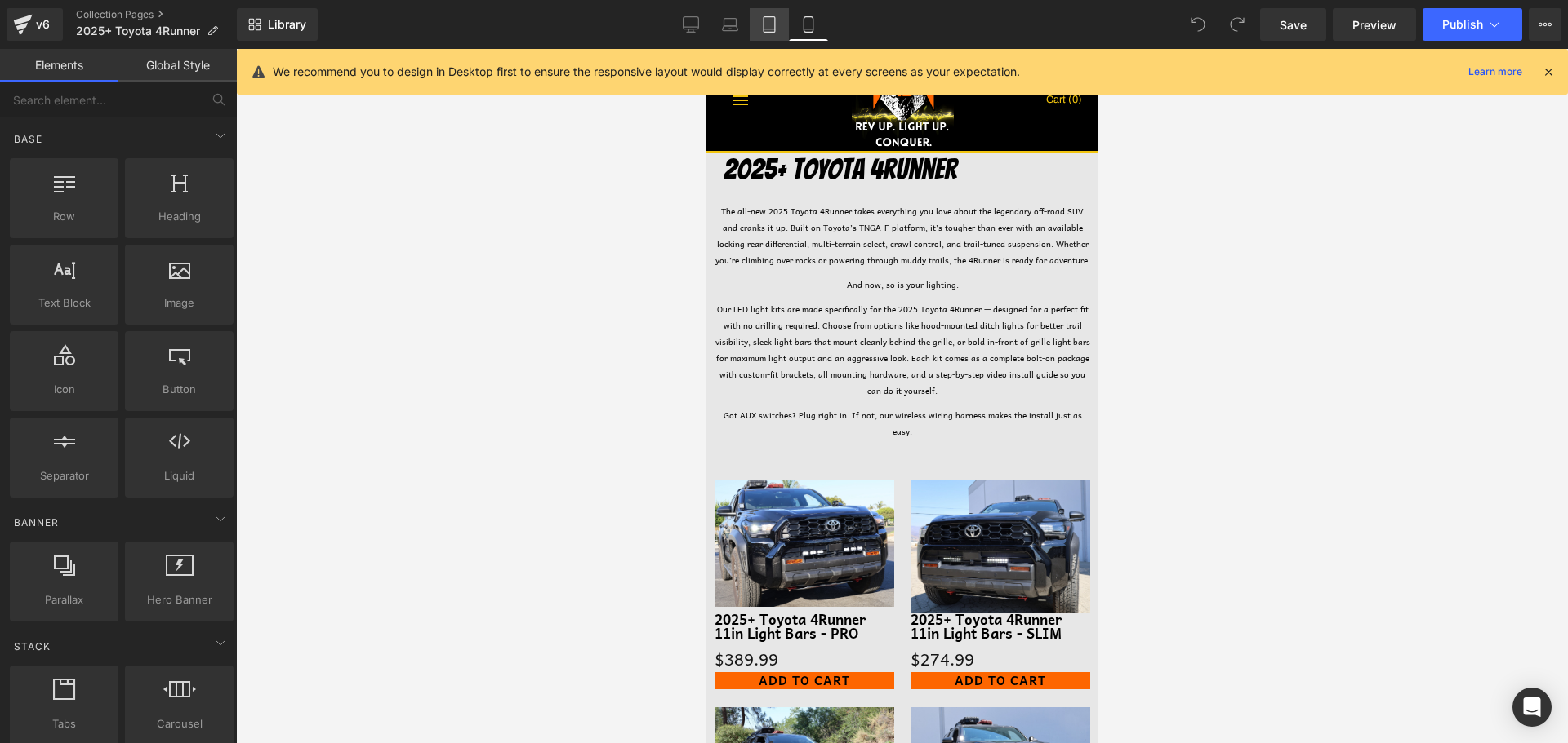
click at [761, 19] on link "Tablet" at bounding box center [769, 25] width 39 height 32
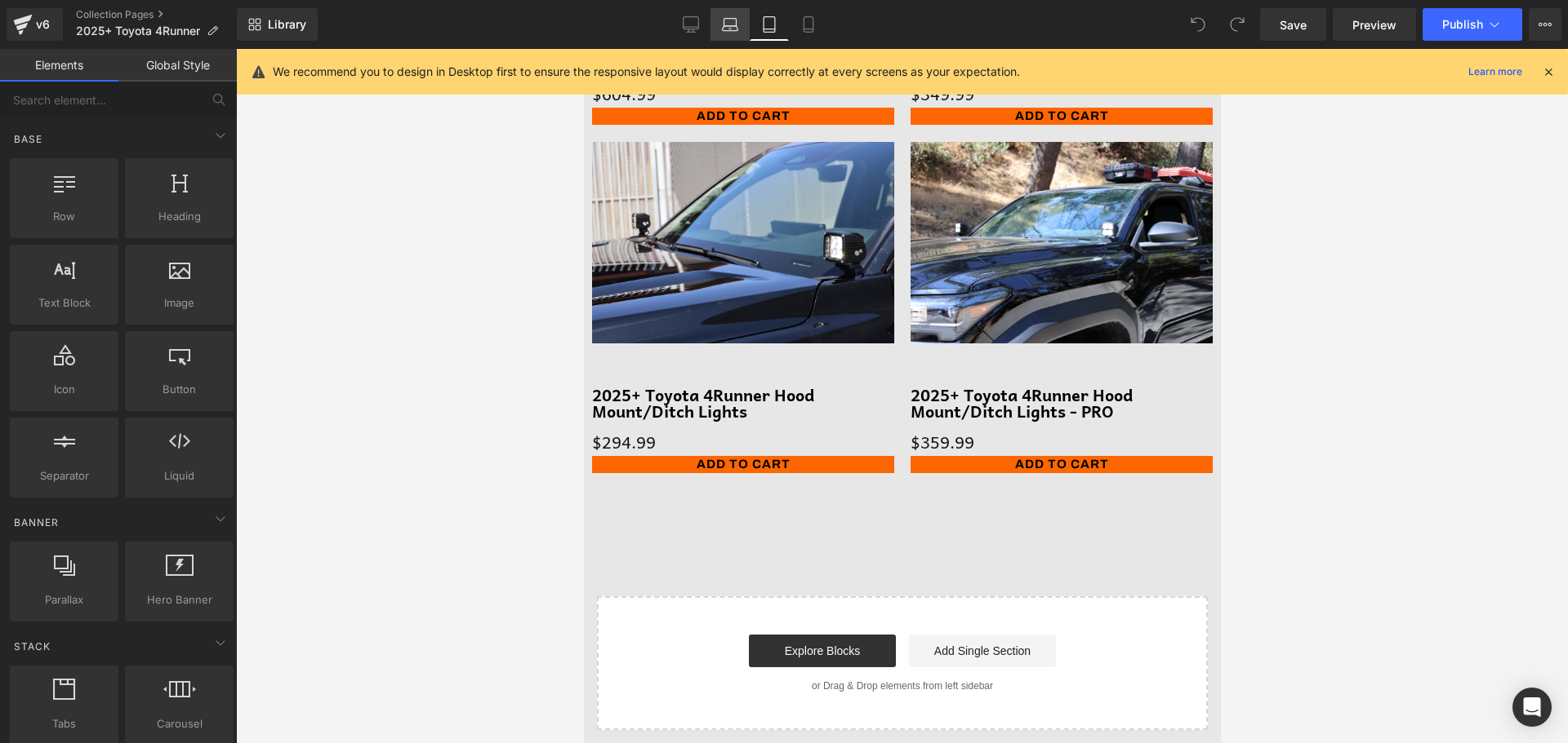
click at [735, 26] on icon at bounding box center [730, 24] width 16 height 16
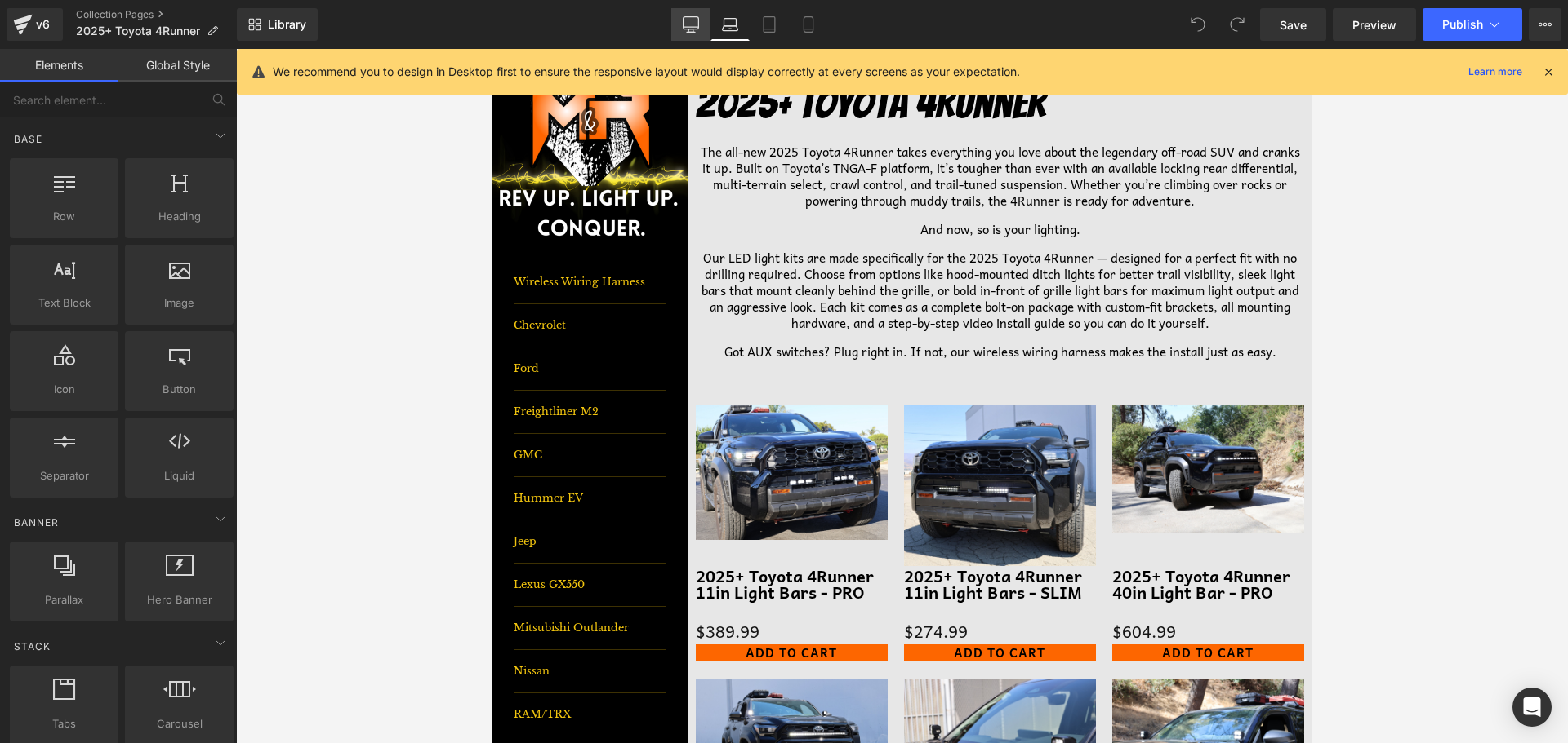
click at [705, 22] on link "Desktop" at bounding box center [690, 25] width 39 height 32
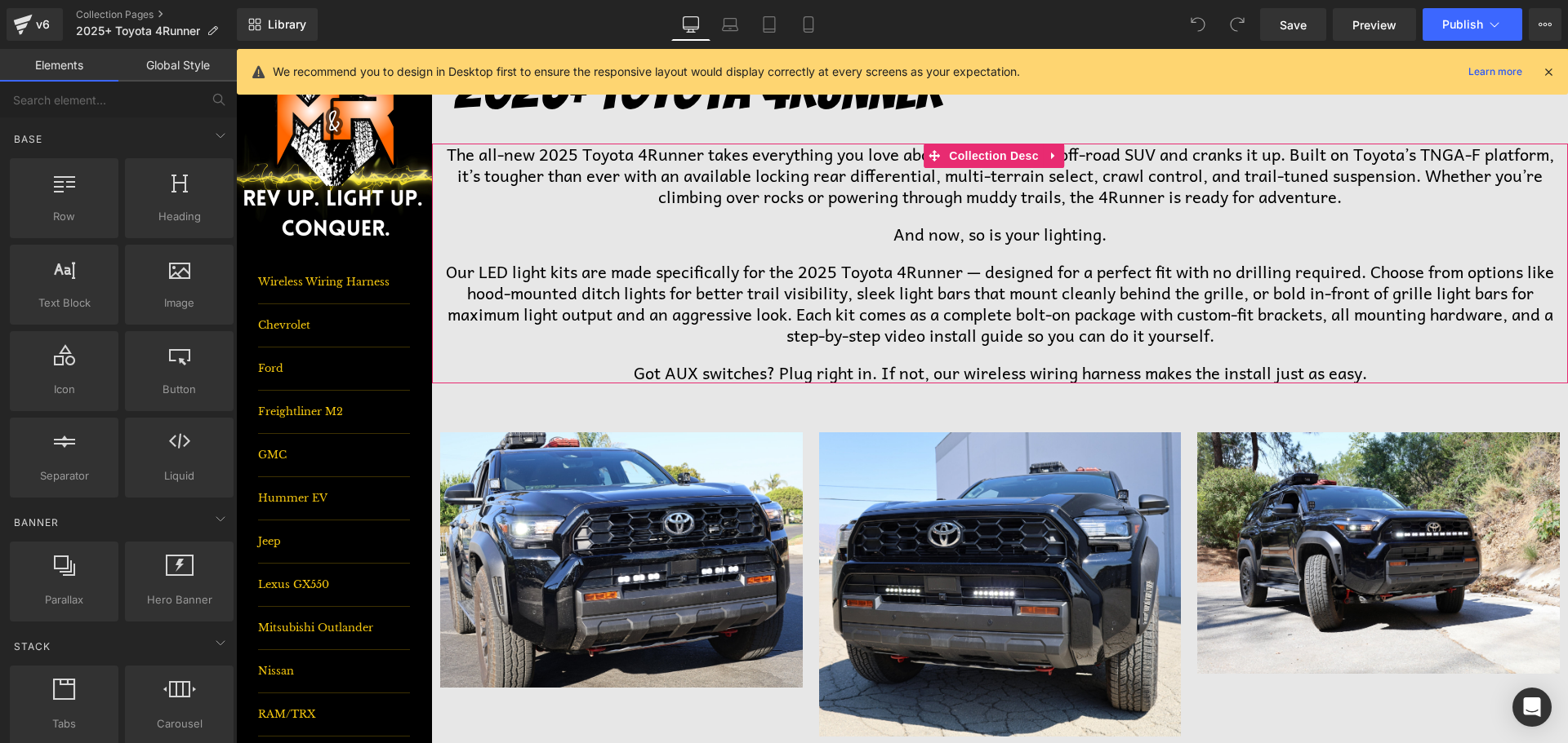
scroll to position [439, 0]
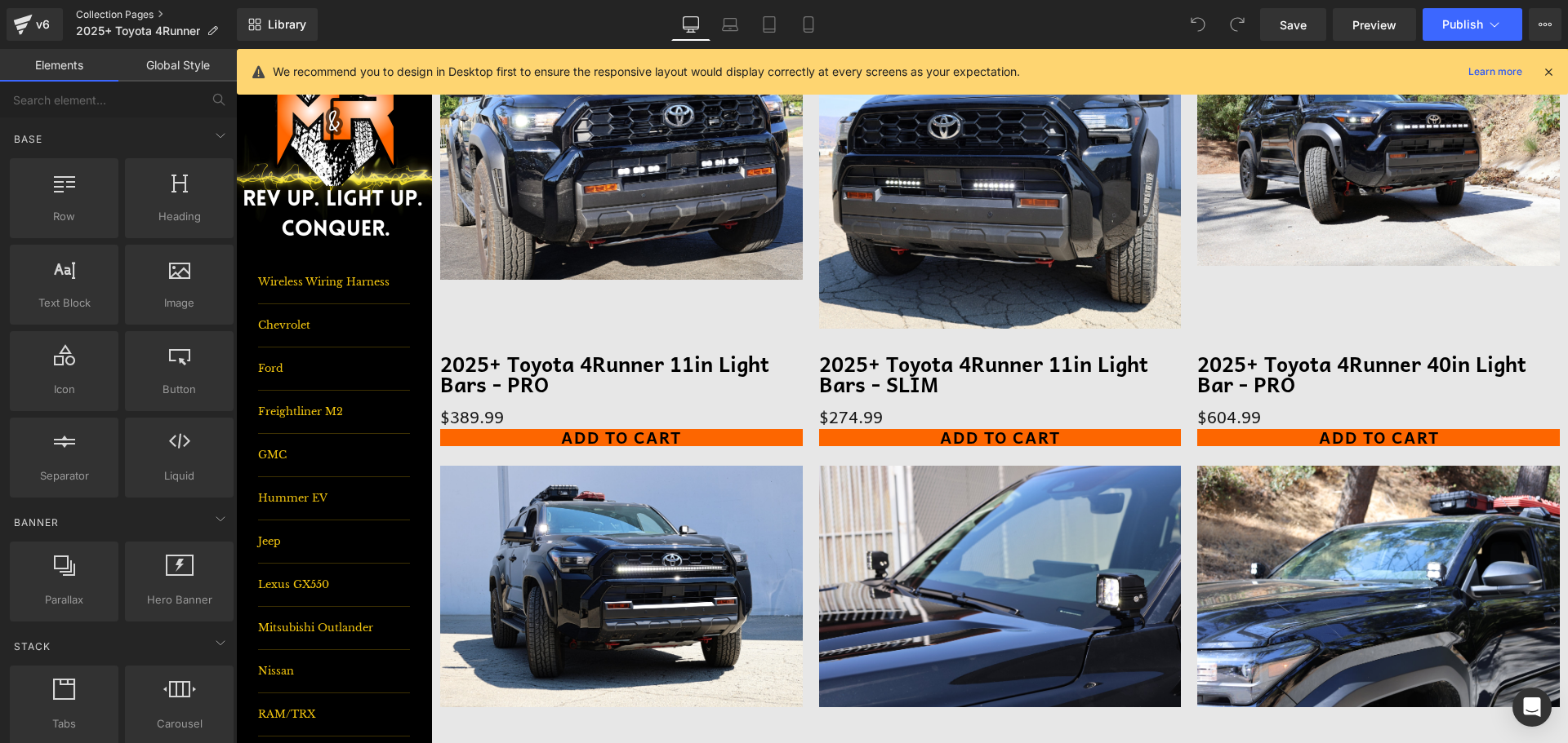
click at [84, 10] on link "Collection Pages" at bounding box center [156, 15] width 161 height 13
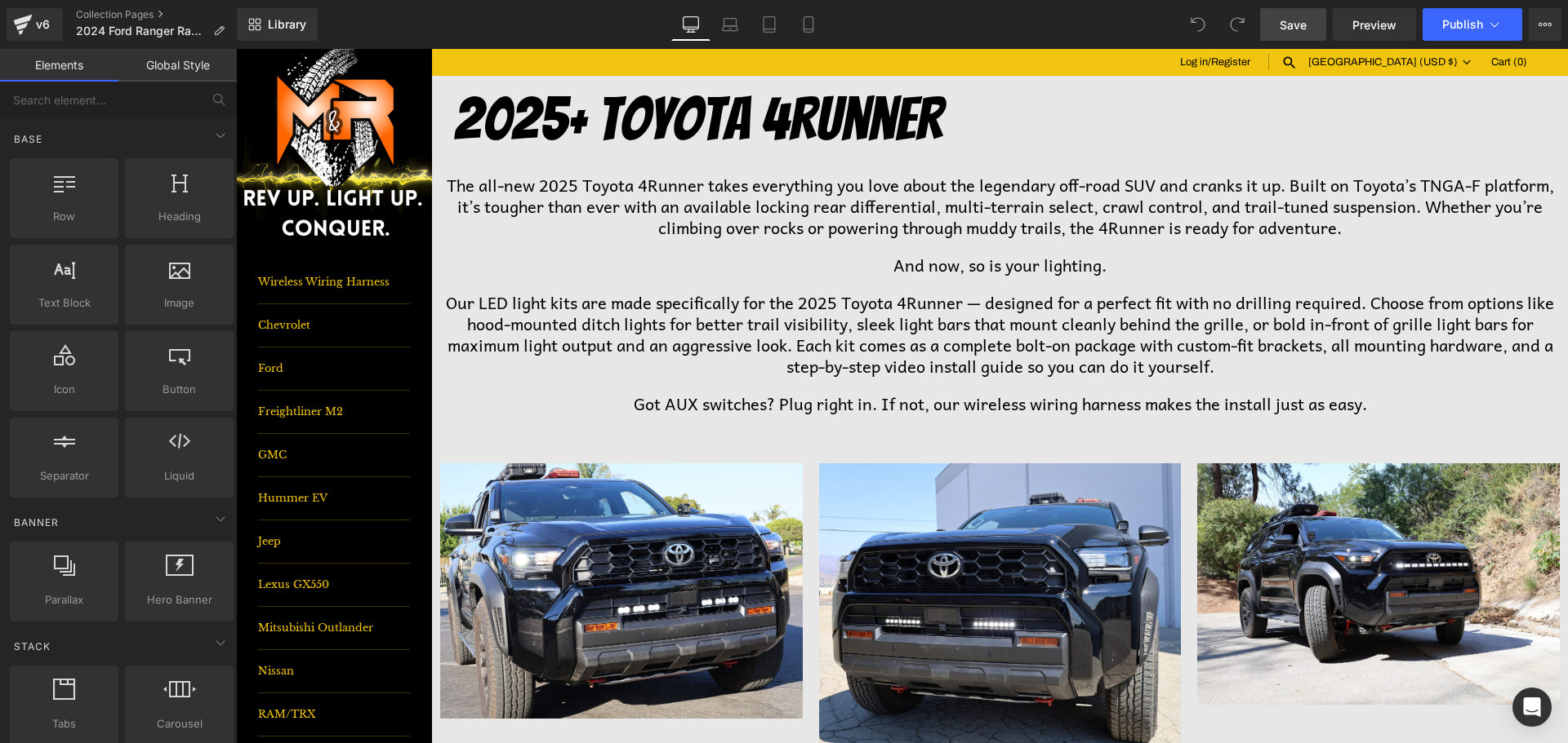
click at [1273, 29] on link "Save" at bounding box center [1292, 25] width 66 height 32
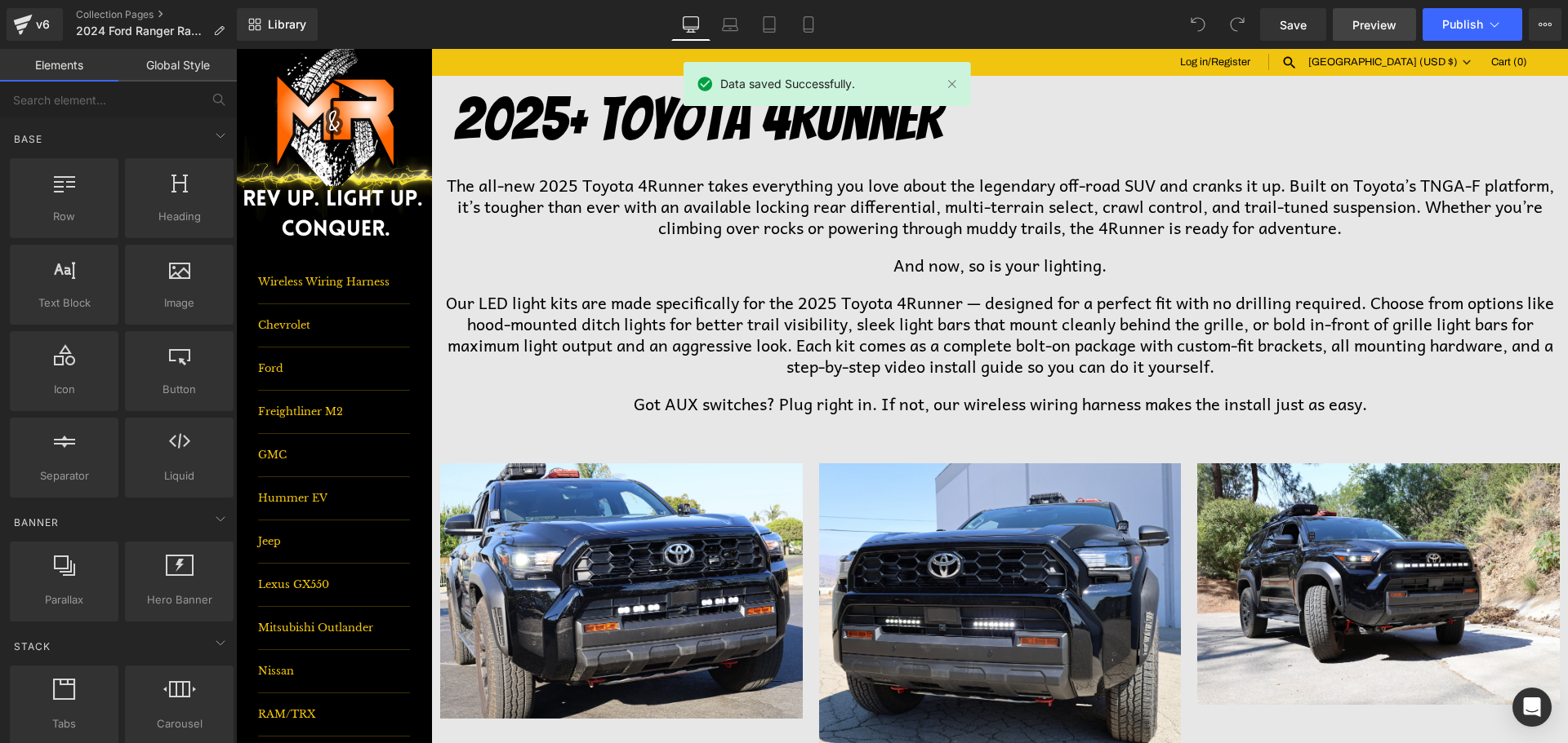
click at [1358, 21] on span "Preview" at bounding box center [1374, 25] width 44 height 17
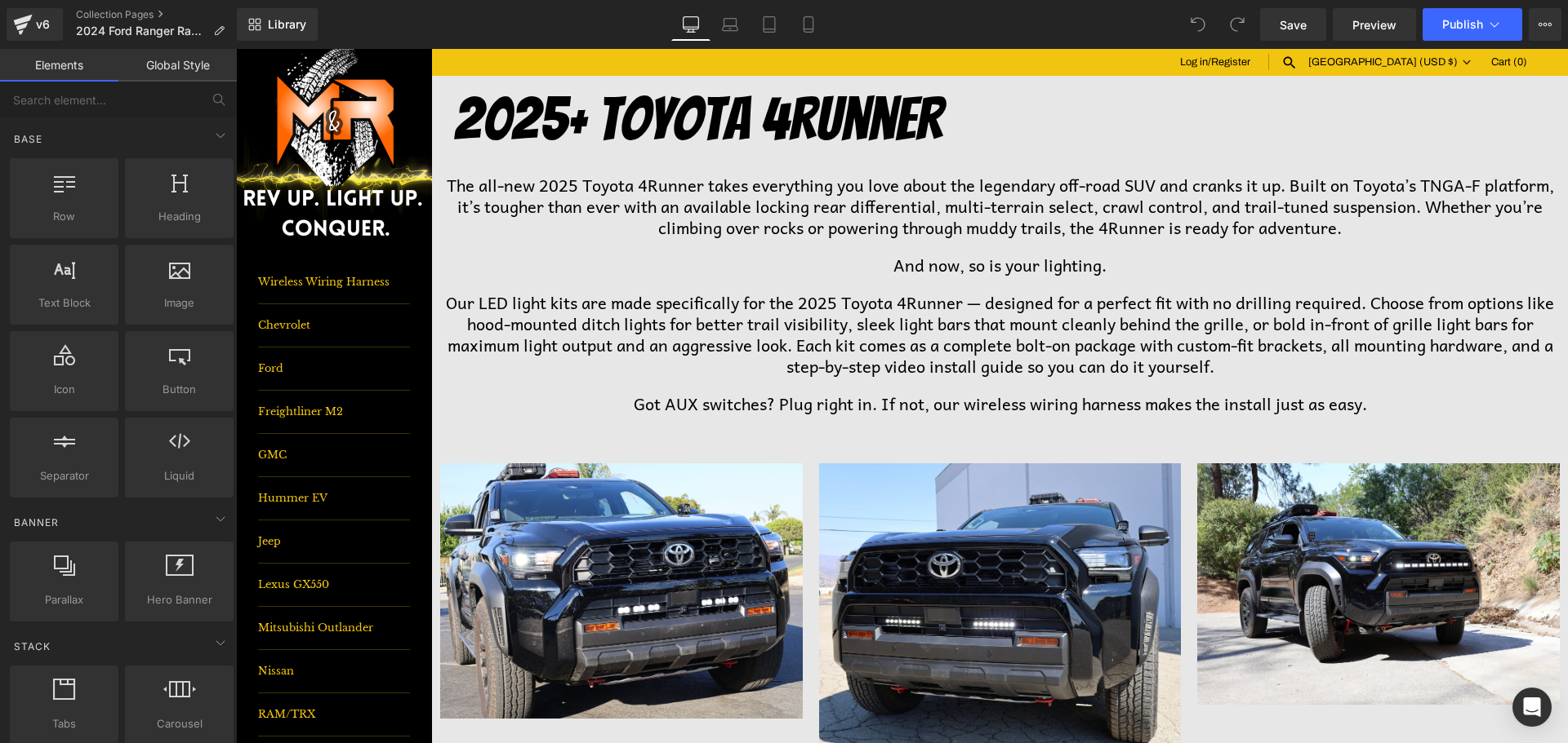
click at [1078, 365] on p "Our LED light kits are made specifically for the 2025 Toyota 4Runner — designed…" at bounding box center [1000, 334] width 1119 height 85
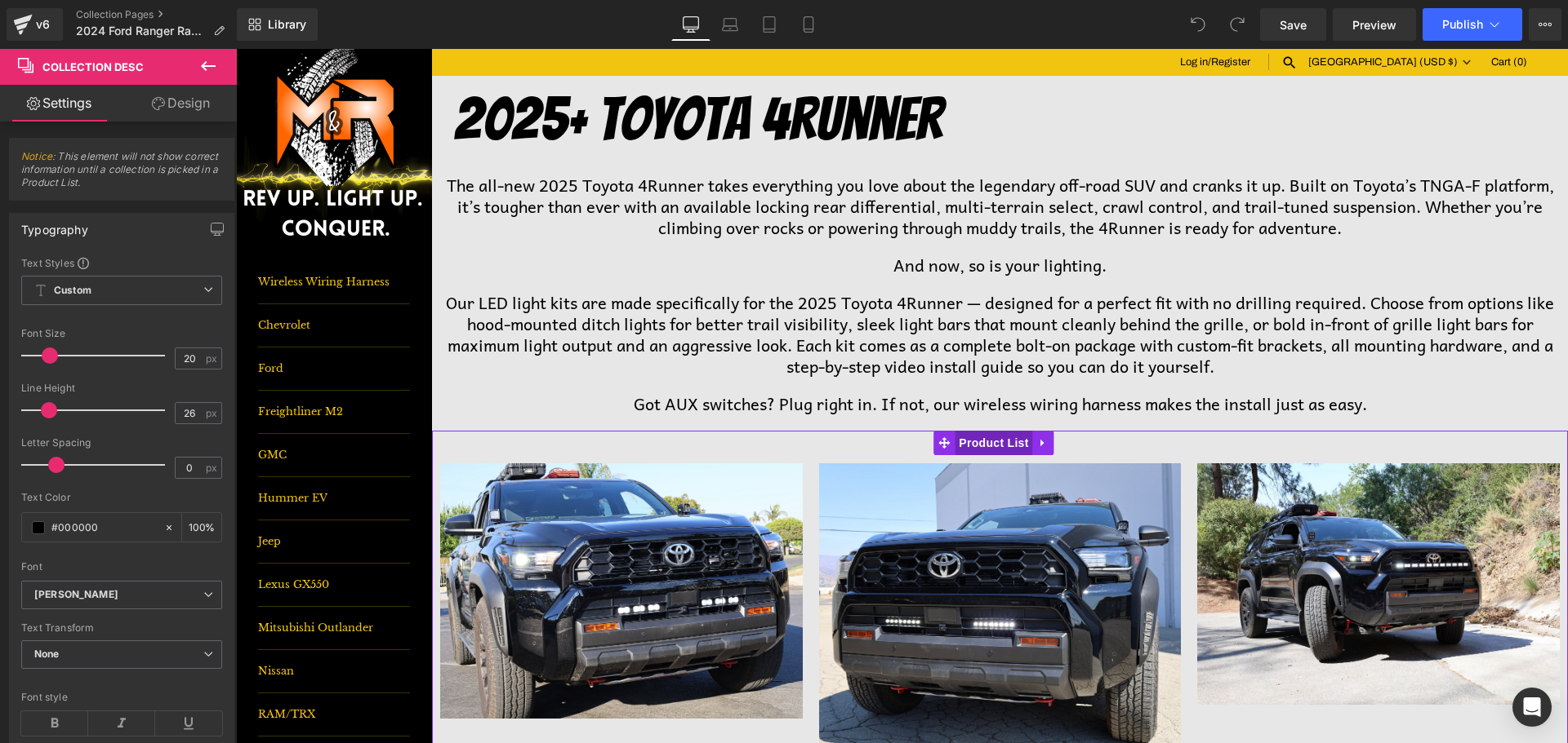
click at [987, 436] on span "Product List" at bounding box center [993, 442] width 78 height 25
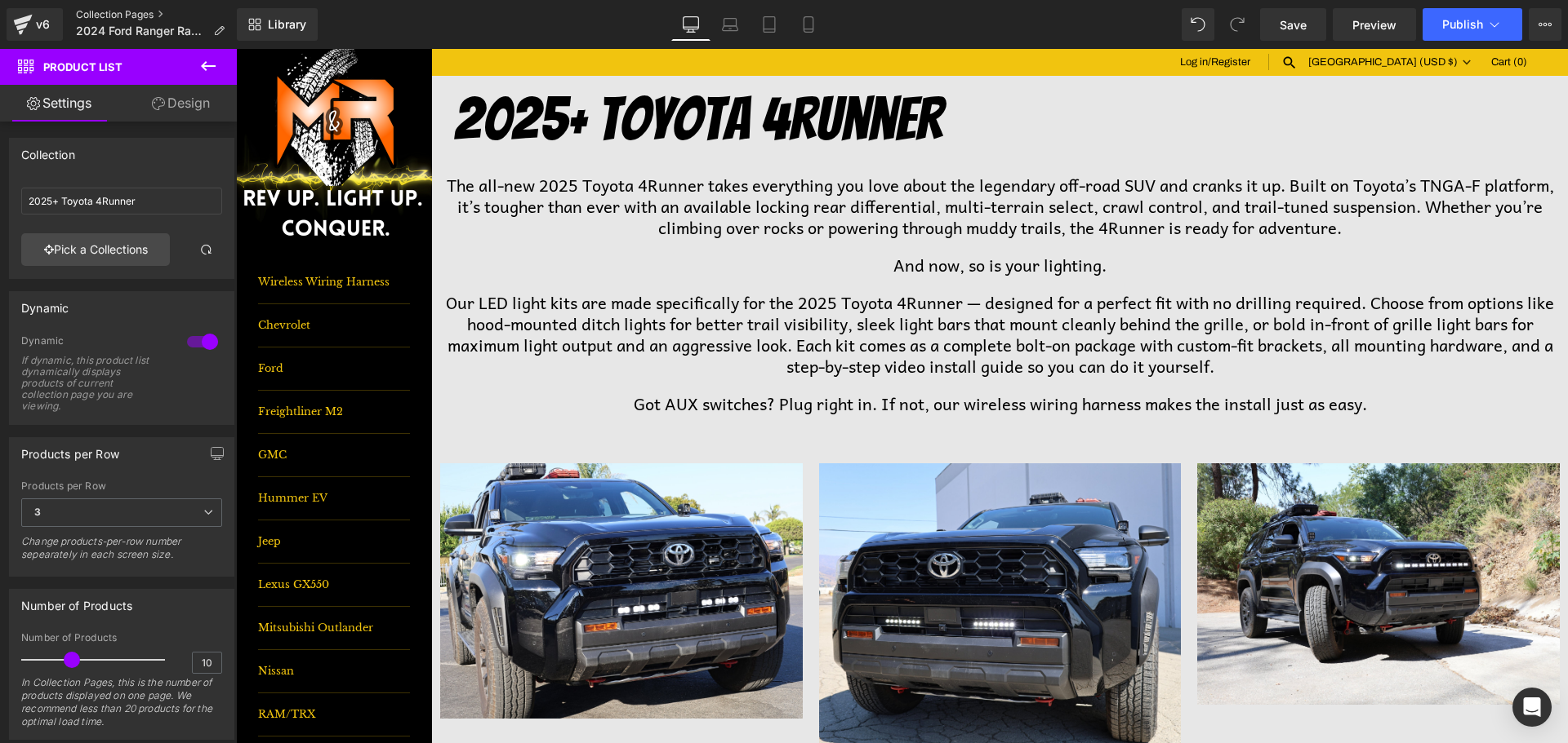
click at [106, 9] on link "Collection Pages" at bounding box center [156, 15] width 161 height 13
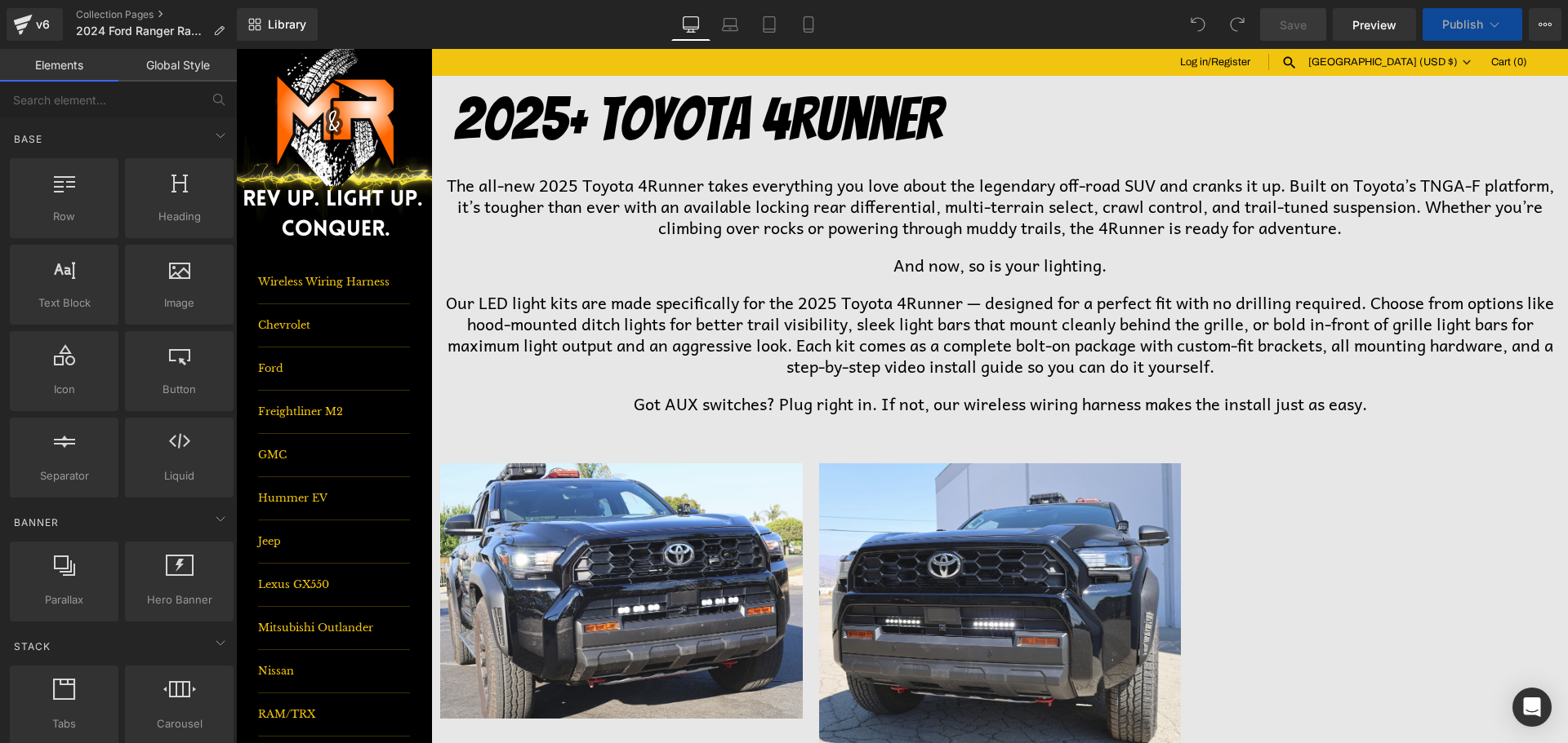
click at [749, 117] on h1 "2025+ Toyota 4runner" at bounding box center [1010, 120] width 1113 height 79
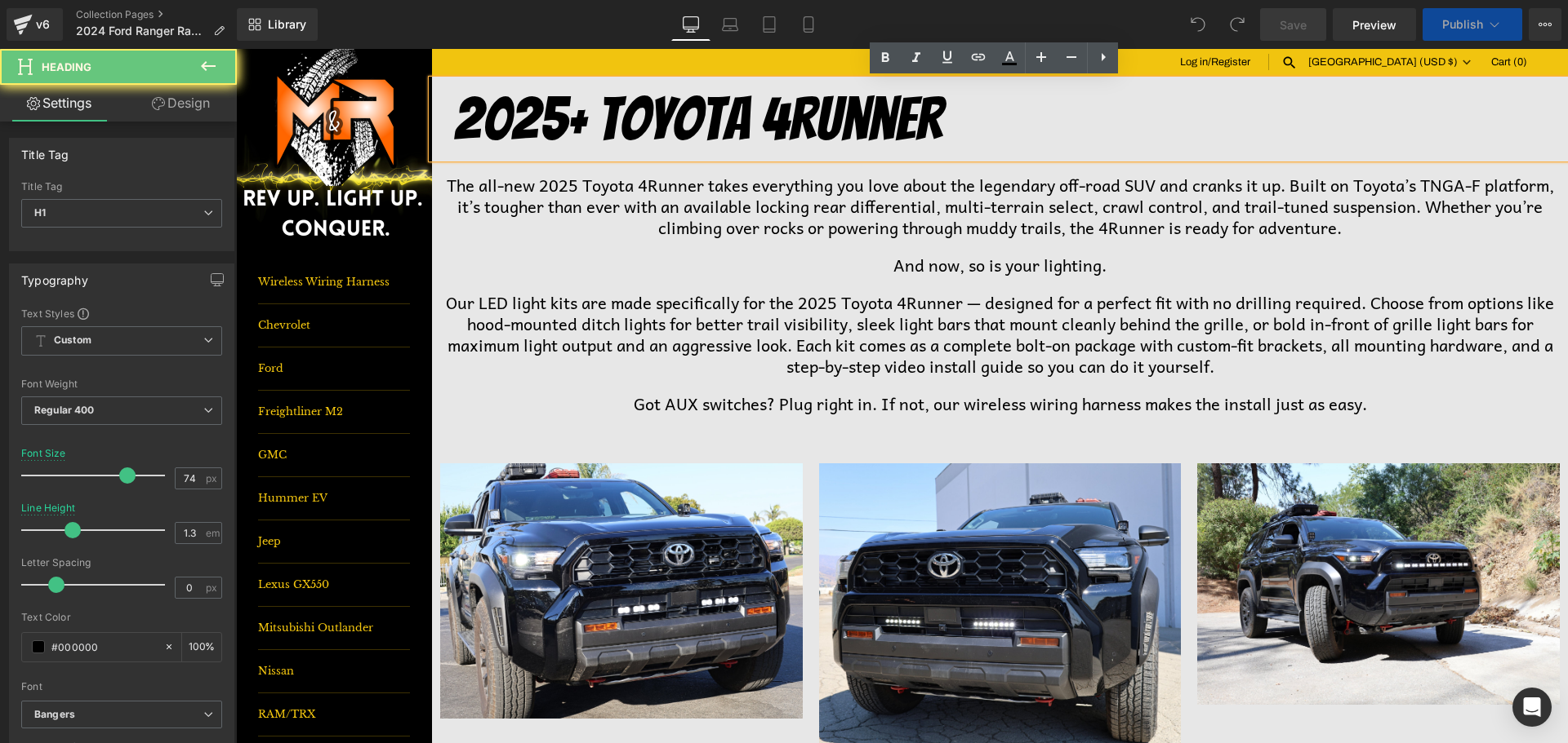
click at [749, 117] on h1 "2025+ Toyota 4runner" at bounding box center [1010, 120] width 1113 height 79
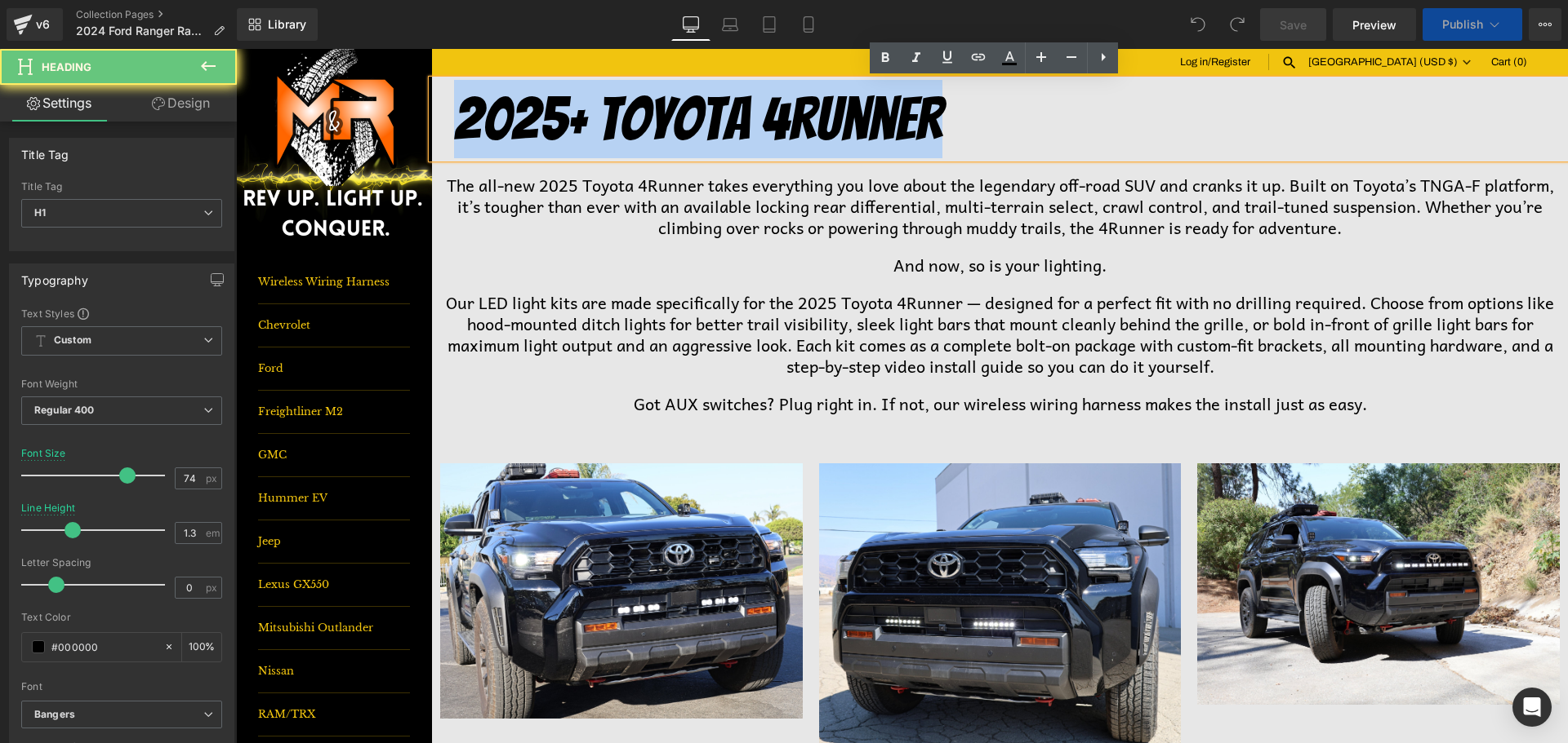
click at [749, 117] on h1 "2025+ Toyota 4runner" at bounding box center [1010, 120] width 1113 height 79
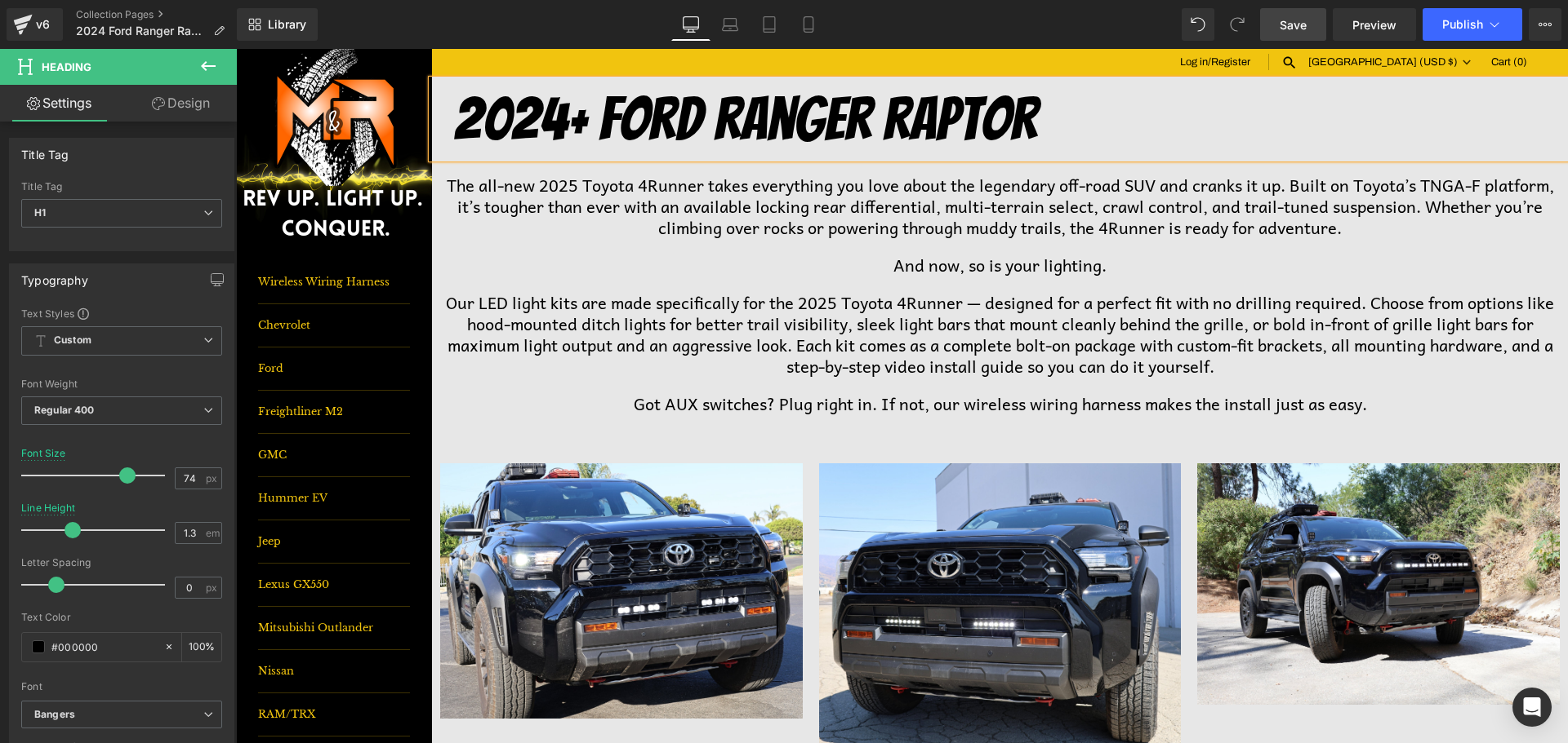
drag, startPoint x: 1298, startPoint y: 17, endPoint x: 773, endPoint y: 207, distance: 558.3
click at [1298, 17] on span "Save" at bounding box center [1293, 25] width 27 height 17
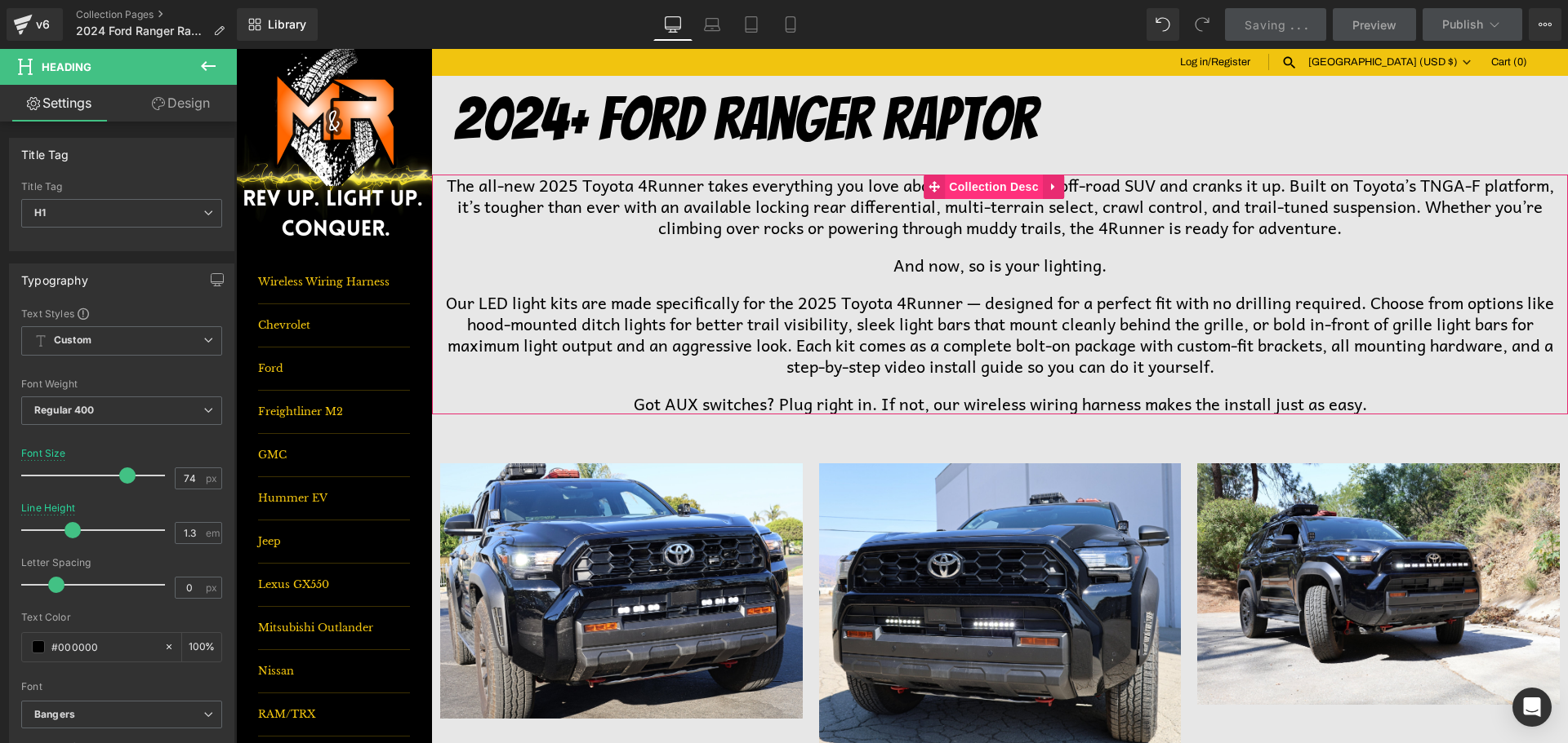
click at [963, 190] on span "Collection Desc" at bounding box center [994, 186] width 98 height 25
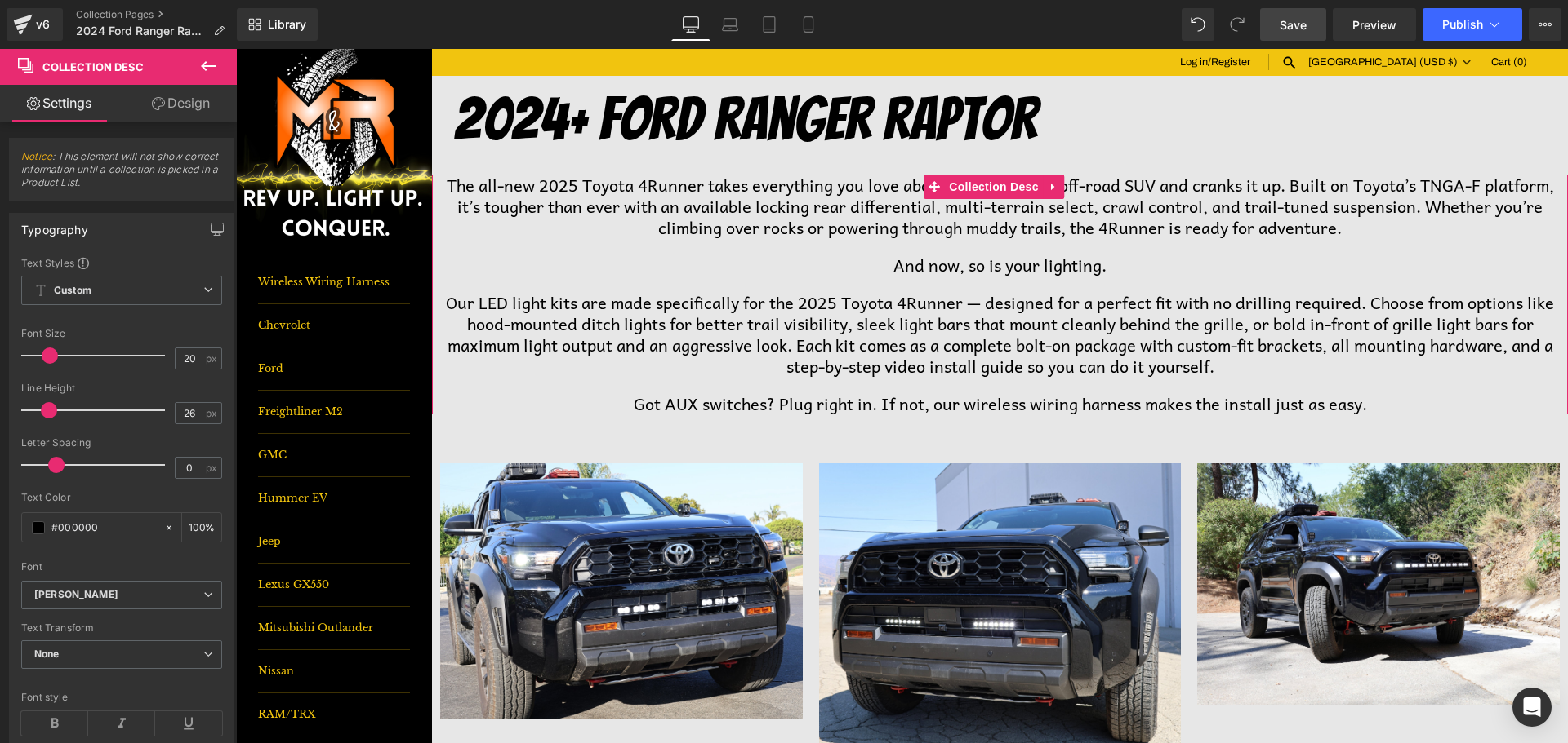
click at [955, 325] on p "Our LED light kits are made specifically for the 2025 Toyota 4Runner — designed…" at bounding box center [1000, 334] width 1119 height 85
click at [1000, 434] on span "Product List" at bounding box center [993, 443] width 78 height 25
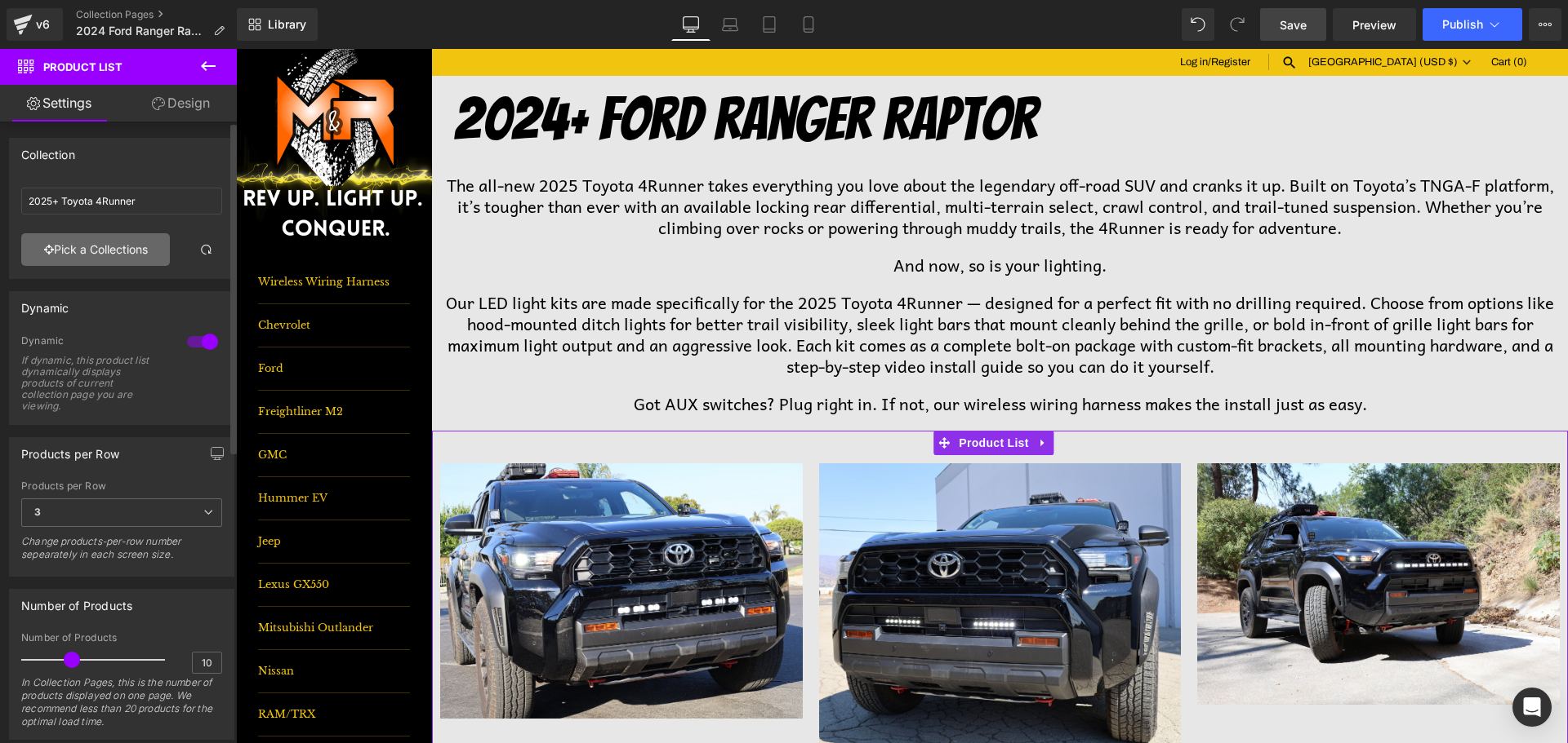
click at [135, 249] on link "Pick a Collections" at bounding box center [96, 249] width 149 height 32
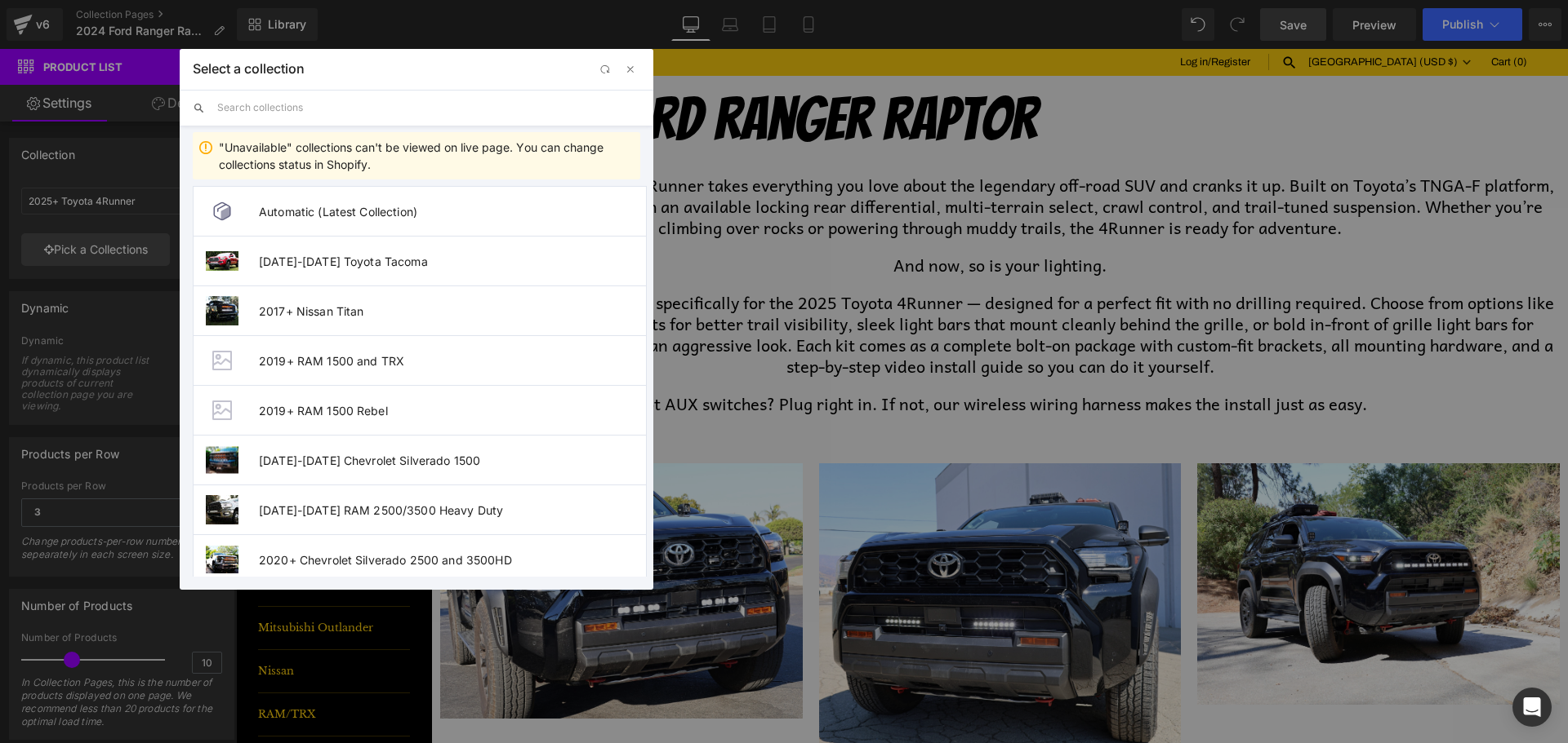
click at [361, 98] on input "text" at bounding box center [428, 108] width 423 height 36
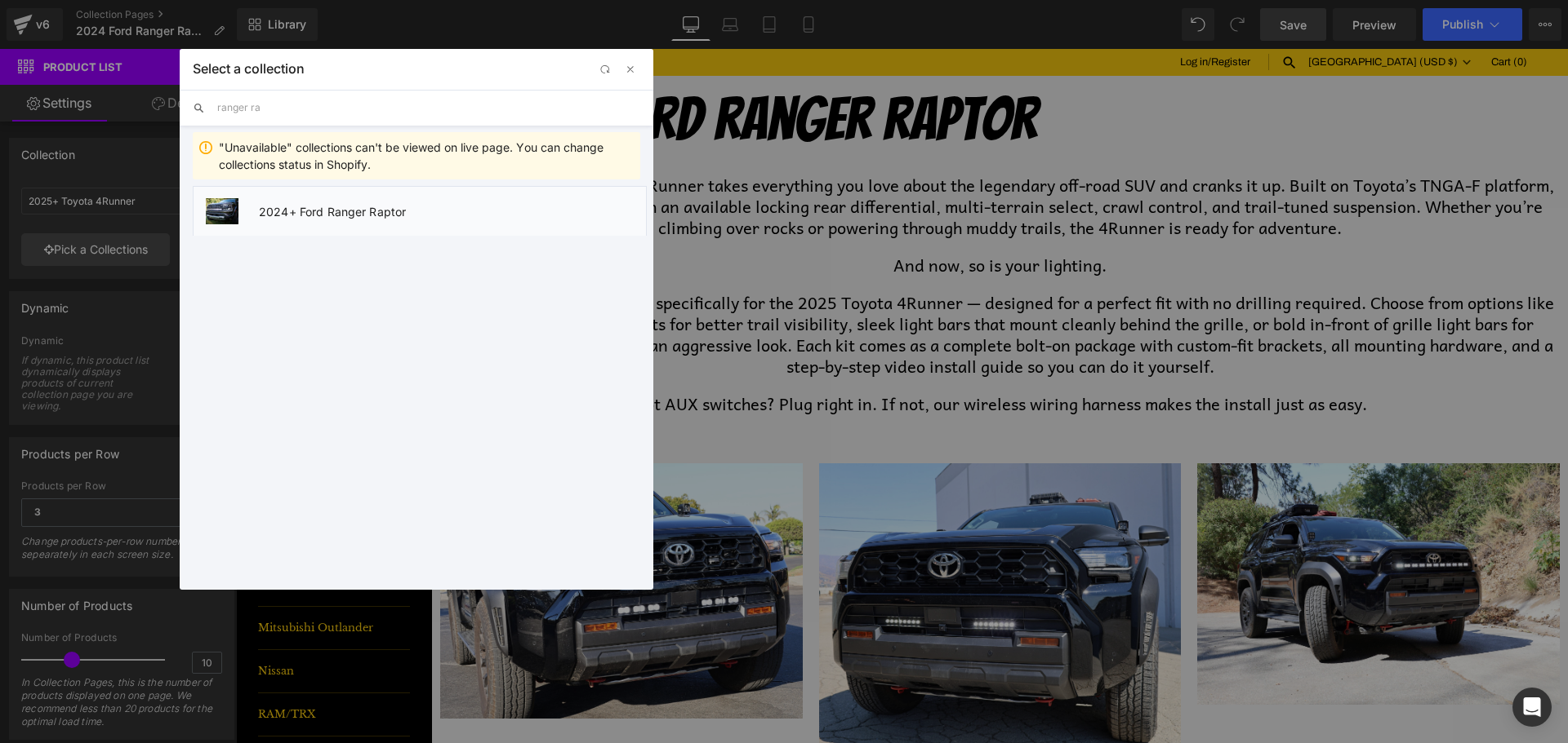
type input "ranger ra"
drag, startPoint x: 431, startPoint y: 216, endPoint x: 193, endPoint y: 165, distance: 243.4
click at [431, 216] on span "2024+ Ford Ranger Raptor" at bounding box center [452, 212] width 387 height 14
type input "2024+ Ford Ranger Raptor"
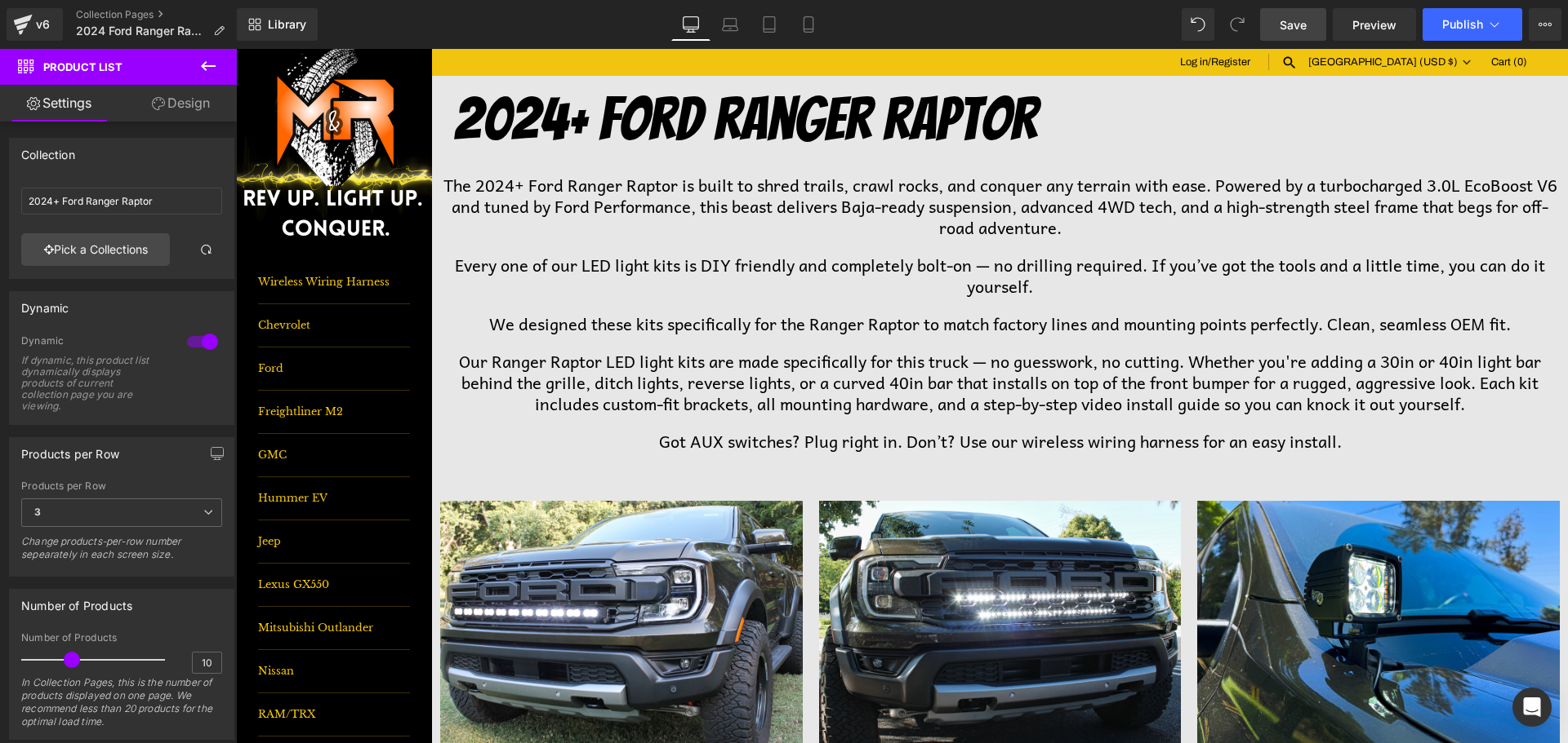
click at [1310, 32] on link "Save" at bounding box center [1292, 25] width 66 height 32
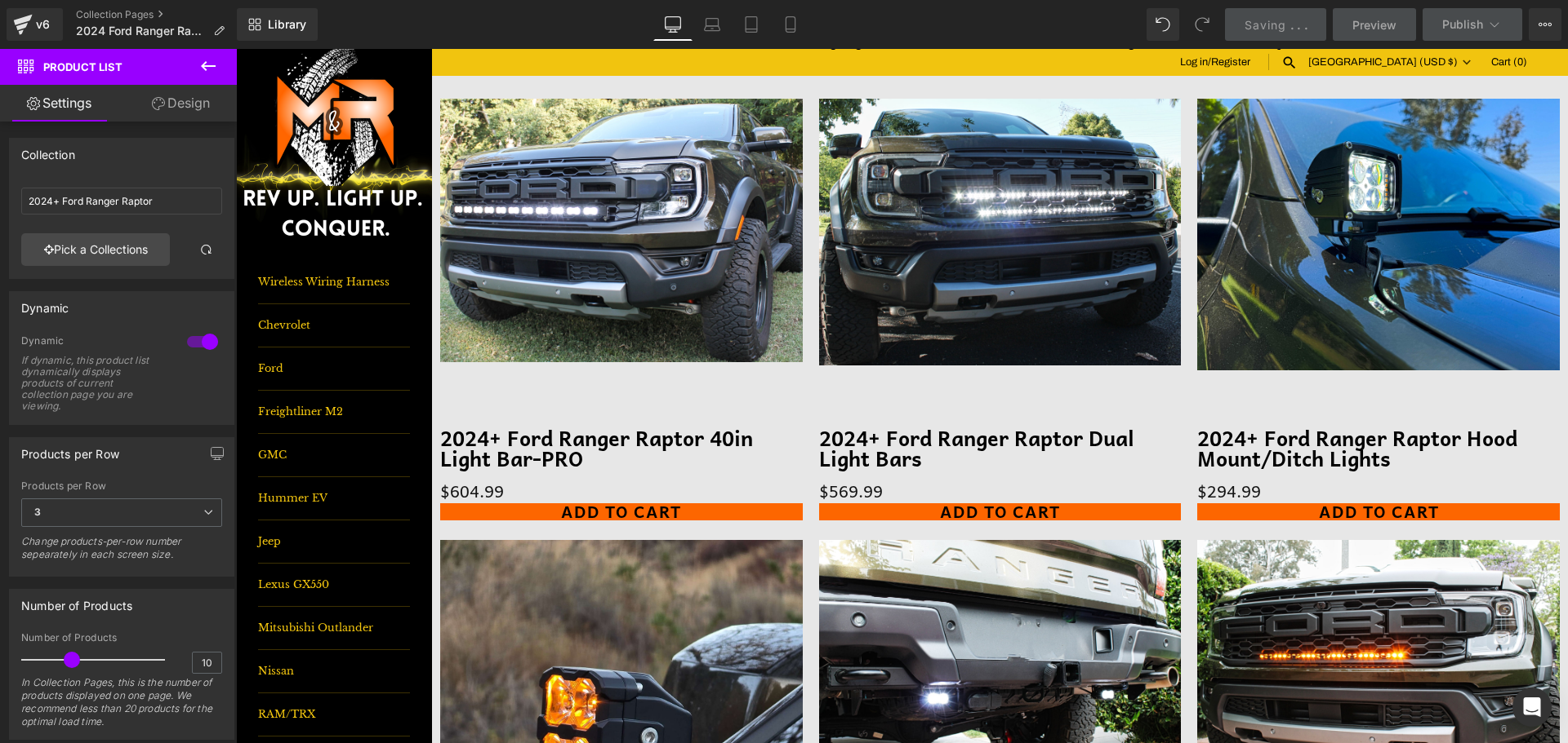
scroll to position [408, 0]
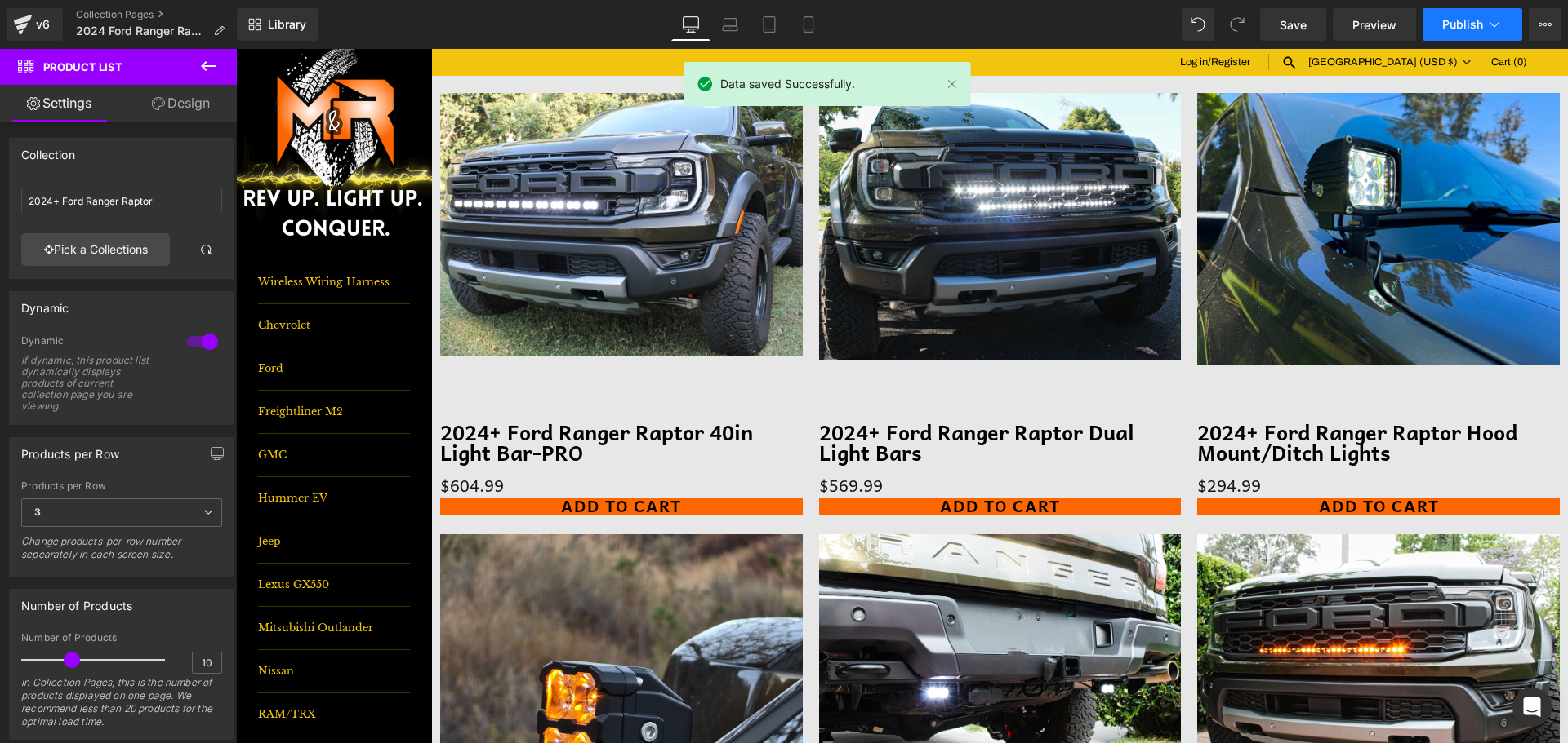
click at [1440, 30] on button "Publish" at bounding box center [1471, 25] width 100 height 32
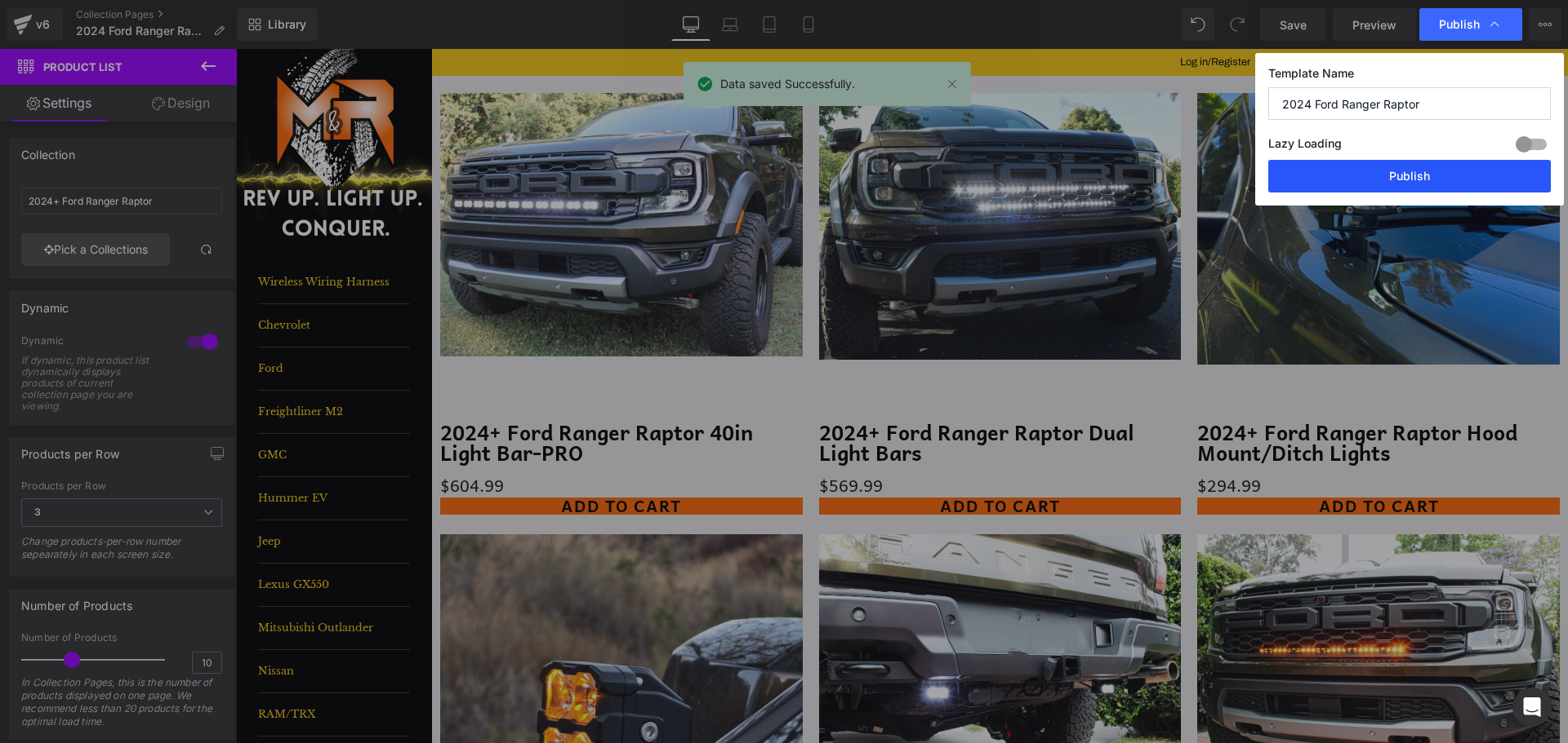
drag, startPoint x: 1448, startPoint y: 176, endPoint x: 1212, endPoint y: 123, distance: 241.9
click at [1448, 176] on button "Publish" at bounding box center [1409, 176] width 283 height 32
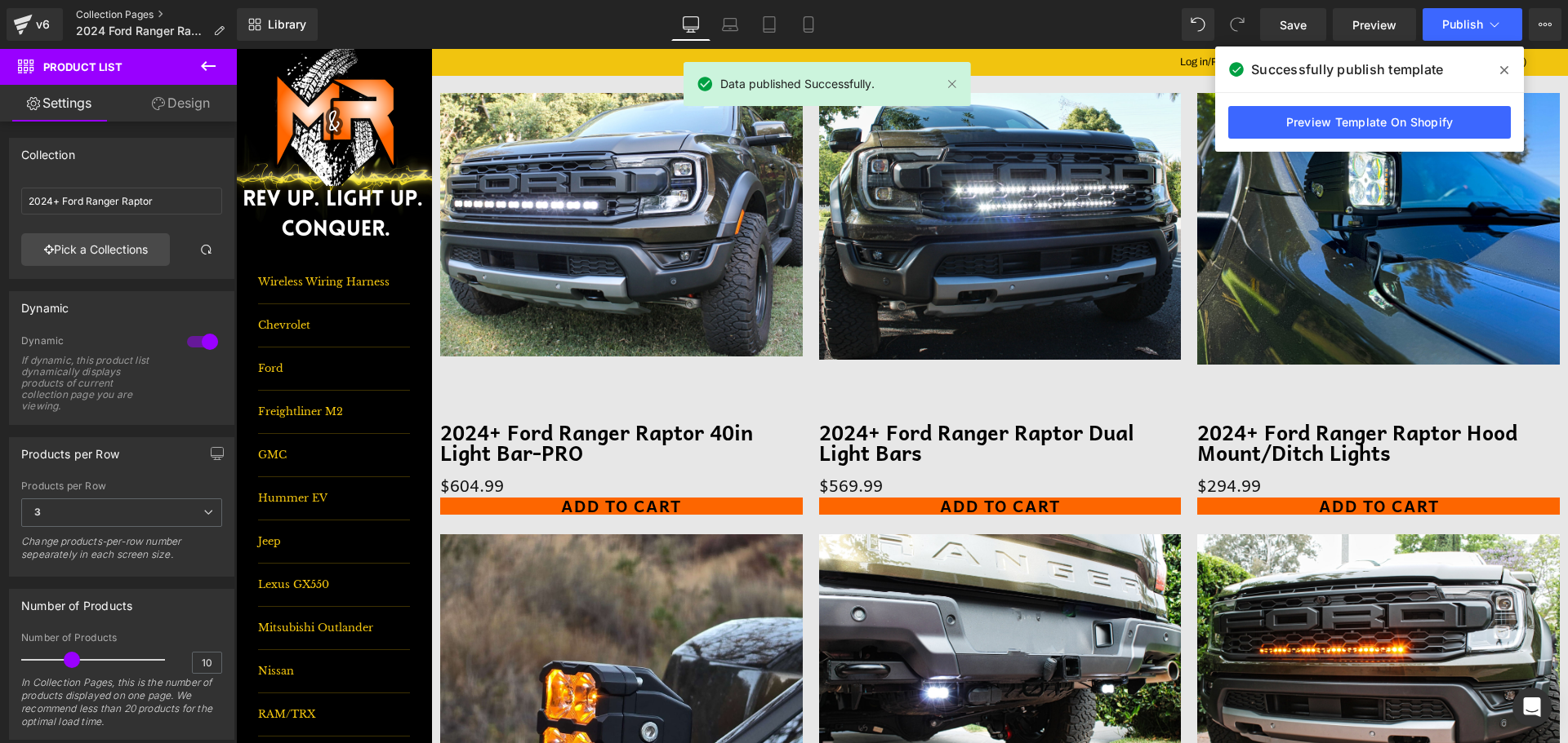
click at [138, 17] on link "Collection Pages" at bounding box center [156, 15] width 161 height 13
